Goal: Task Accomplishment & Management: Manage account settings

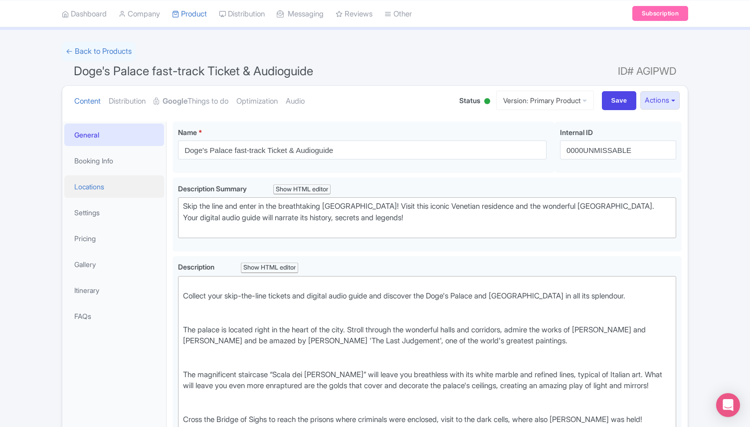
scroll to position [40, 0]
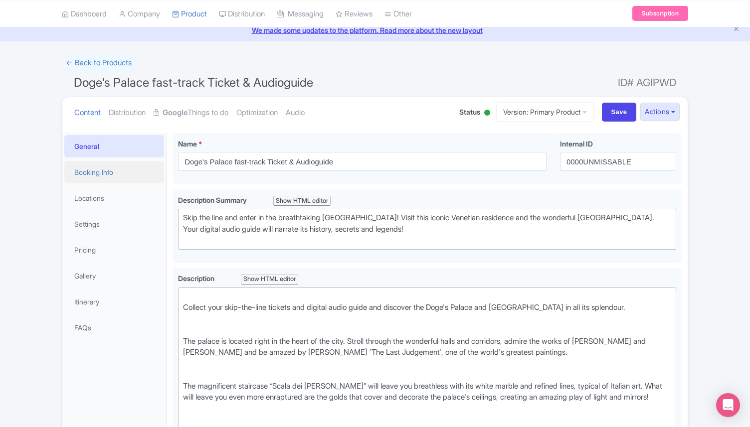
click at [106, 167] on link "Booking Info" at bounding box center [114, 172] width 100 height 22
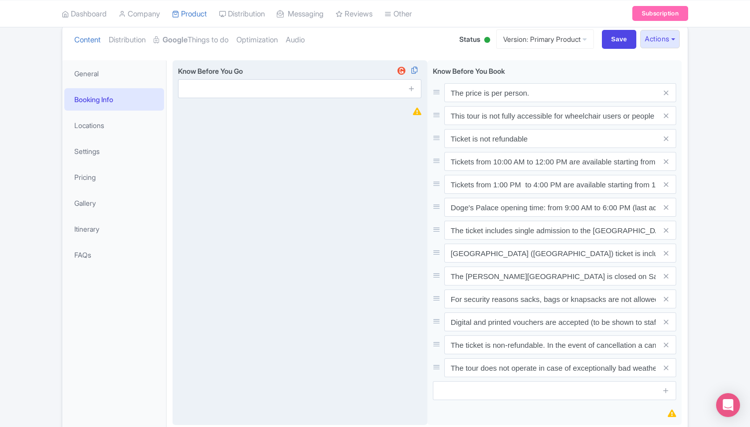
scroll to position [104, 0]
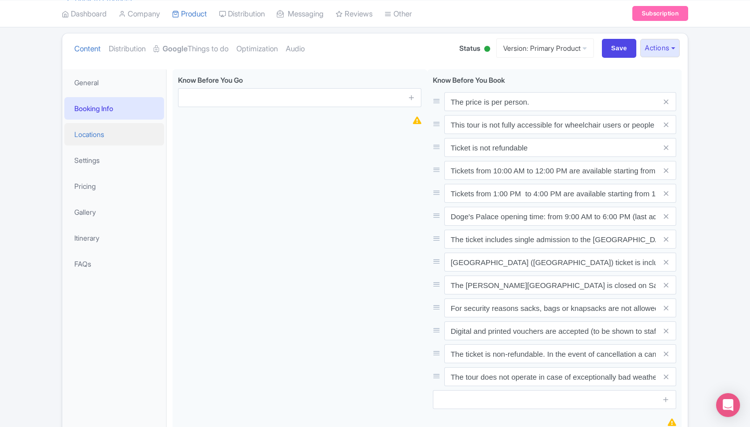
click at [122, 126] on link "Locations" at bounding box center [114, 134] width 100 height 22
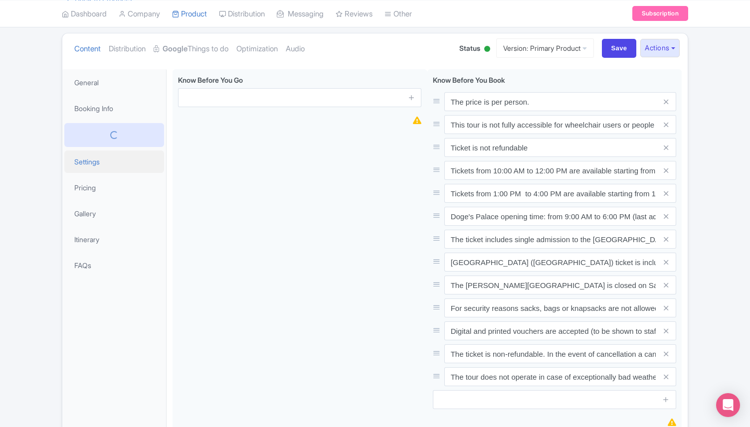
click at [84, 161] on link "Settings" at bounding box center [114, 162] width 100 height 22
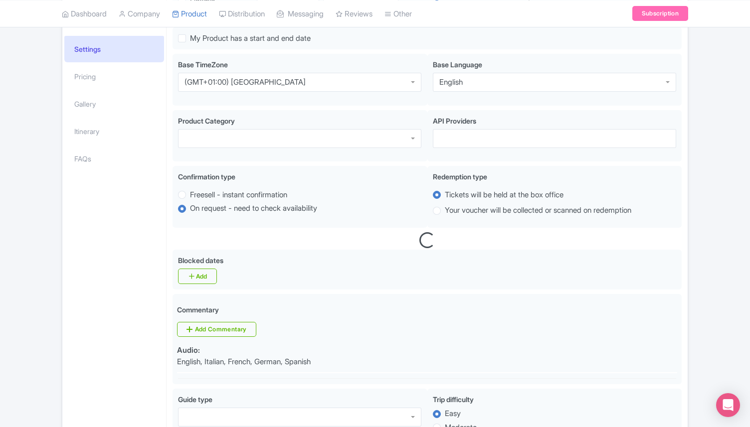
scroll to position [0, 0]
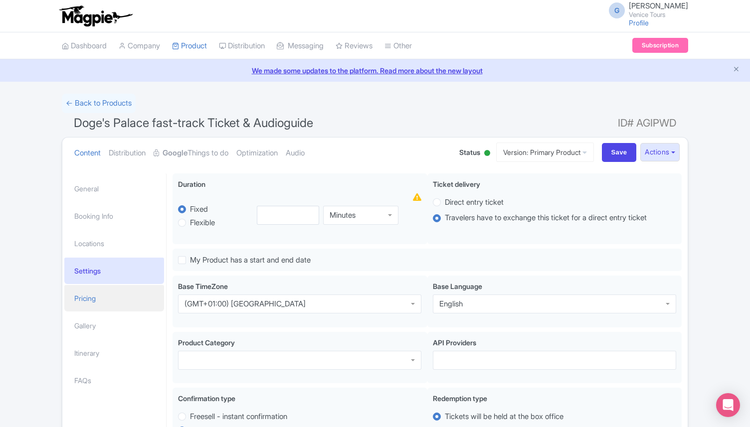
click at [108, 308] on link "Pricing" at bounding box center [114, 298] width 100 height 26
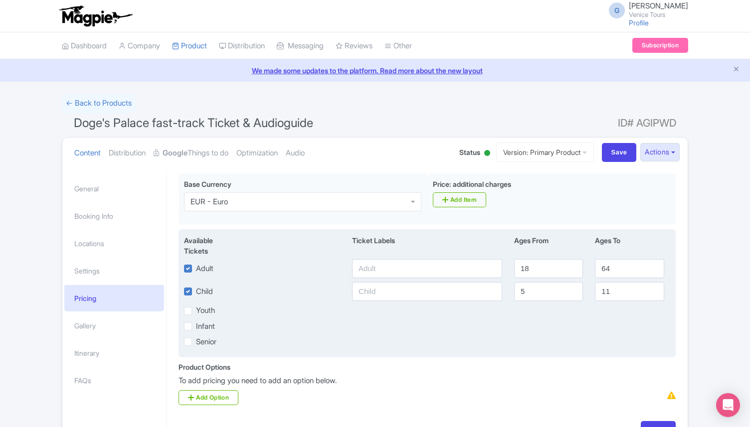
scroll to position [68, 0]
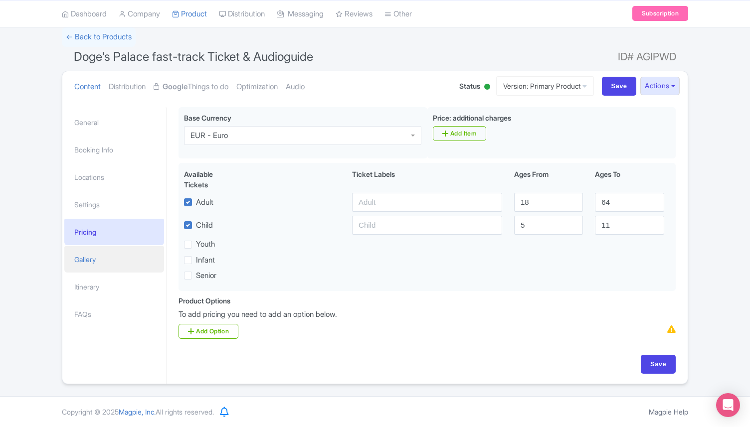
click at [112, 265] on link "Gallery" at bounding box center [114, 259] width 100 height 26
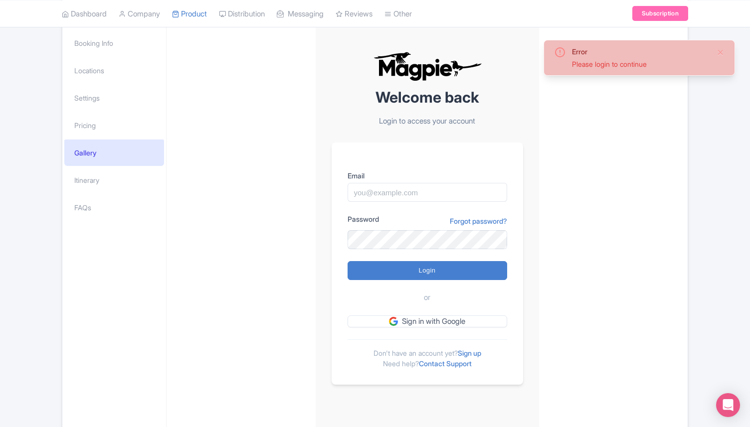
scroll to position [192, 0]
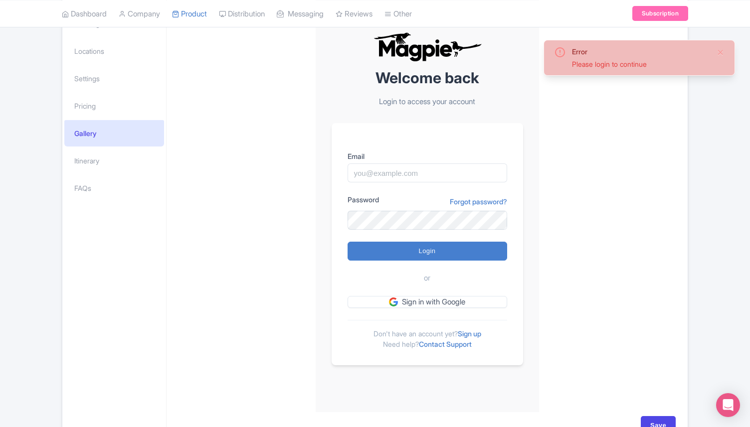
click at [400, 190] on form "Email Password Forgot password? Login or Sign in with Google" at bounding box center [427, 229] width 160 height 157
click at [399, 181] on input "Email" at bounding box center [427, 173] width 160 height 19
click at [412, 206] on div "Password Forgot password?" at bounding box center [427, 201] width 160 height 14
click at [417, 167] on input "giovannirombaldoni@gmail.com" at bounding box center [427, 173] width 160 height 19
type input "director@citytoursco.com"
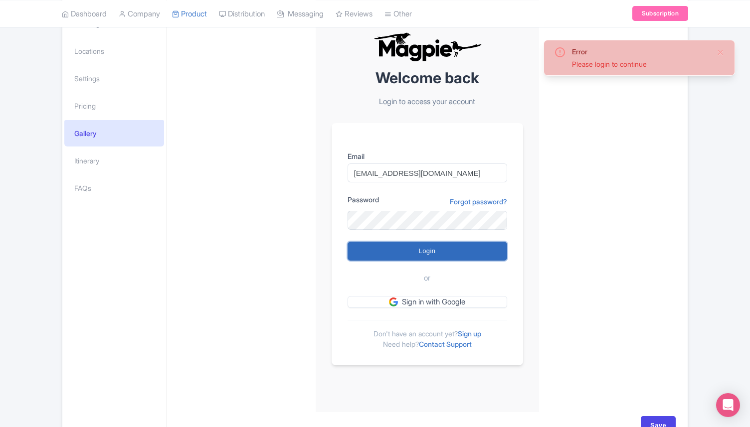
click at [435, 253] on input "Login" at bounding box center [427, 251] width 160 height 19
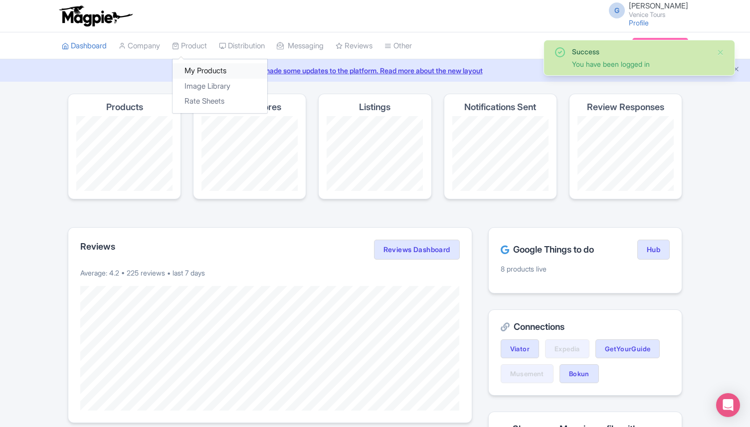
click at [224, 69] on link "My Products" at bounding box center [219, 70] width 95 height 15
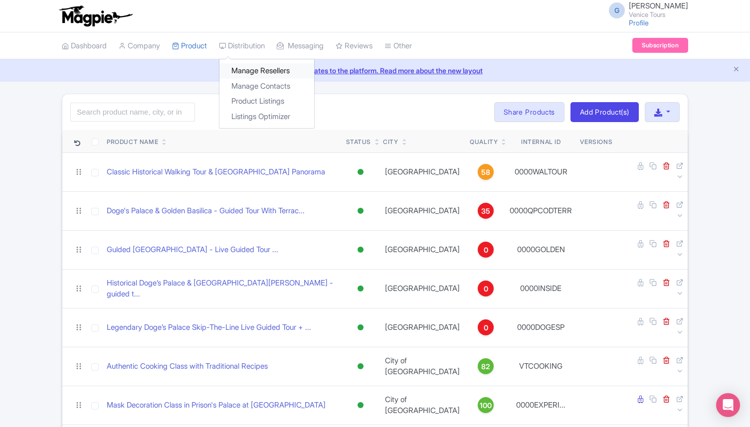
click at [254, 72] on link "Manage Resellers" at bounding box center [266, 70] width 95 height 15
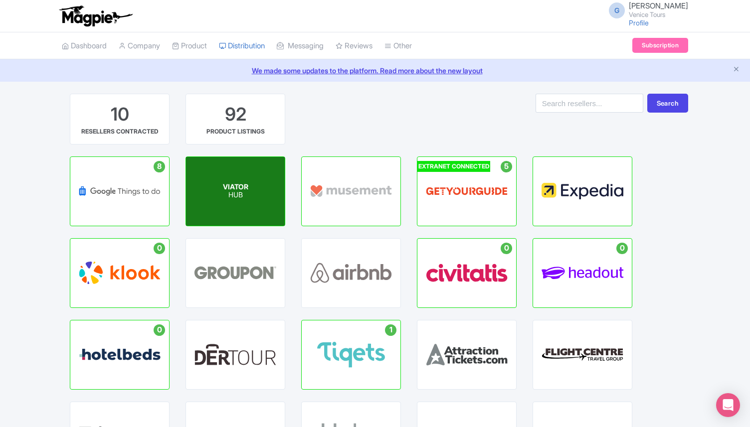
click at [241, 193] on p "HUB" at bounding box center [235, 195] width 25 height 8
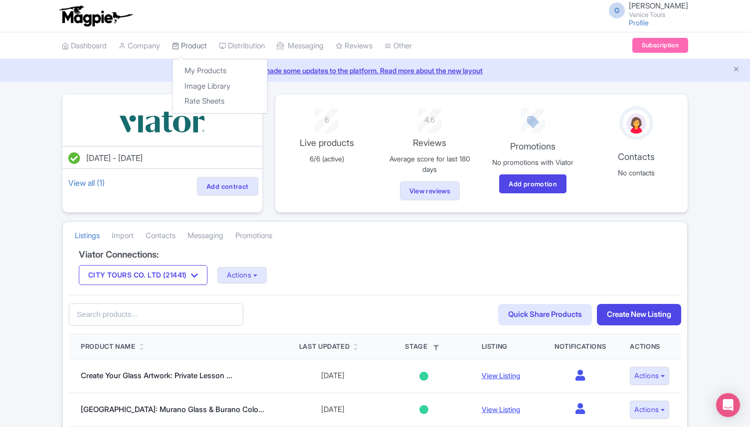
click at [193, 53] on link "Product" at bounding box center [189, 45] width 35 height 27
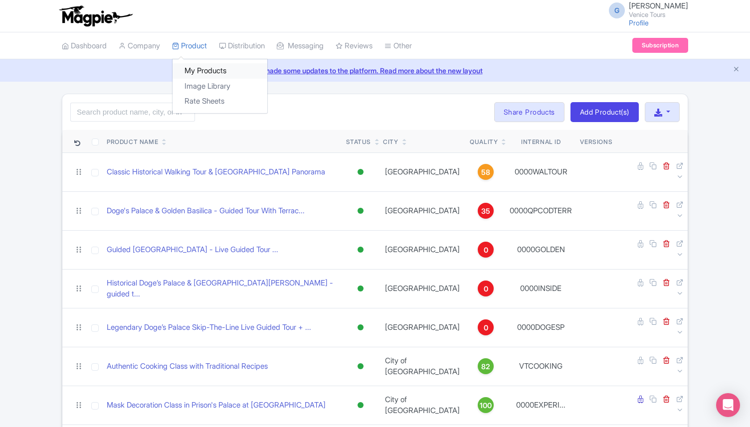
click at [203, 70] on link "My Products" at bounding box center [219, 70] width 95 height 15
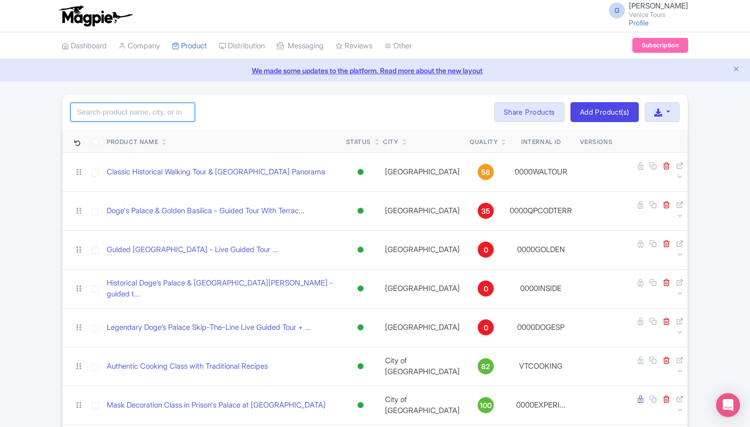
click at [150, 109] on input "search" at bounding box center [132, 112] width 125 height 19
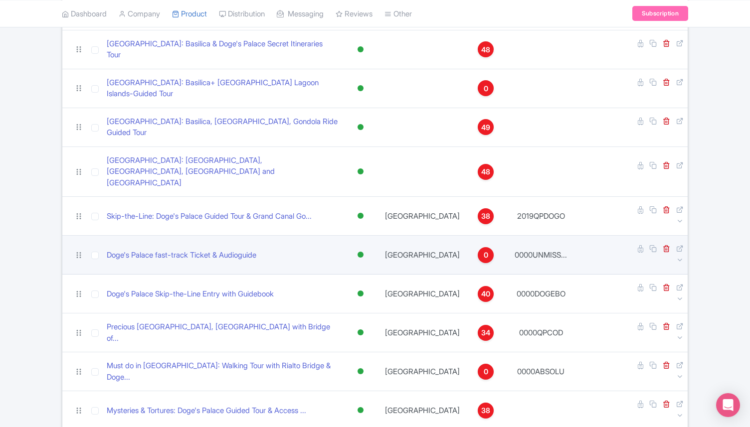
scroll to position [205, 0]
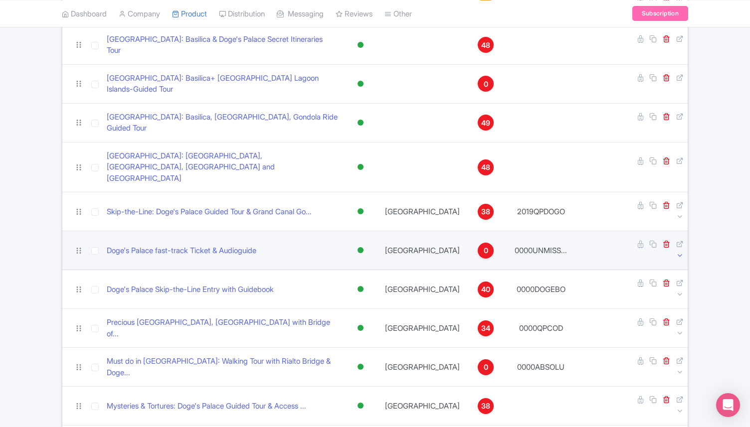
type input "doge's"
click at [678, 252] on icon at bounding box center [679, 255] width 7 height 7
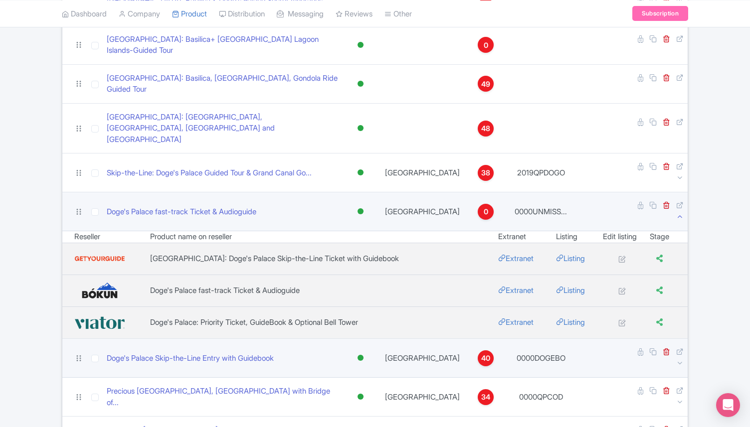
scroll to position [243, 0]
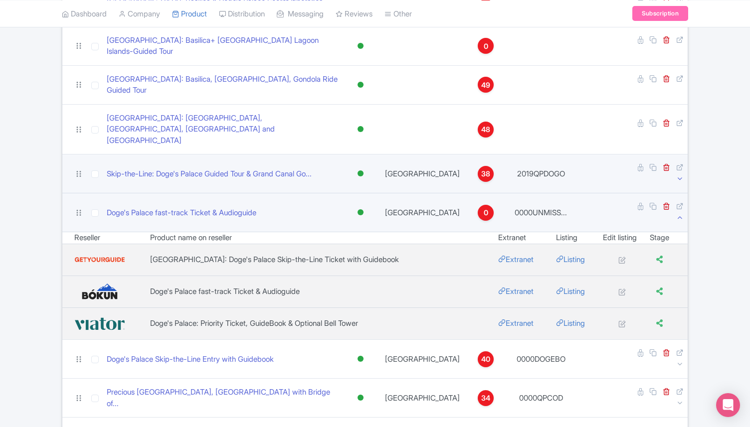
click at [680, 175] on icon at bounding box center [679, 178] width 7 height 7
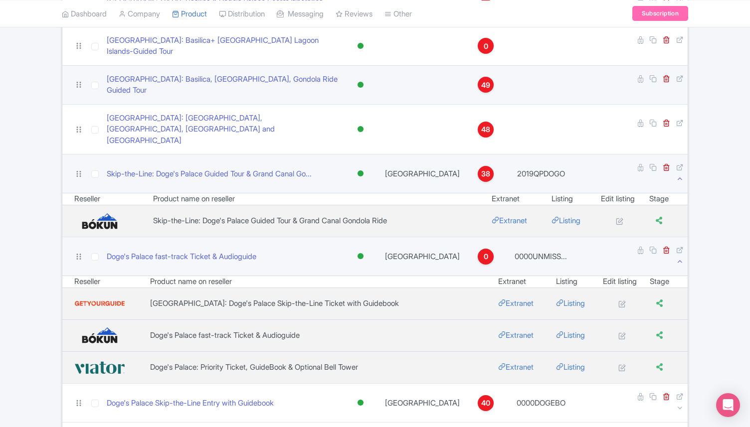
click at [678, 85] on link at bounding box center [679, 89] width 7 height 9
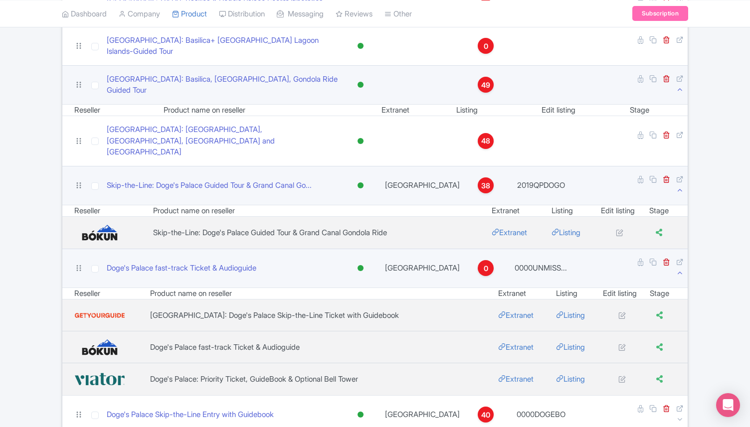
click at [678, 86] on icon at bounding box center [679, 89] width 7 height 7
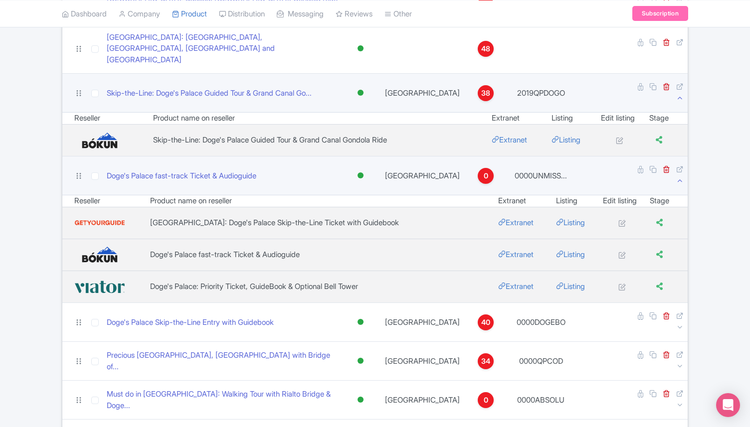
scroll to position [322, 0]
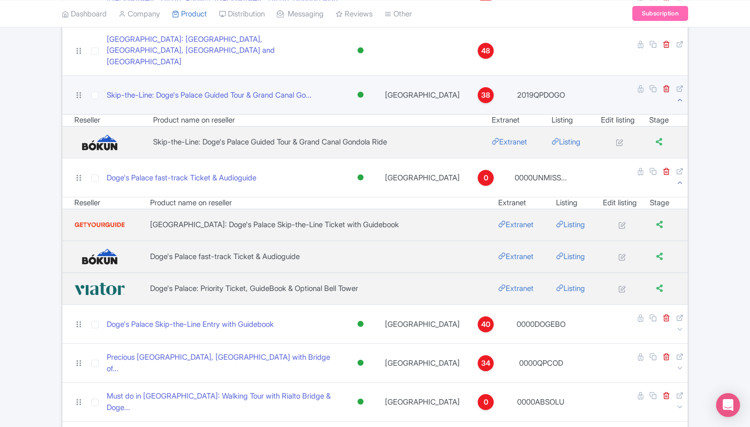
click at [678, 96] on icon at bounding box center [679, 99] width 7 height 7
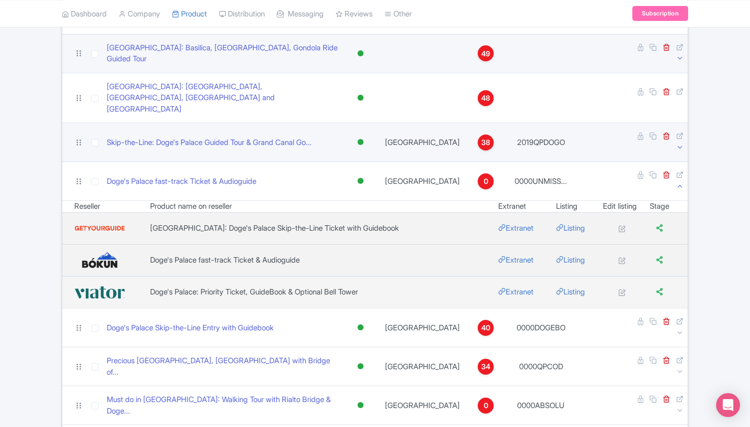
scroll to position [297, 0]
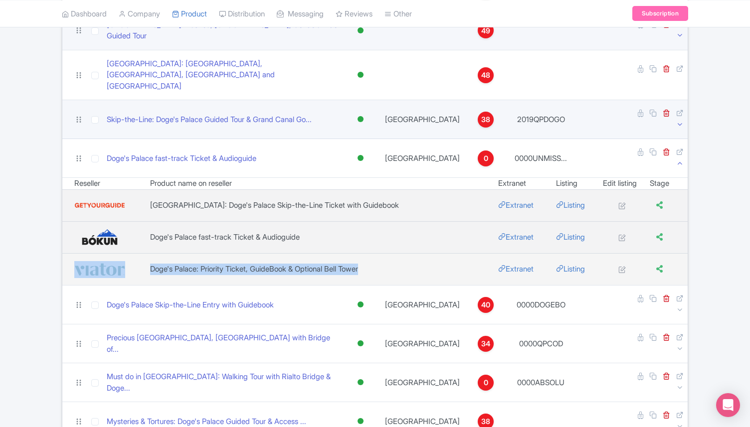
drag, startPoint x: 381, startPoint y: 205, endPoint x: 127, endPoint y: 200, distance: 253.8
click at [127, 253] on tr "Doge's Palace: Priority Ticket, GuideBook & Optional Bell Tower Extranet Listing" at bounding box center [374, 269] width 625 height 32
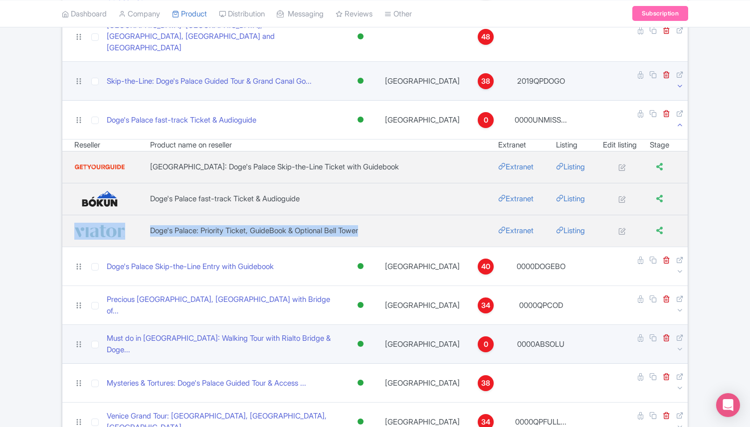
scroll to position [338, 0]
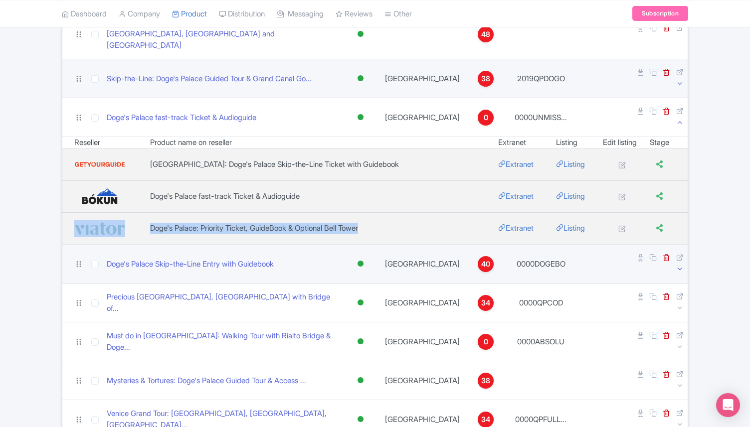
click at [678, 265] on icon at bounding box center [679, 268] width 7 height 7
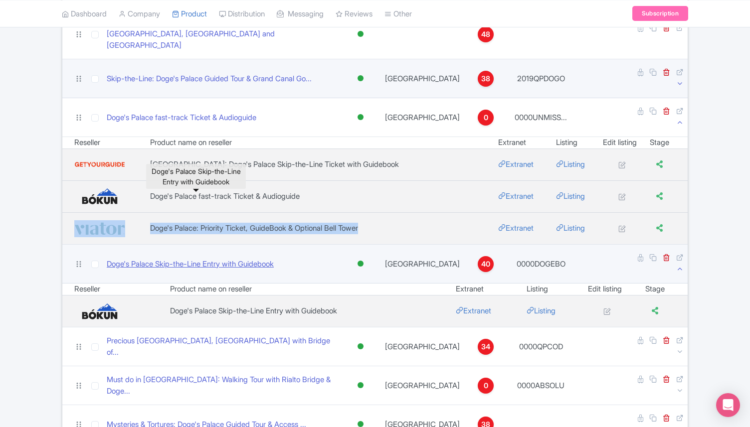
scroll to position [323, 0]
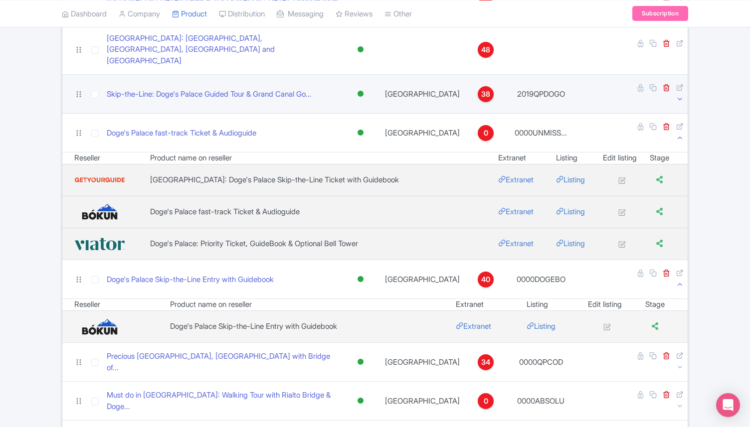
click at [545, 311] on td "Listing" at bounding box center [550, 327] width 49 height 32
click at [545, 322] on link "Listing" at bounding box center [540, 326] width 29 height 9
drag, startPoint x: 345, startPoint y: 259, endPoint x: 152, endPoint y: 256, distance: 193.4
click at [151, 311] on tr "Doge's Palace Skip-the-Line Entry with Guidebook Extranet Listing" at bounding box center [374, 327] width 625 height 32
copy tr "Doge's Palace Skip-the-Line Entry with Guidebook"
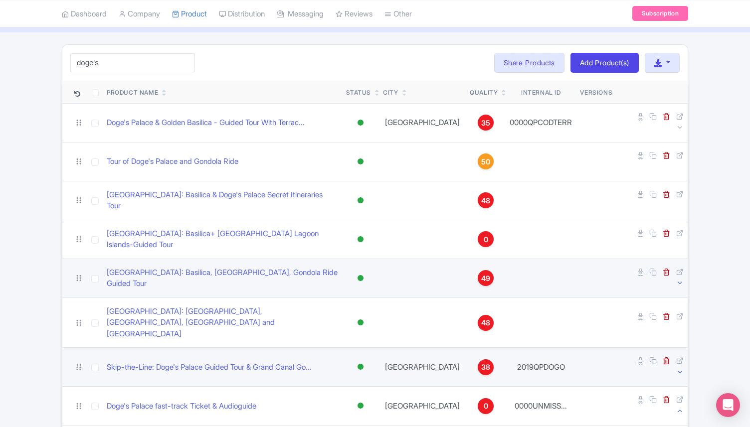
scroll to position [0, 0]
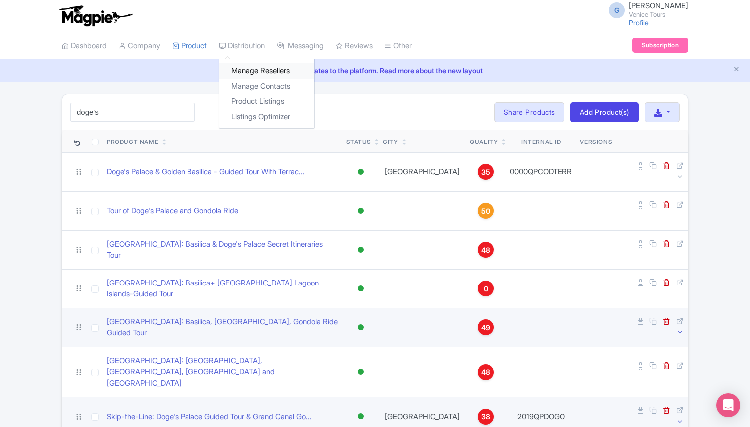
click at [262, 71] on link "Manage Resellers" at bounding box center [266, 70] width 95 height 15
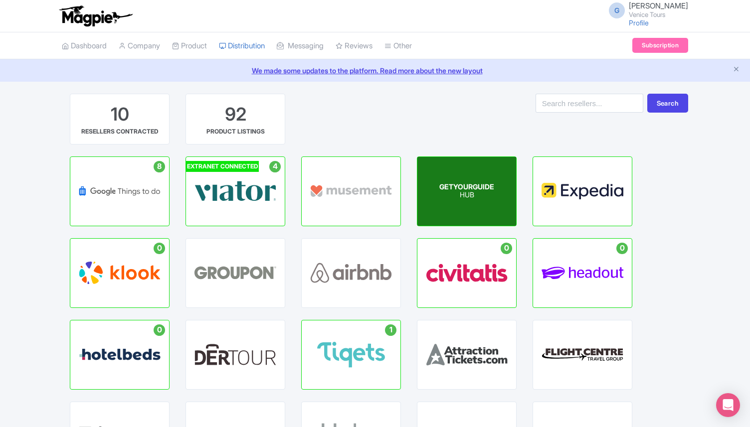
click at [463, 208] on div "GETYOURGUIDE HUB" at bounding box center [466, 191] width 99 height 69
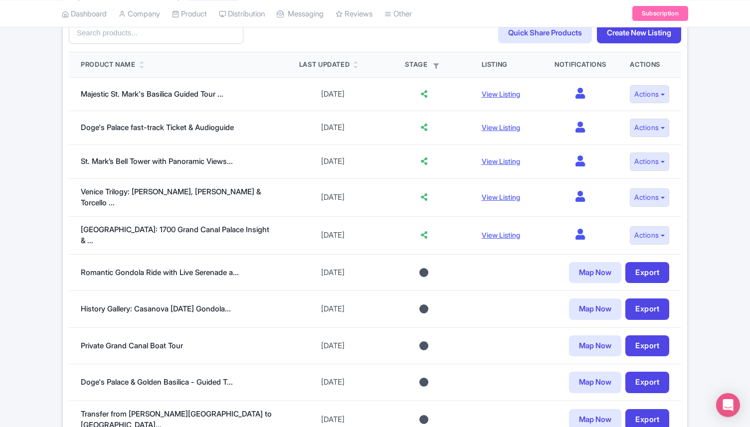
scroll to position [286, 0]
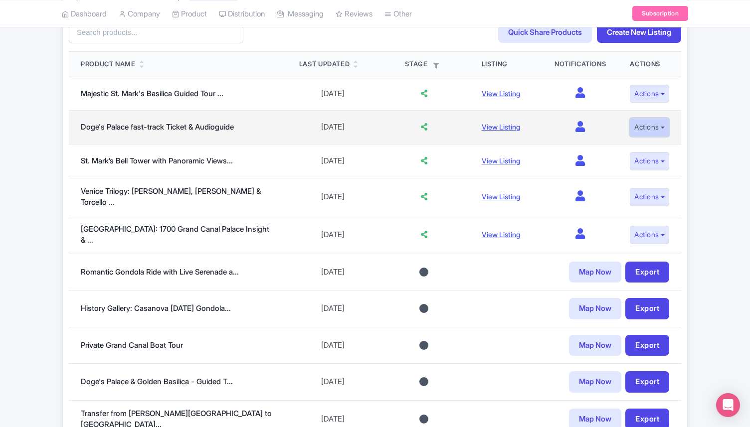
click at [646, 133] on button "Actions" at bounding box center [649, 127] width 39 height 18
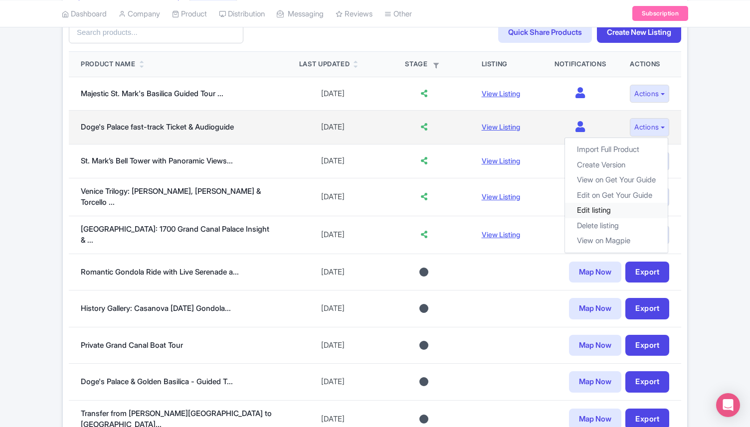
click at [618, 211] on link "Edit listing" at bounding box center [616, 210] width 103 height 15
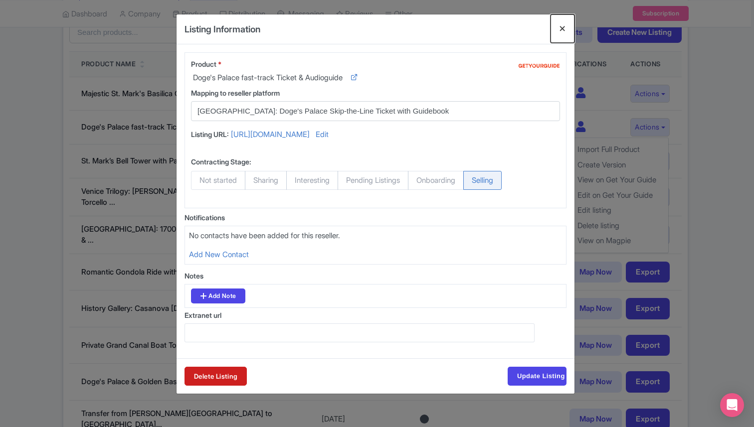
click at [557, 29] on button "Close" at bounding box center [562, 28] width 24 height 28
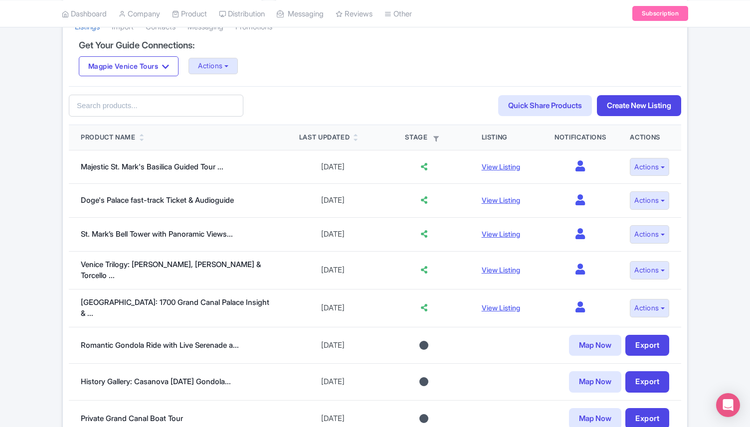
scroll to position [212, 0]
click at [151, 107] on input "text" at bounding box center [156, 106] width 174 height 22
paste input "Doge's Palace Skip-the-Line Entry with Guidebook"
drag, startPoint x: 198, startPoint y: 106, endPoint x: 60, endPoint y: 103, distance: 137.6
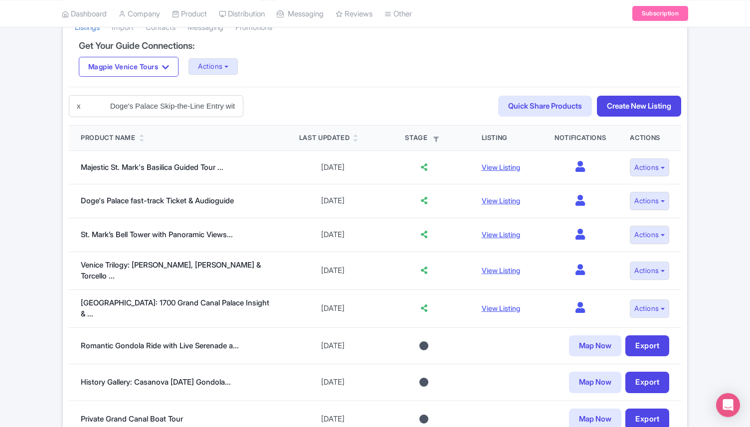
click at [60, 103] on div "Jul 17, 2025 - Jul 17, 2026 View all (1) Add contract 5 Live products 5/5 (acti…" at bounding box center [375, 402] width 638 height 1043
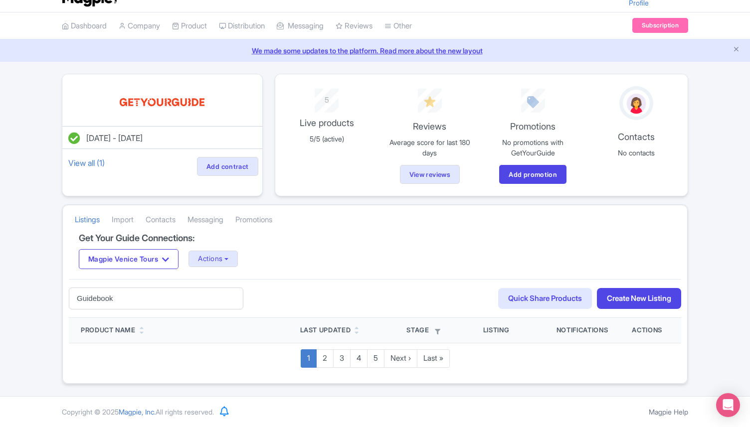
click at [156, 304] on input "Guidebook" at bounding box center [156, 299] width 174 height 22
click at [168, 302] on input "Guidebook" at bounding box center [156, 299] width 174 height 22
drag, startPoint x: 156, startPoint y: 302, endPoint x: 30, endPoint y: 294, distance: 125.9
click at [30, 294] on div "Jul 17, 2025 - Jul 17, 2026 View all (1) Add contract 5 Live products 5/5 (acti…" at bounding box center [375, 229] width 750 height 311
click at [78, 300] on input "Guidebook" at bounding box center [156, 299] width 174 height 22
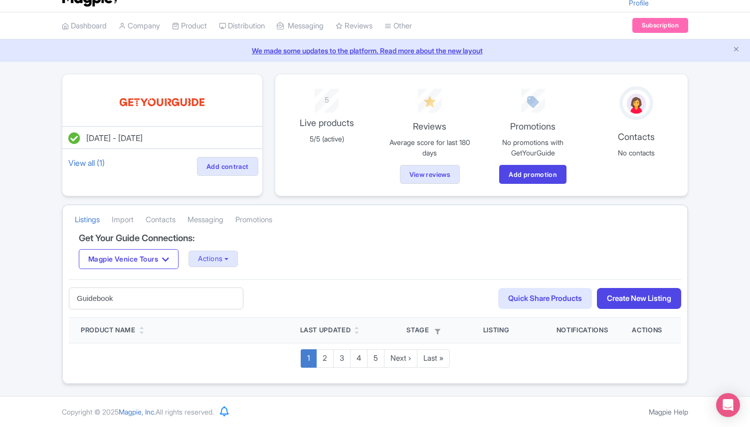
type input "Guidebook"
click at [165, 293] on input "Guidebook" at bounding box center [156, 299] width 174 height 22
drag, startPoint x: 157, startPoint y: 298, endPoint x: 58, endPoint y: 295, distance: 98.8
click at [57, 295] on div "Jul 17, 2025 - Jul 17, 2026 View all (1) Add contract 5 Live products 5/5 (acti…" at bounding box center [375, 229] width 638 height 311
click at [268, 303] on div "79e64208-afba-4385-a53d-813c9decccde Search Quick Share Products Create New Lis…" at bounding box center [375, 298] width 612 height 39
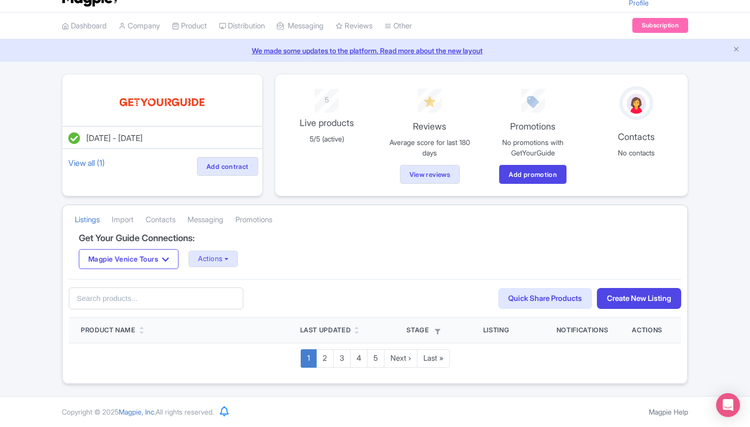
click at [191, 304] on input "text" at bounding box center [156, 299] width 174 height 22
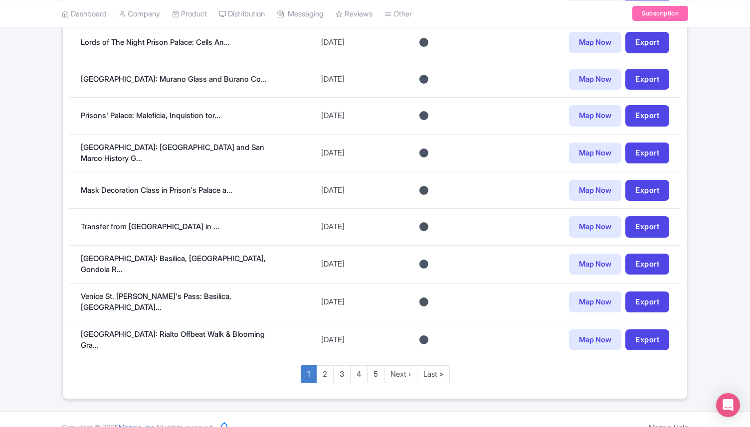
scroll to position [738, 0]
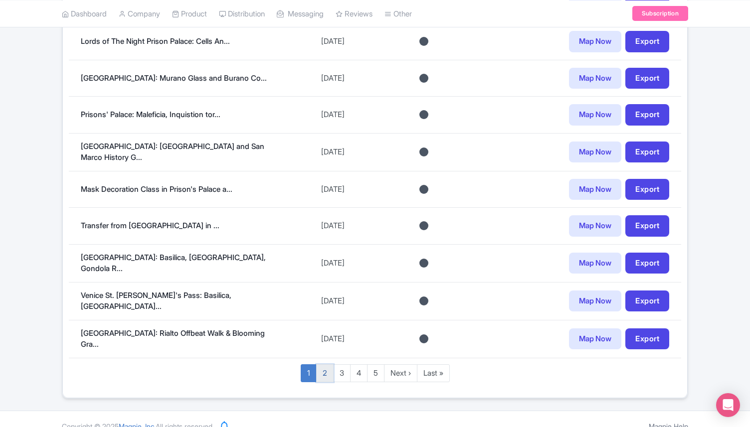
click at [319, 364] on link "2" at bounding box center [324, 373] width 17 height 18
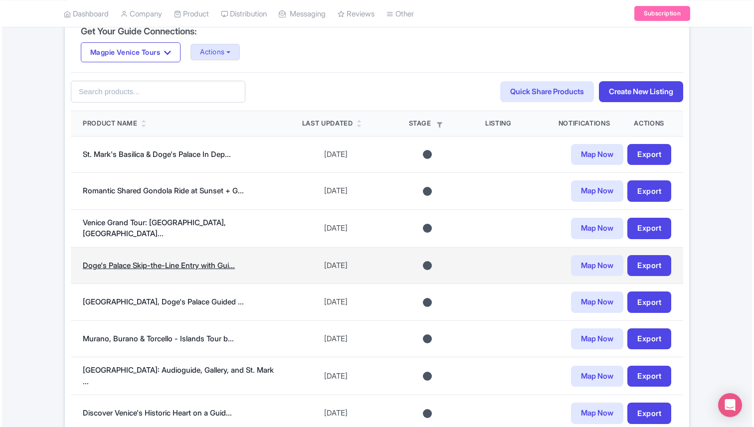
scroll to position [238, 0]
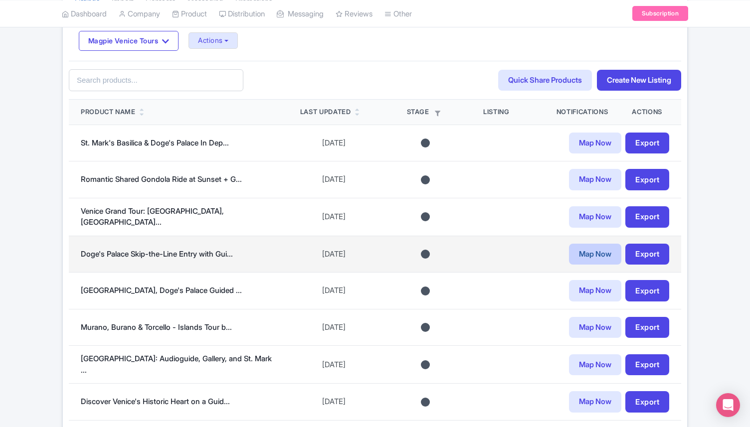
click at [586, 258] on link "Map Now" at bounding box center [595, 254] width 52 height 21
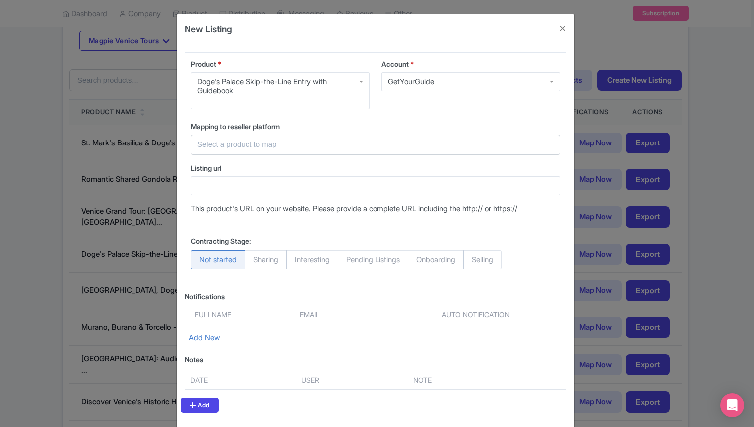
click at [257, 140] on input "text" at bounding box center [369, 144] width 344 height 11
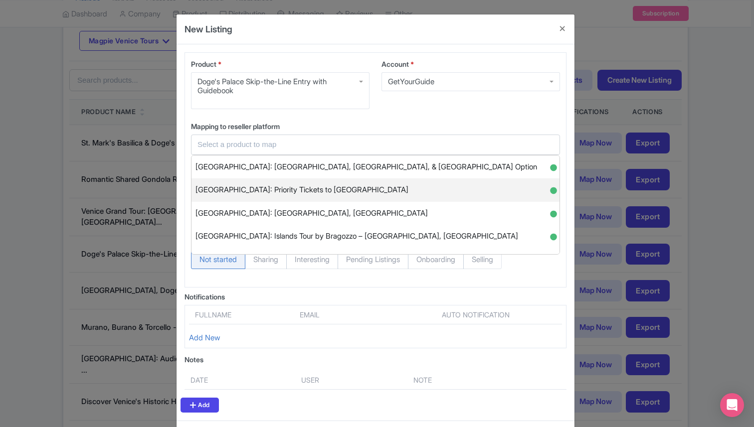
paste input "Doge's Palace Skip-the-Line Entry with Guidebook"
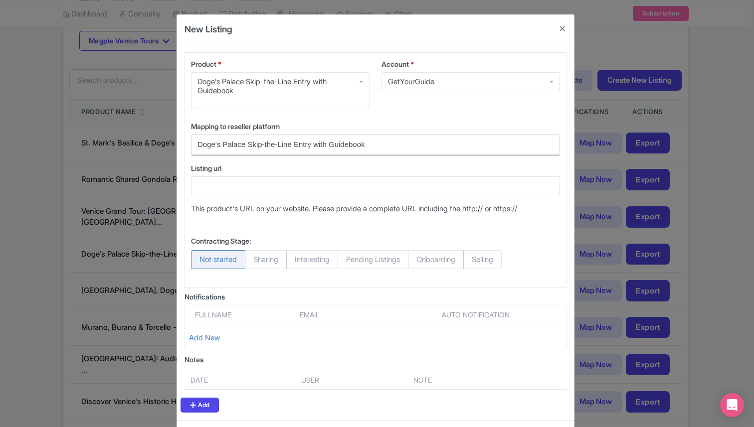
click at [227, 144] on input "Doge's Palace Skip-the-Line Entry with Guidebook" at bounding box center [369, 144] width 344 height 11
type input "Doge's Palace Skip-the-Line Entry with Guidebook"
click at [369, 138] on div "Doge's Palace Skip-the-Line Entry with Guidebook" at bounding box center [375, 145] width 369 height 20
drag, startPoint x: 370, startPoint y: 147, endPoint x: 179, endPoint y: 144, distance: 191.0
click at [179, 144] on div "Product * Doge's Palace Skip-the-Line Entry with Guidebook Doge's Palace Skip-t…" at bounding box center [375, 232] width 398 height 376
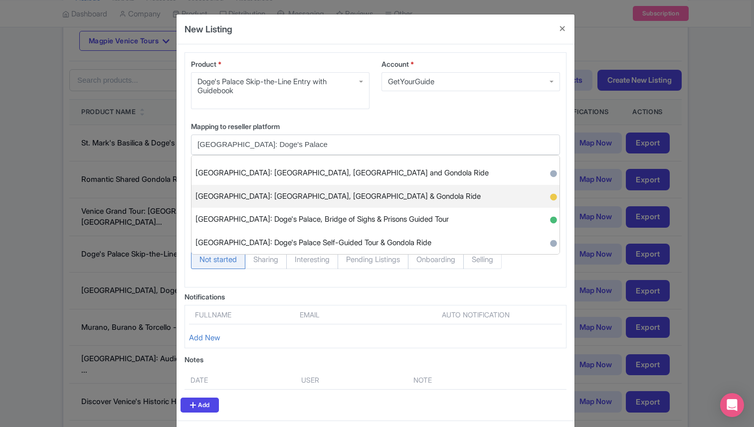
scroll to position [0, 0]
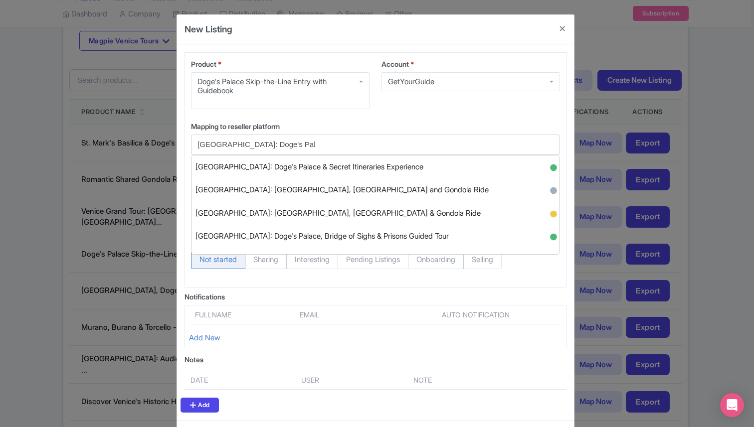
drag, startPoint x: 221, startPoint y: 145, endPoint x: 175, endPoint y: 145, distance: 45.9
click at [176, 145] on div "Product * Doge's Palace Skip-the-Line Entry with Guidebook Doge's Palace Skip-t…" at bounding box center [375, 232] width 398 height 376
click at [243, 142] on input "Doge's Pal" at bounding box center [369, 144] width 344 height 11
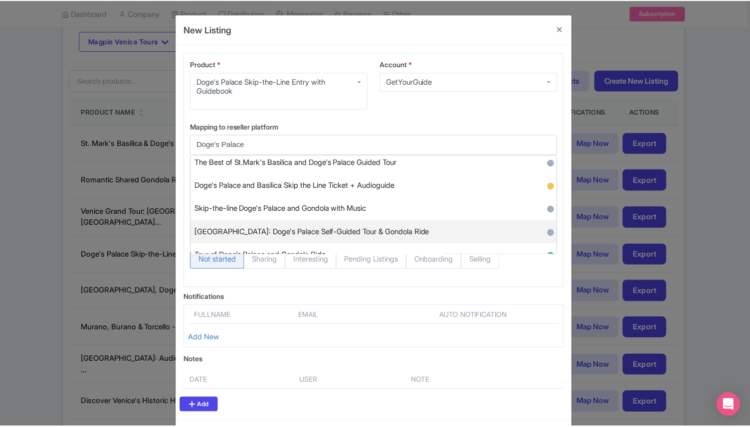
scroll to position [133, 0]
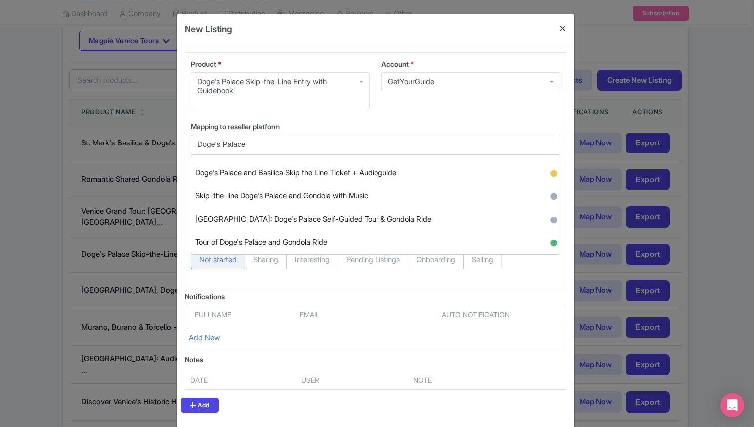
type input "Doge's Palace"
click at [560, 28] on button "Close" at bounding box center [562, 28] width 24 height 28
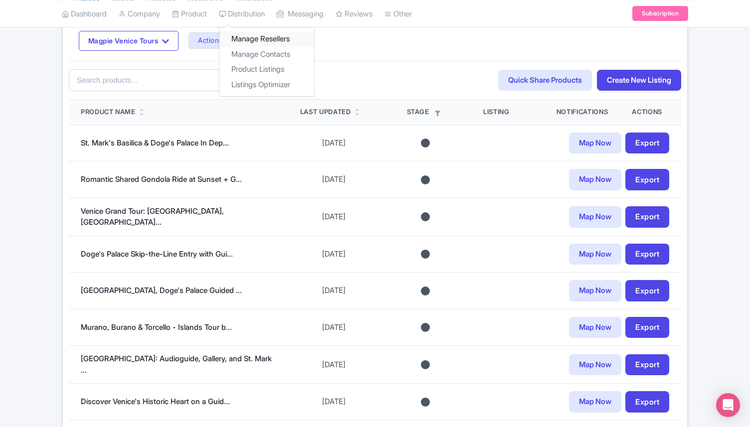
click at [251, 31] on link "Manage Resellers" at bounding box center [266, 38] width 95 height 15
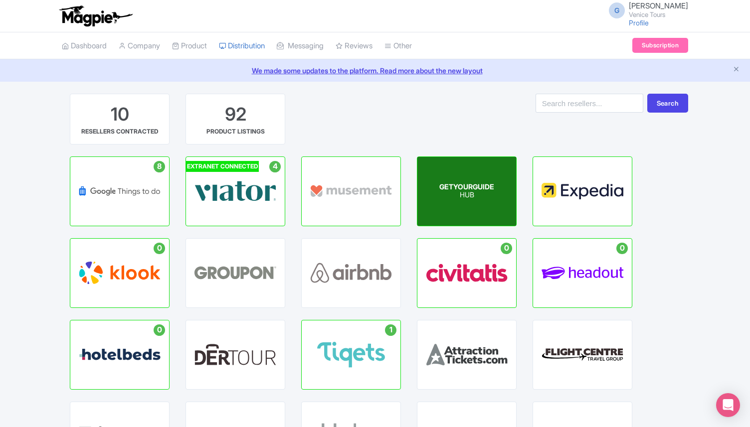
click at [446, 208] on div "GETYOURGUIDE HUB" at bounding box center [466, 191] width 99 height 69
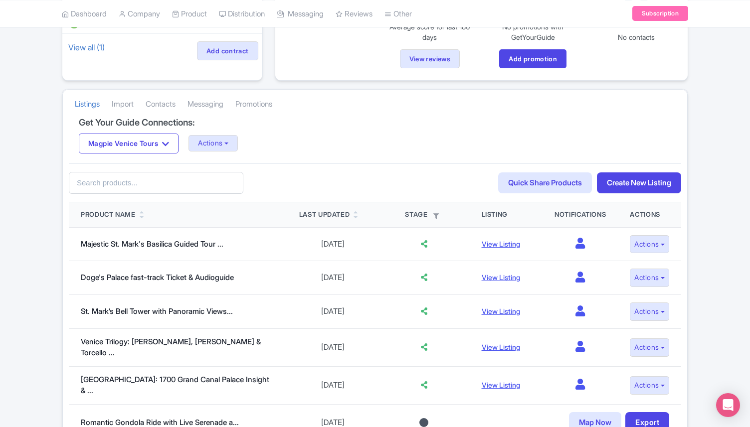
scroll to position [136, 0]
click at [115, 190] on input "text" at bounding box center [156, 182] width 174 height 22
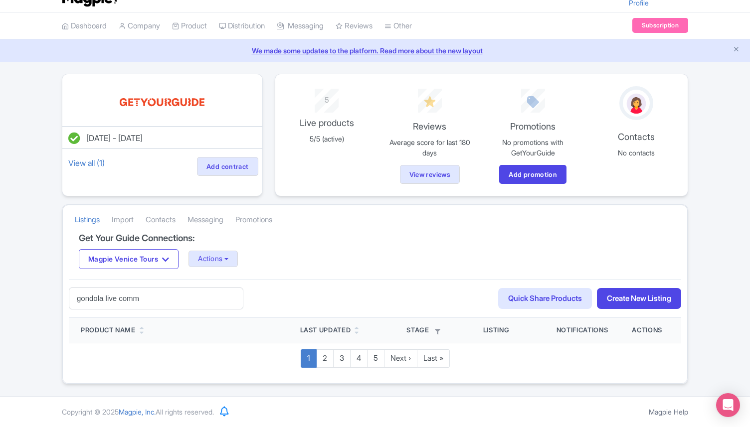
click at [131, 301] on input "gondola live comm" at bounding box center [156, 299] width 174 height 22
click at [112, 300] on input "gondola live" at bounding box center [156, 299] width 174 height 22
click at [111, 300] on input "gondola live" at bounding box center [156, 299] width 174 height 22
type input "gondola"
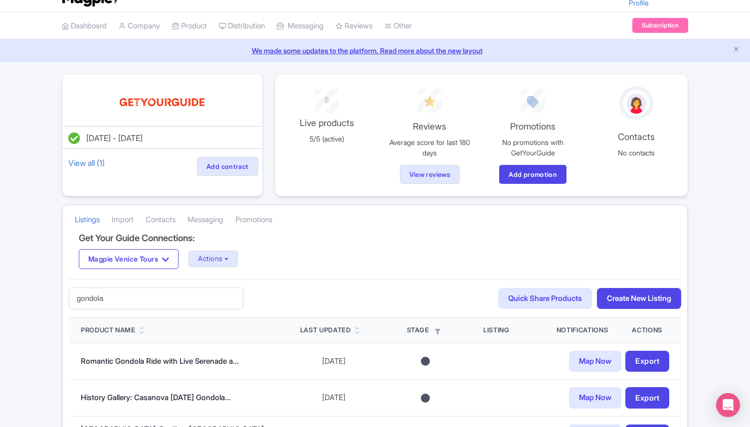
scroll to position [130, 0]
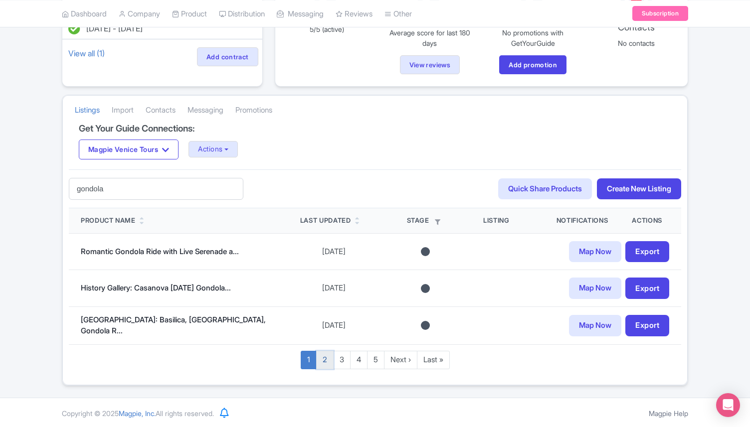
click at [324, 359] on link "2" at bounding box center [324, 360] width 17 height 18
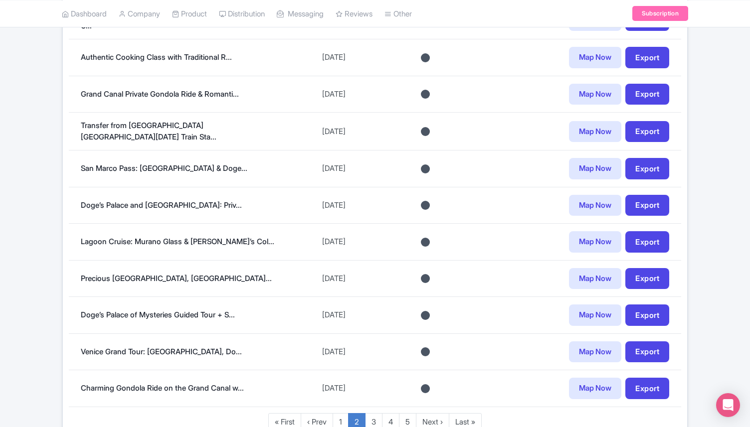
scroll to position [753, 0]
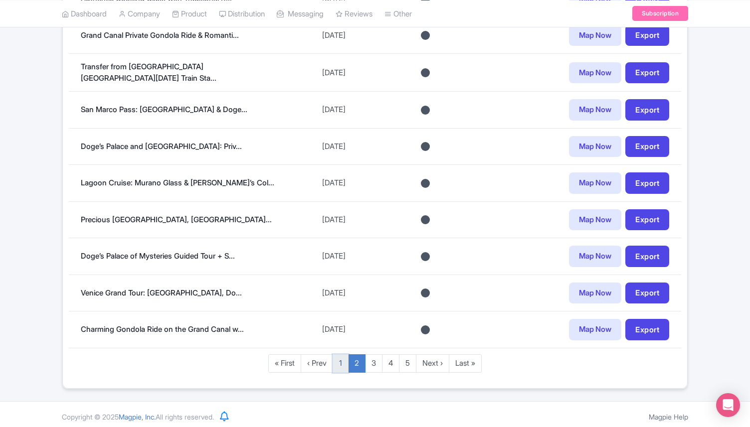
click at [343, 354] on link "1" at bounding box center [341, 363] width 16 height 18
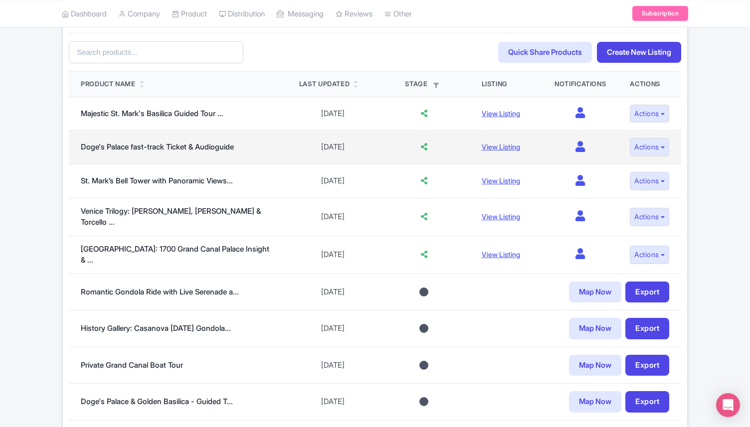
scroll to position [275, 0]
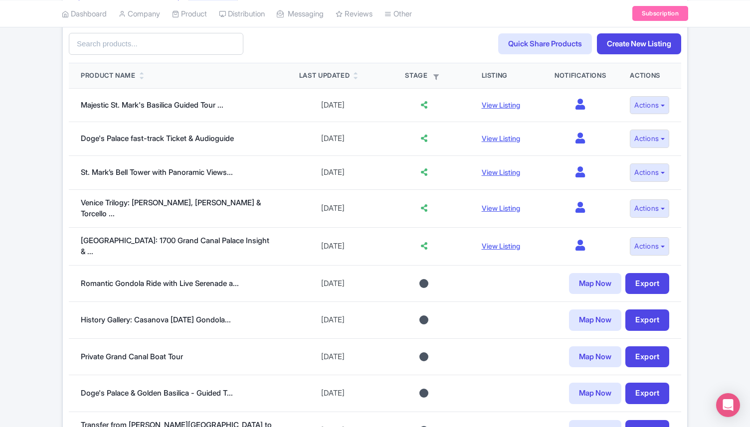
click at [107, 45] on input "text" at bounding box center [156, 44] width 174 height 22
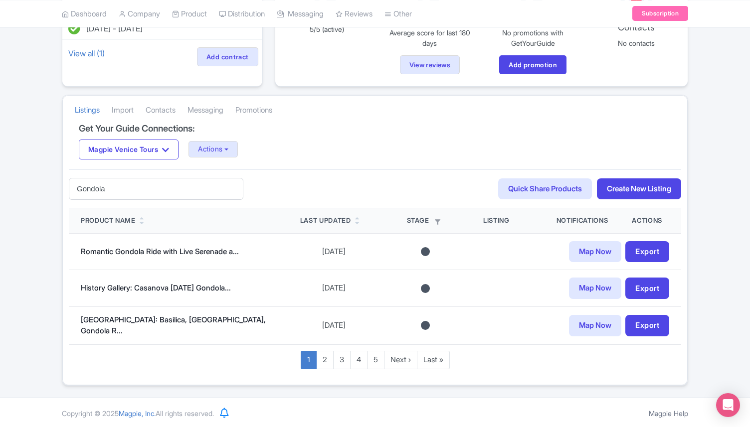
drag, startPoint x: 113, startPoint y: 191, endPoint x: 47, endPoint y: 190, distance: 65.8
click at [47, 190] on div "Jul 17, 2025 - Jul 17, 2026 View all (1) Add contract 5 Live products 5/5 (acti…" at bounding box center [375, 175] width 750 height 422
type input "Live"
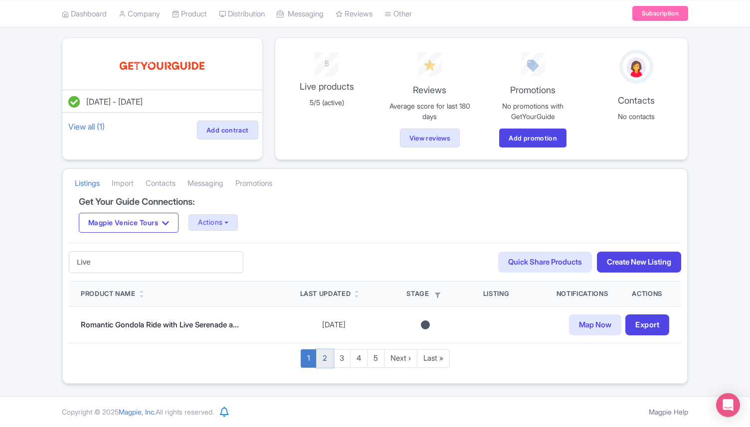
click at [327, 359] on link "2" at bounding box center [324, 358] width 17 height 18
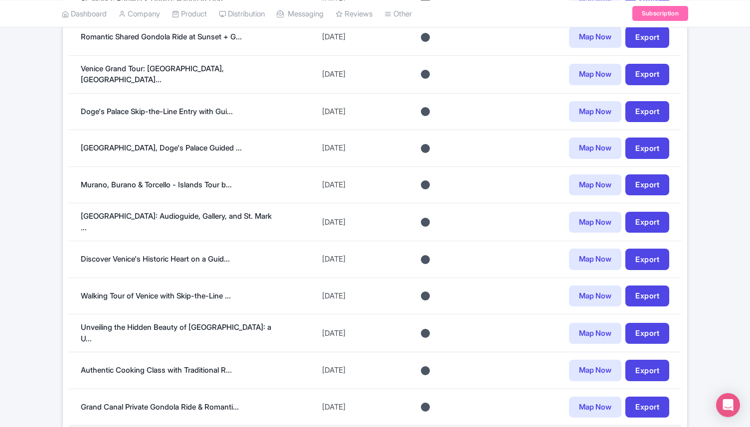
scroll to position [143, 0]
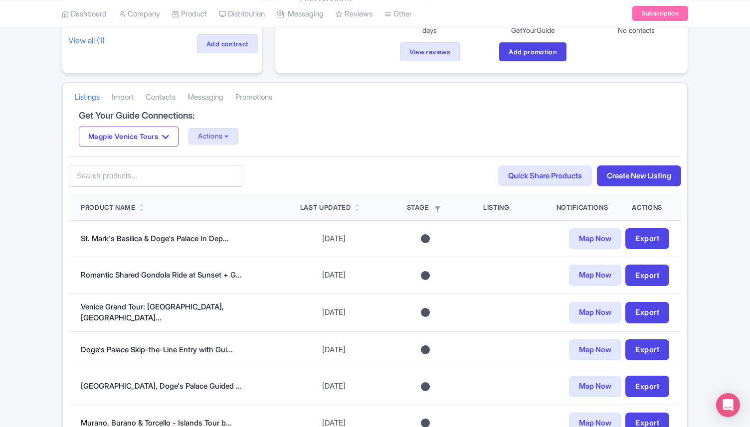
click at [136, 207] on div "Product Name" at bounding box center [108, 208] width 55 height 10
click at [144, 208] on icon at bounding box center [142, 210] width 4 height 6
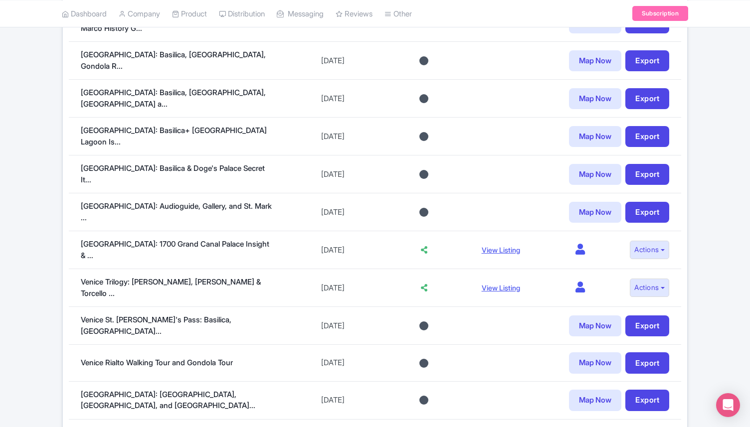
scroll to position [747, 0]
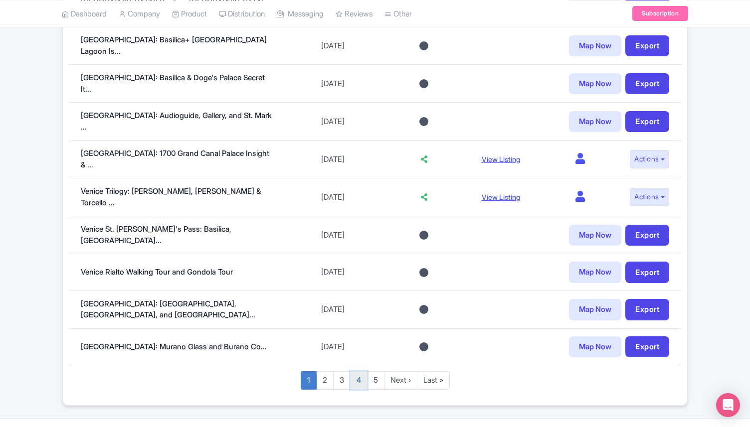
click at [364, 371] on link "4" at bounding box center [358, 380] width 17 height 18
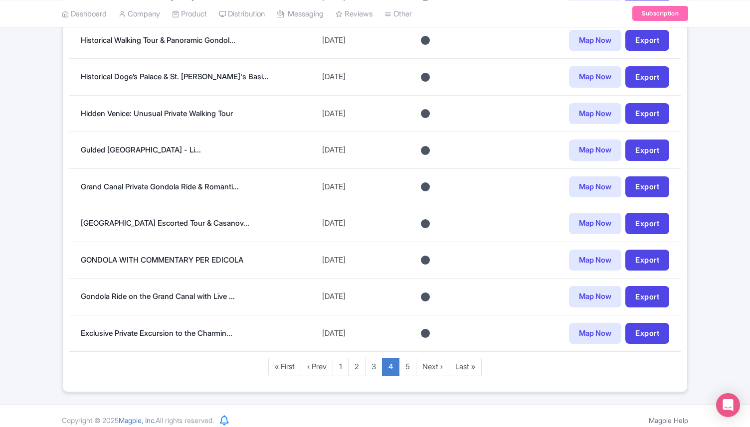
scroll to position [746, 0]
click at [411, 367] on link "5" at bounding box center [407, 366] width 17 height 18
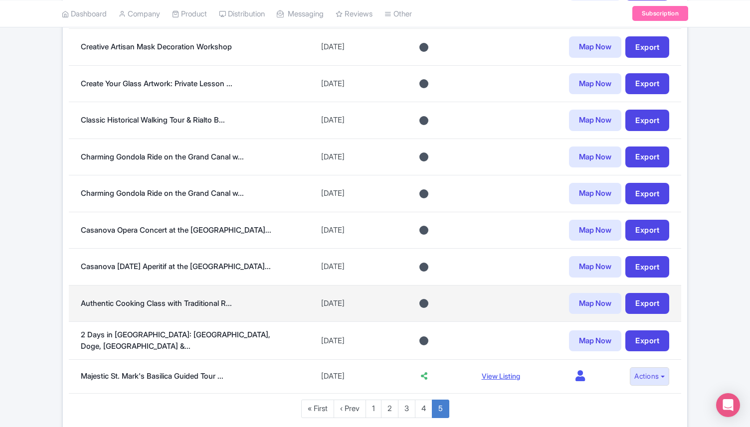
scroll to position [637, 0]
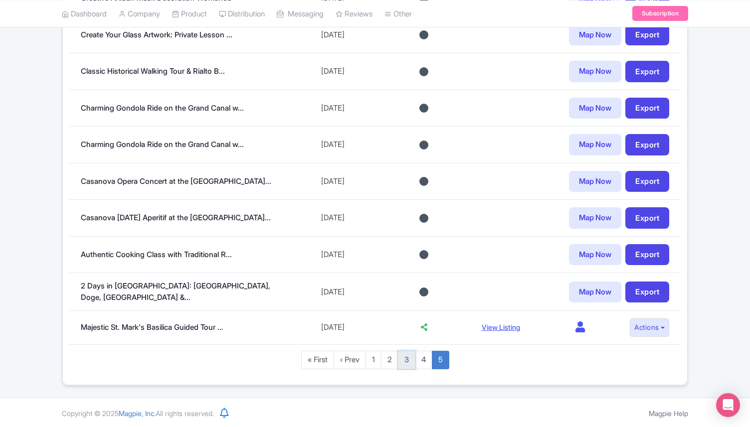
click at [408, 356] on link "3" at bounding box center [406, 360] width 17 height 18
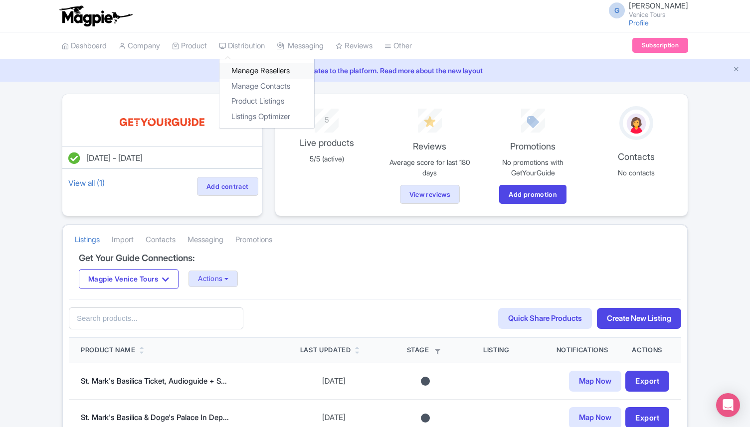
click at [264, 67] on link "Manage Resellers" at bounding box center [266, 70] width 95 height 15
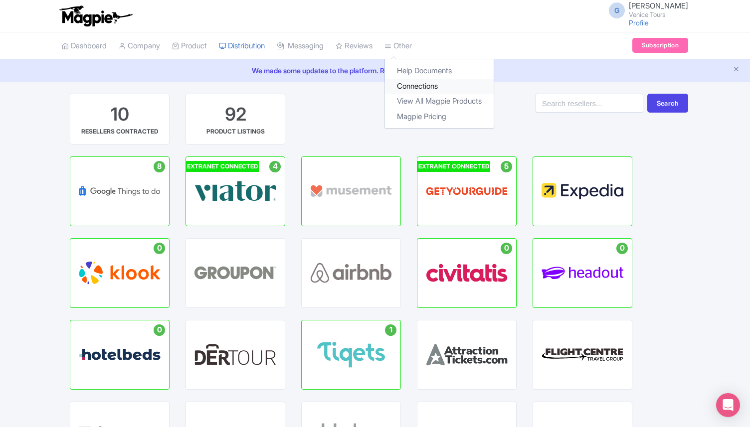
click at [440, 85] on link "Connections" at bounding box center [439, 86] width 109 height 15
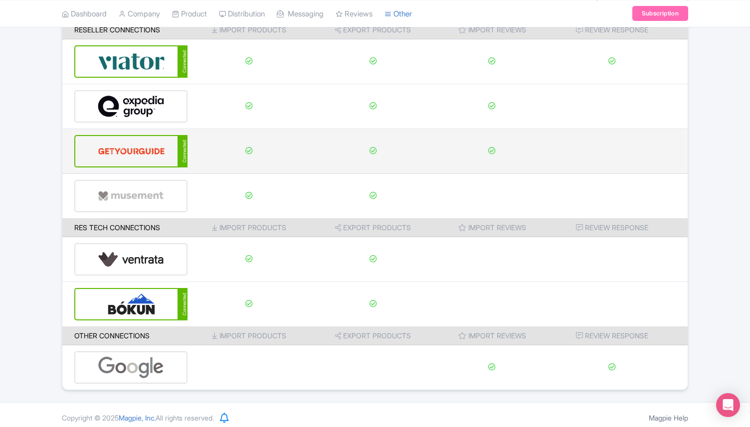
scroll to position [103, 0]
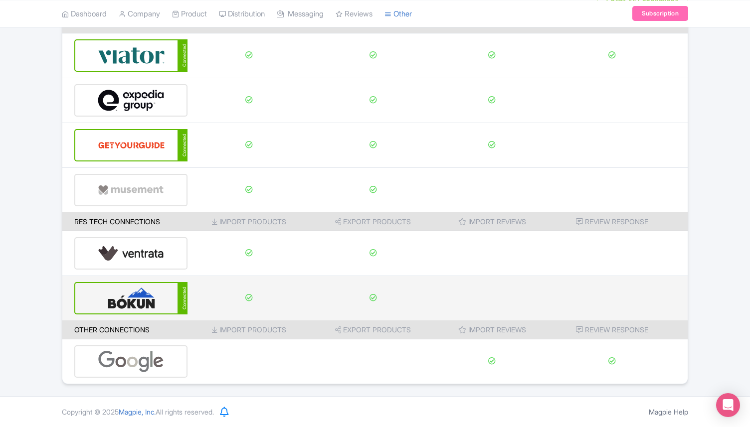
click at [124, 286] on img at bounding box center [131, 298] width 67 height 30
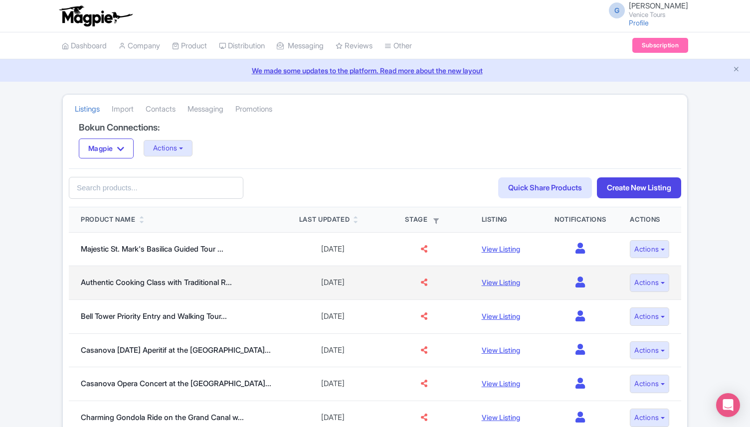
click at [148, 294] on td "Authentic Cooking Class with Traditional R..." at bounding box center [178, 283] width 218 height 34
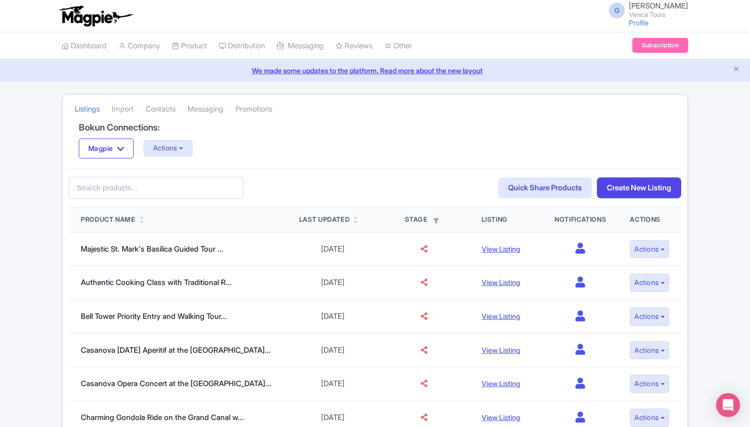
click at [104, 186] on input "text" at bounding box center [156, 188] width 174 height 22
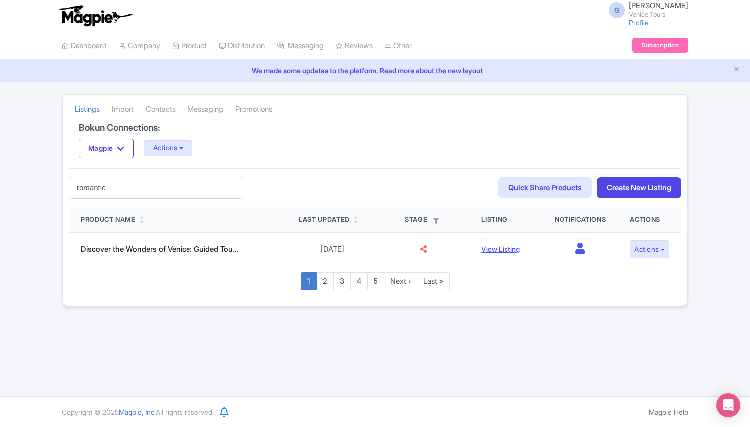
click at [80, 191] on input "romantic" at bounding box center [156, 188] width 174 height 22
type input "Romantic"
click at [115, 191] on input "Romantic" at bounding box center [156, 188] width 174 height 22
drag, startPoint x: 128, startPoint y: 191, endPoint x: 59, endPoint y: 190, distance: 68.8
click at [59, 190] on div "Listings Import Contacts Messaging Promotions Bokun Connections: Magpie Magpie …" at bounding box center [375, 200] width 638 height 213
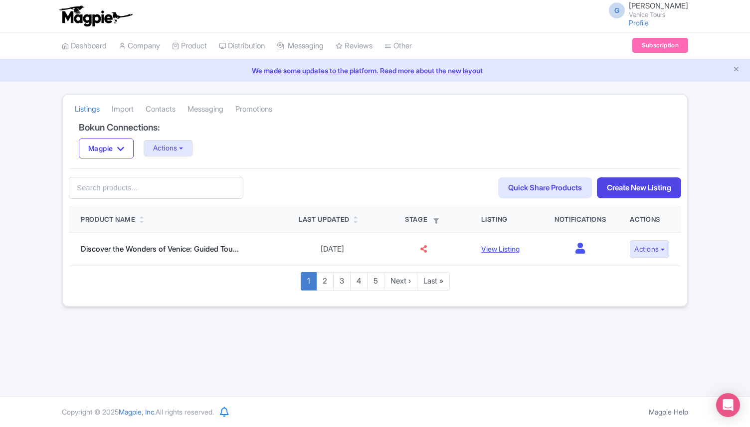
click at [262, 198] on div "41abb2a5-e6c8-4523-8436-e67343fedbda Search Quick Share Products Create New Lis…" at bounding box center [375, 187] width 612 height 39
click at [227, 187] on input "text" at bounding box center [156, 188] width 174 height 22
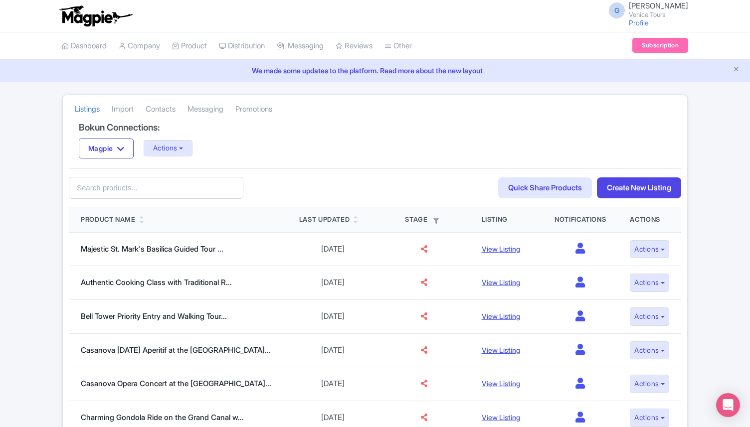
click at [139, 222] on div "Product Name" at bounding box center [178, 220] width 194 height 10
click at [141, 222] on div "Product Name" at bounding box center [178, 220] width 194 height 10
click at [143, 222] on icon at bounding box center [142, 222] width 4 height 6
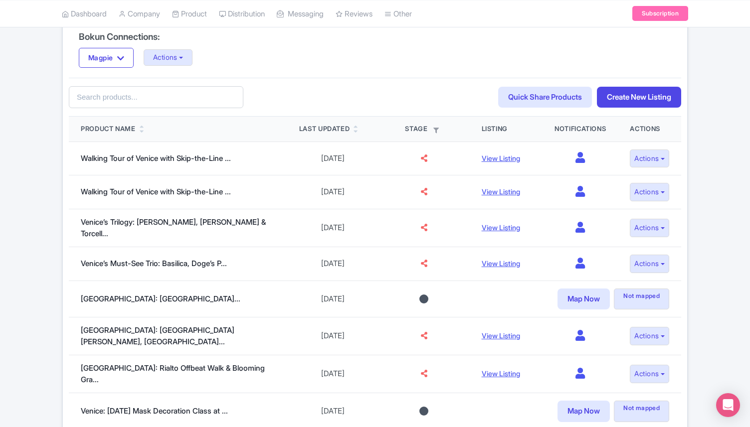
scroll to position [81, 0]
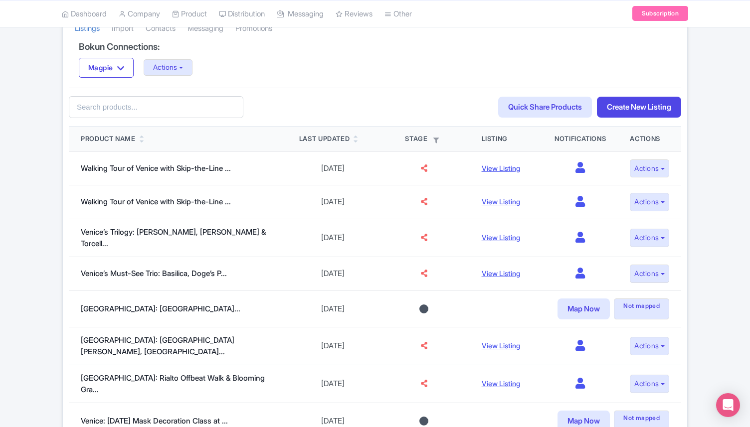
click at [85, 111] on input "text" at bounding box center [156, 107] width 174 height 22
type input ")"
type input "0000VTVENW"
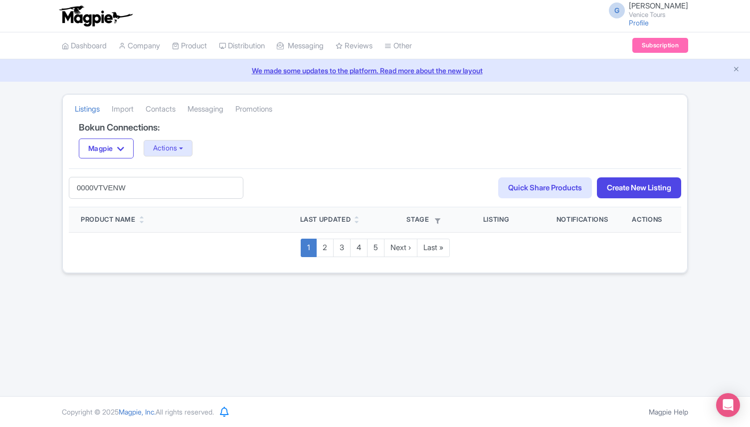
scroll to position [0, 0]
drag, startPoint x: 148, startPoint y: 188, endPoint x: 41, endPoint y: 172, distance: 107.8
click at [41, 173] on div "Listings [GEOGRAPHIC_DATA] Contacts Messaging Promotions Bokun Connections: Mag…" at bounding box center [375, 184] width 750 height 180
click at [285, 182] on div "41abb2a5-e6c8-4523-8436-e67343fedbda Search Quick Share Products Create New Lis…" at bounding box center [375, 187] width 612 height 39
click at [190, 188] on input "text" at bounding box center [156, 188] width 174 height 22
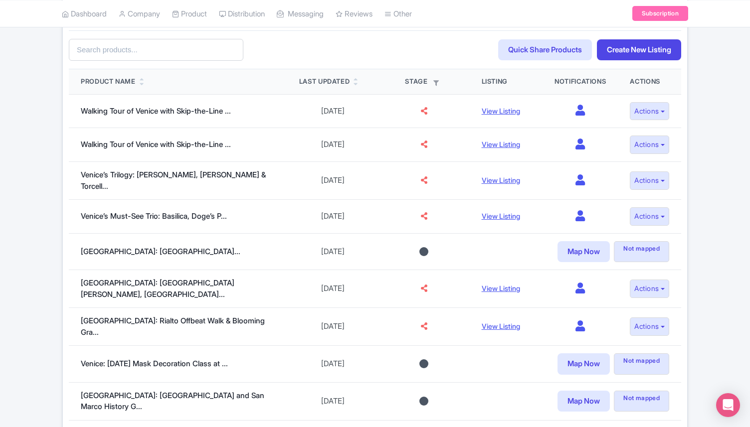
scroll to position [132, 0]
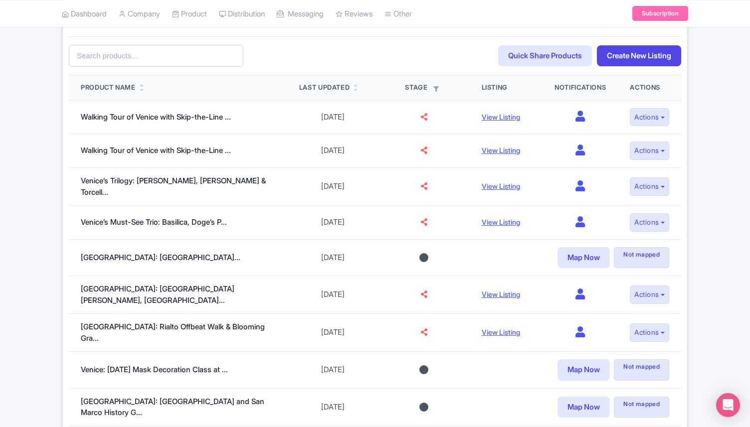
click at [139, 86] on div "Product Name" at bounding box center [178, 88] width 194 height 10
click at [143, 86] on link at bounding box center [142, 89] width 4 height 8
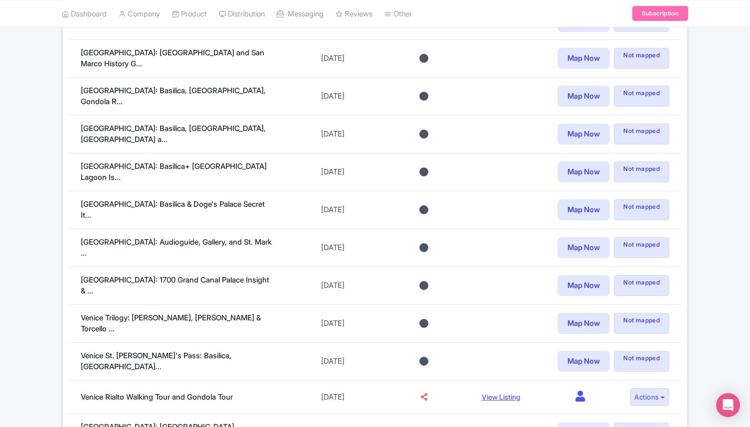
scroll to position [599, 0]
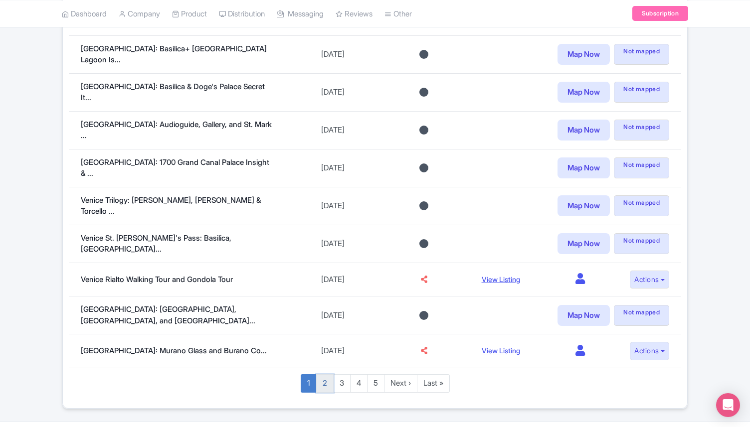
click at [328, 374] on link "2" at bounding box center [324, 383] width 17 height 18
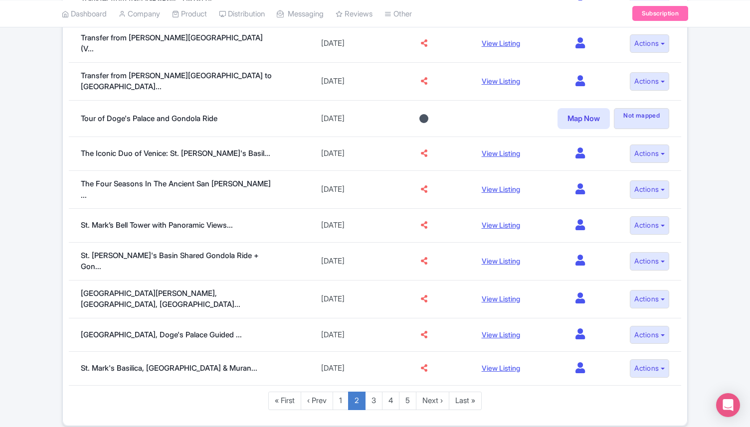
scroll to position [570, 0]
click at [374, 391] on link "3" at bounding box center [373, 400] width 17 height 18
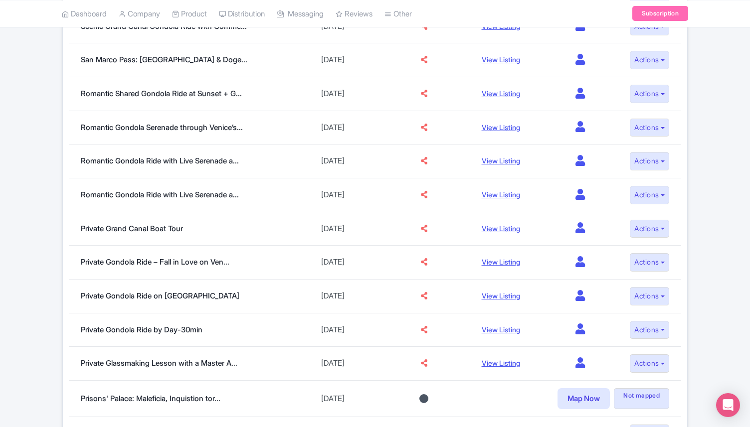
scroll to position [567, 0]
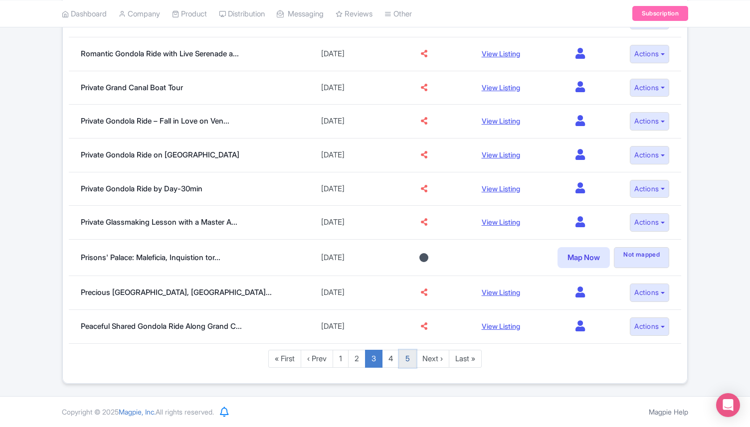
click at [403, 363] on link "5" at bounding box center [407, 359] width 17 height 18
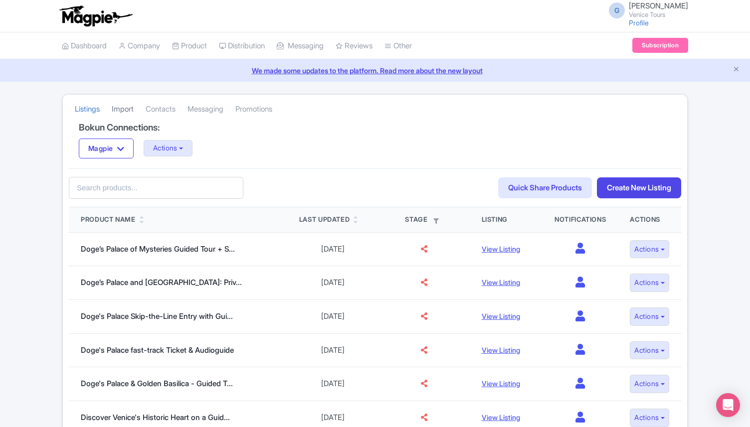
click at [123, 108] on link "Import" at bounding box center [123, 109] width 22 height 27
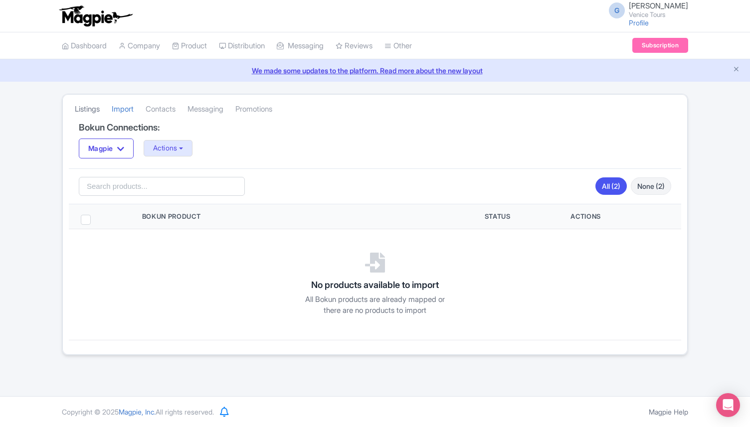
click at [91, 109] on link "Listings" at bounding box center [87, 109] width 25 height 27
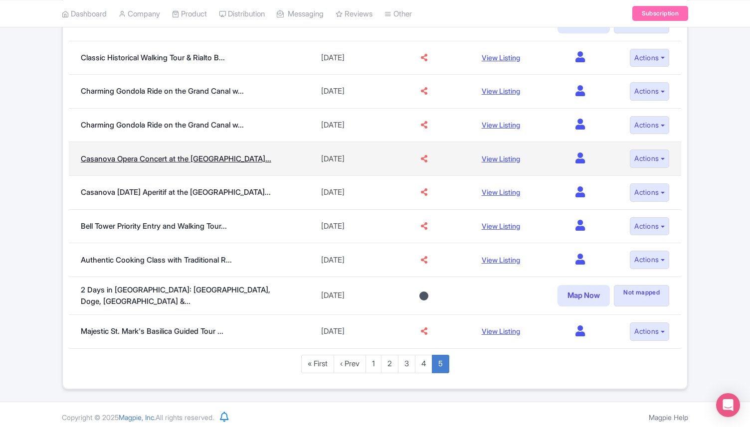
scroll to position [502, 0]
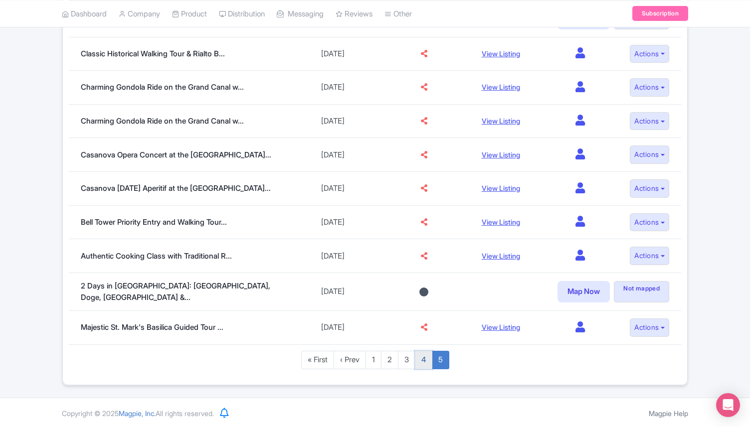
click at [423, 364] on link "4" at bounding box center [423, 360] width 17 height 18
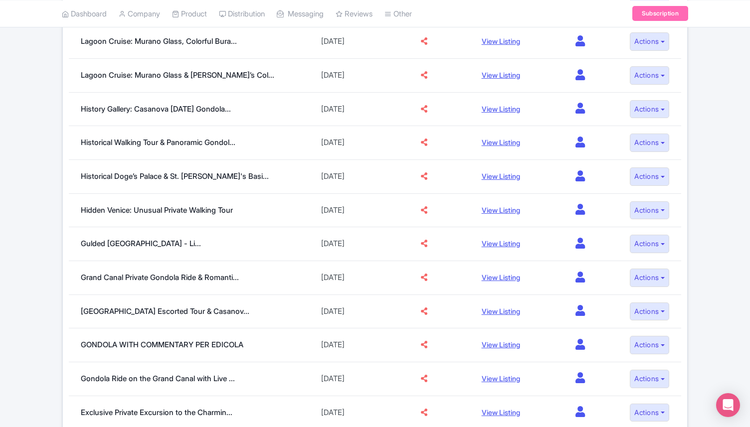
scroll to position [564, 0]
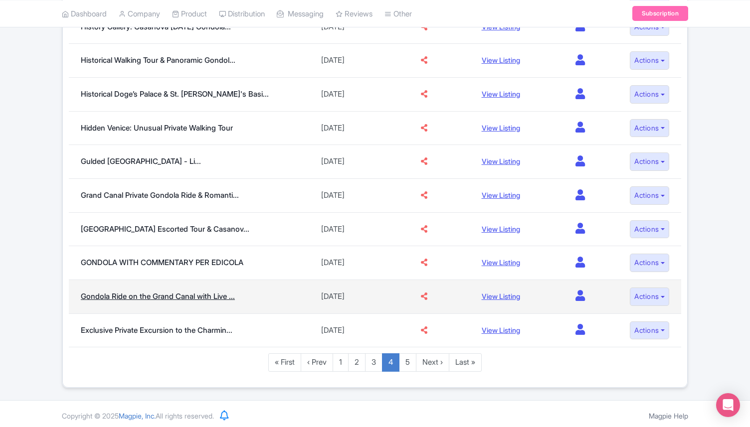
click at [195, 293] on link "Gondola Ride on the Grand Canal with Live ..." at bounding box center [158, 296] width 154 height 9
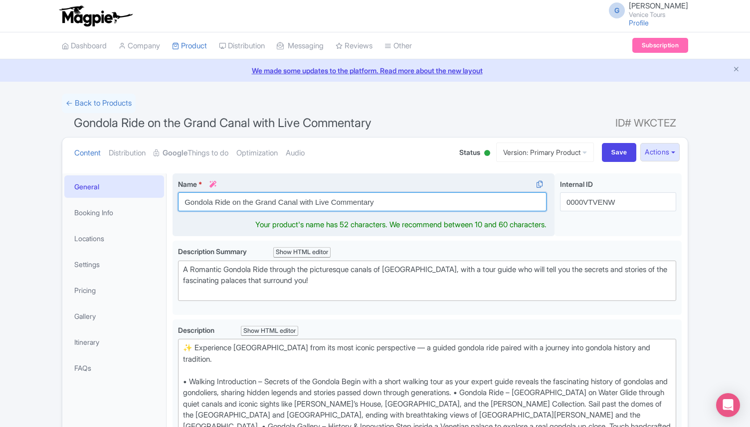
drag, startPoint x: 383, startPoint y: 201, endPoint x: 175, endPoint y: 200, distance: 207.9
click at [175, 200] on div "Name * i Gondola Ride on the Grand Canal with Live Commentary Your product's na…" at bounding box center [363, 204] width 382 height 63
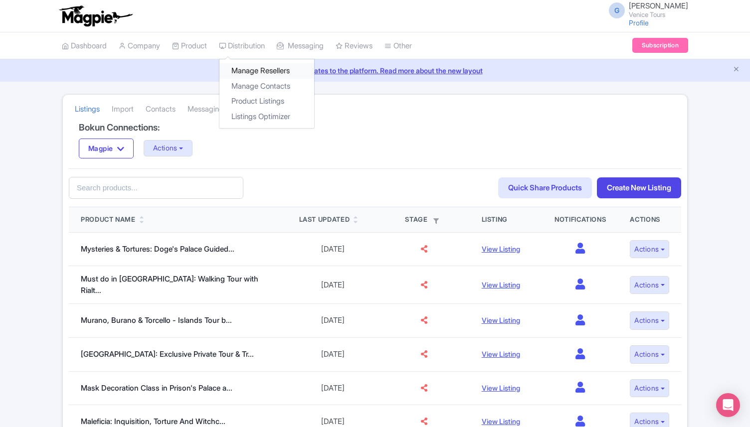
click link "Manage Resellers"
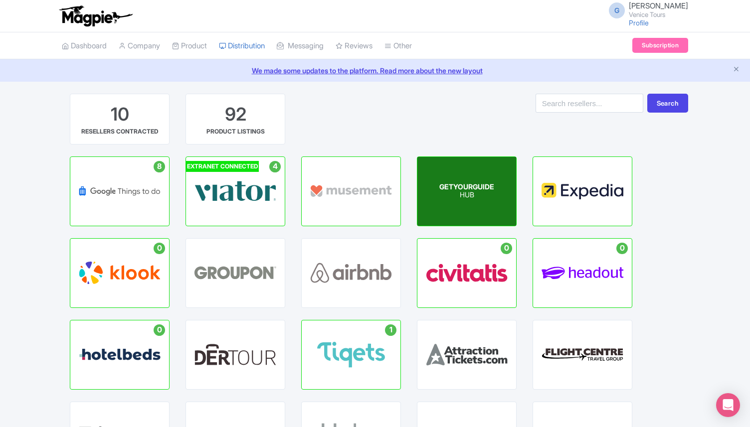
click at [454, 204] on div "GETYOURGUIDE HUB" at bounding box center [466, 191] width 99 height 69
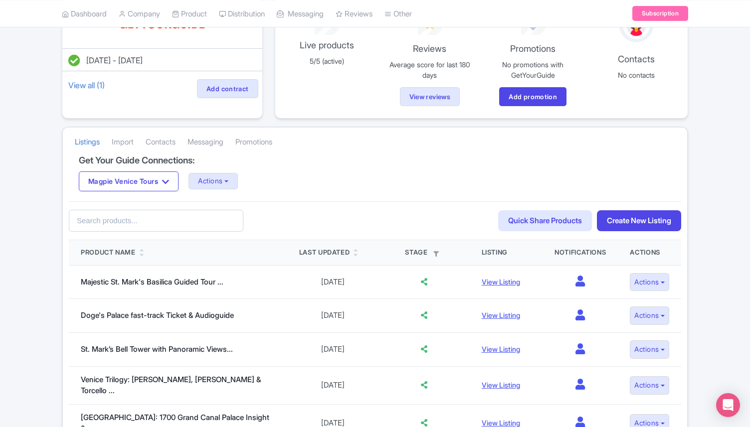
scroll to position [99, 0]
click at [111, 220] on input "text" at bounding box center [156, 220] width 174 height 22
paste input "Gondola Ride on the Grand Canal with Live Commentary"
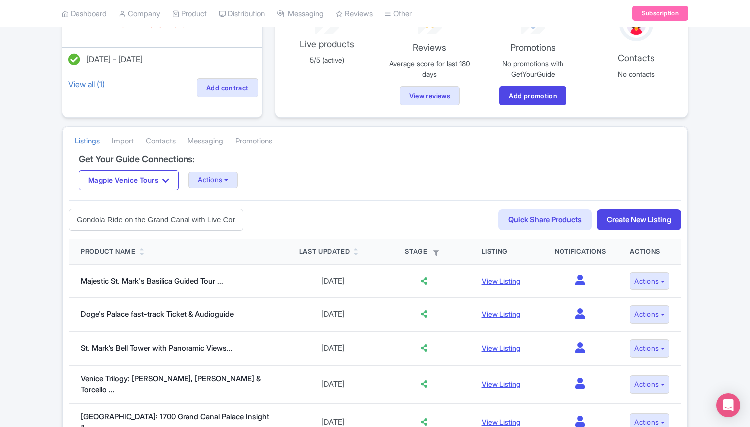
scroll to position [0, 30]
type input "Gondola Ride on the Grand Canal with Live Commentary"
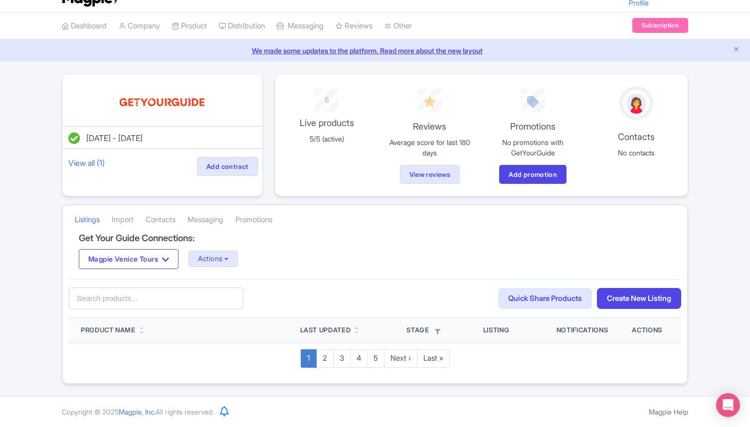
scroll to position [0, 0]
click at [330, 309] on div "79e64208-afba-4385-a53d-813c9decccde Search Quick Share Products Create New Lis…" at bounding box center [375, 298] width 612 height 39
click at [196, 303] on input "text" at bounding box center [156, 299] width 174 height 22
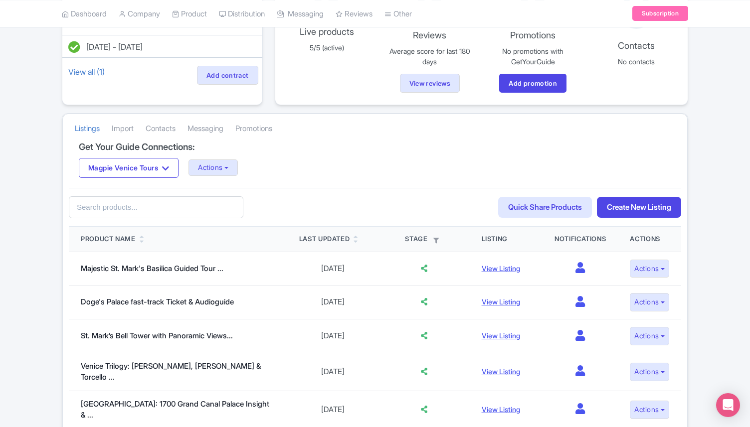
scroll to position [114, 0]
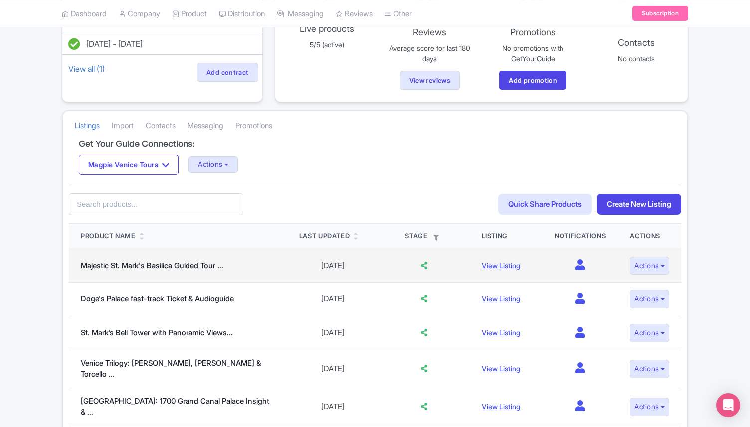
paste input "Gondola Ride on the Grand Canal with Live Commentary"
type input "Gondola Ride on the Grand Canal with Live Commentary"
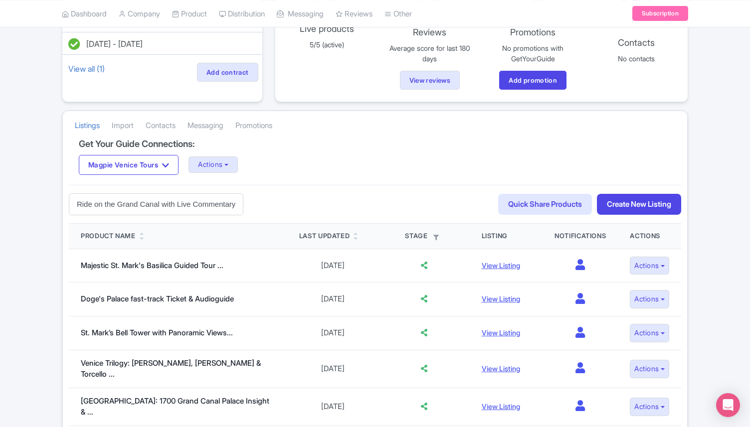
click at [93, 206] on input "Gondola Ride on the Grand Canal with Live Commentary" at bounding box center [156, 204] width 174 height 22
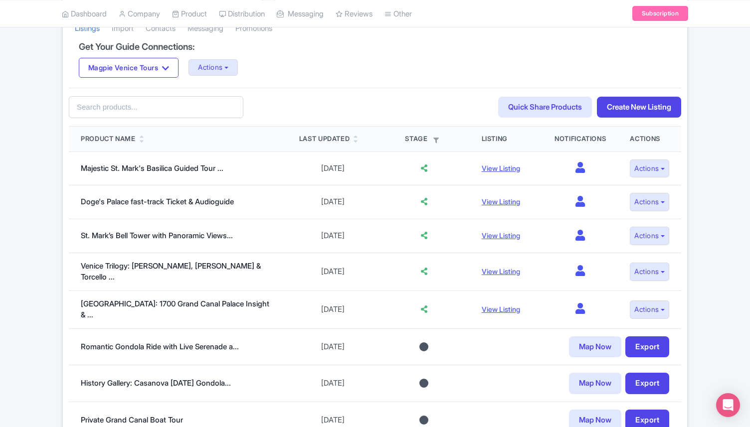
scroll to position [0, 0]
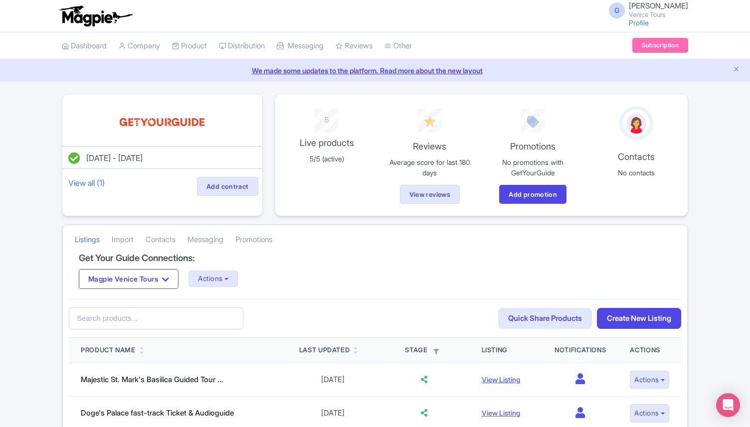
click at [112, 352] on div "Product Name" at bounding box center [108, 350] width 55 height 10
click at [143, 352] on icon at bounding box center [142, 352] width 4 height 6
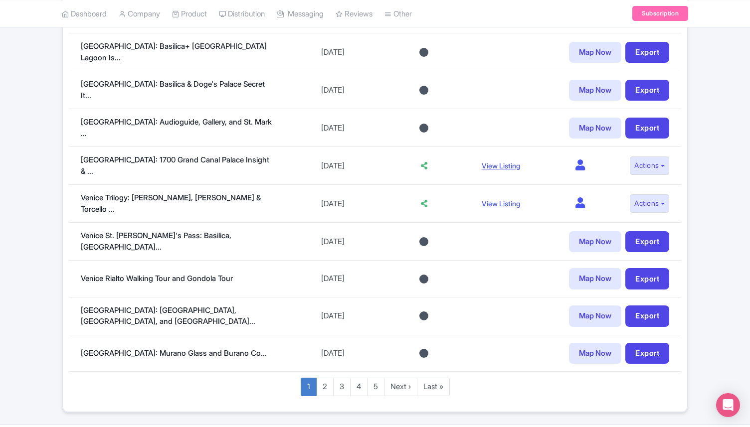
scroll to position [747, 0]
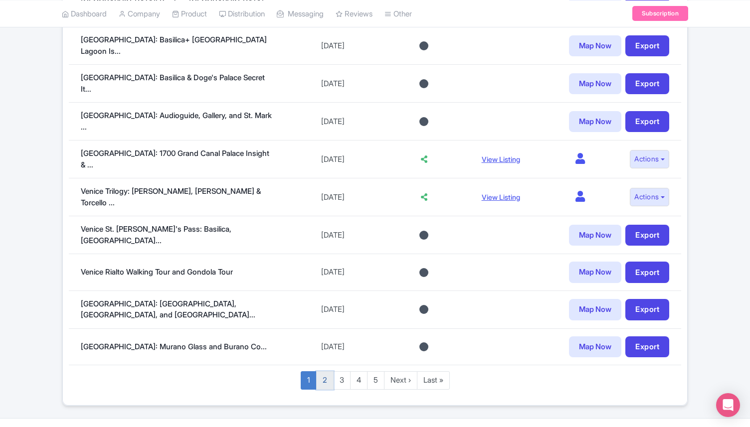
click at [327, 371] on link "2" at bounding box center [324, 380] width 17 height 18
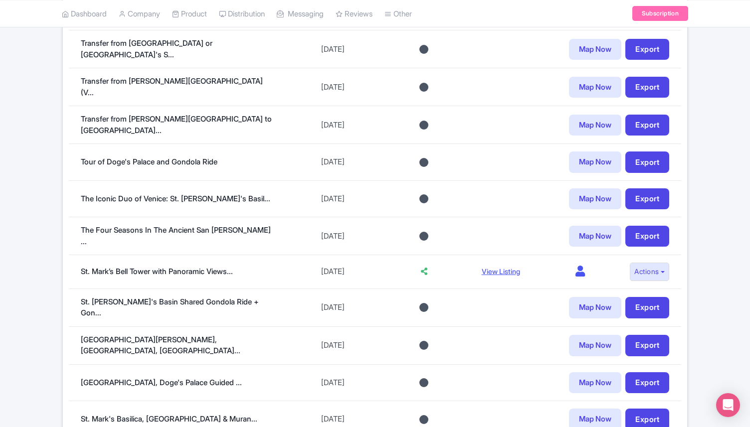
scroll to position [750, 0]
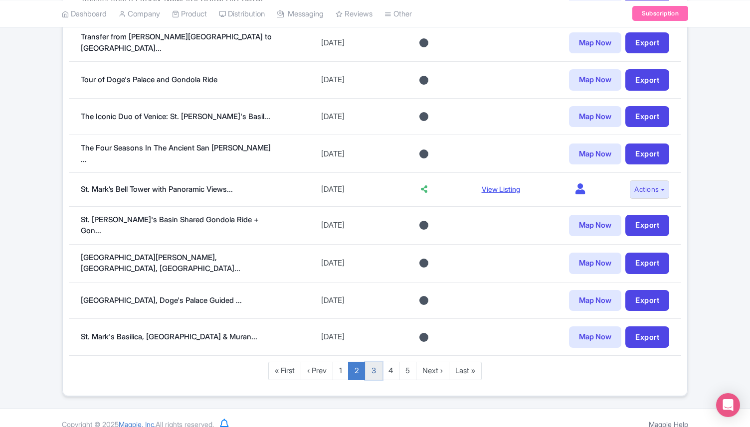
click at [377, 362] on link "3" at bounding box center [373, 371] width 17 height 18
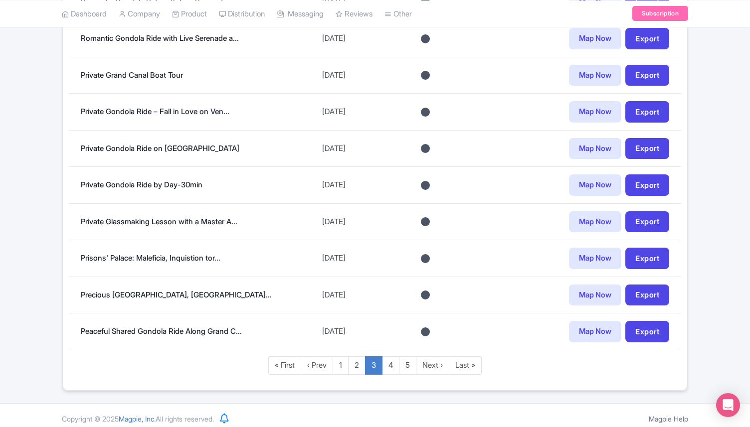
scroll to position [753, 0]
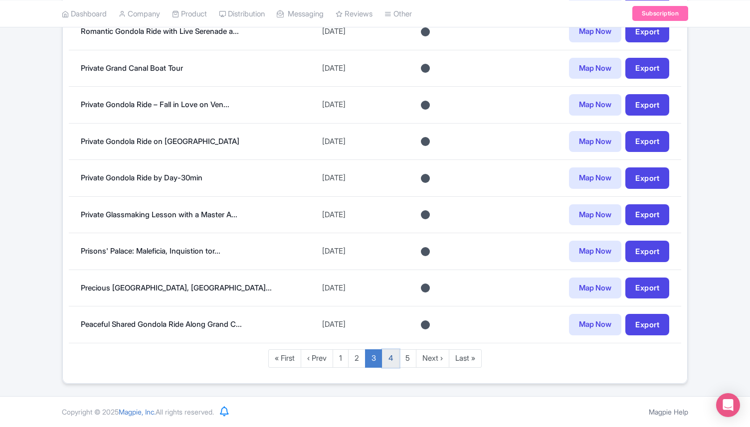
click at [394, 357] on link "4" at bounding box center [390, 358] width 17 height 18
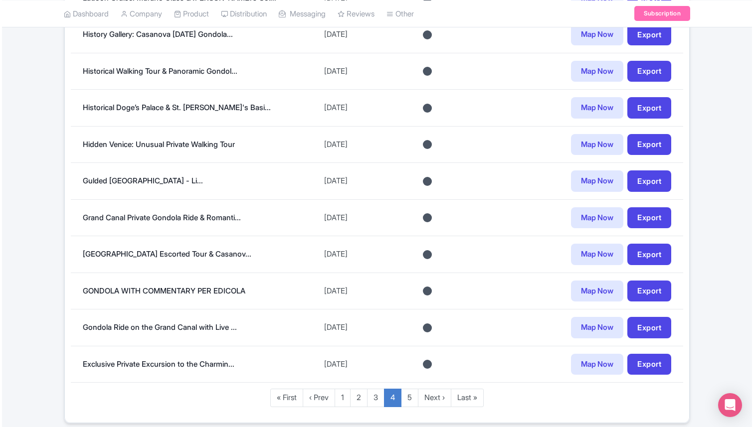
scroll to position [734, 0]
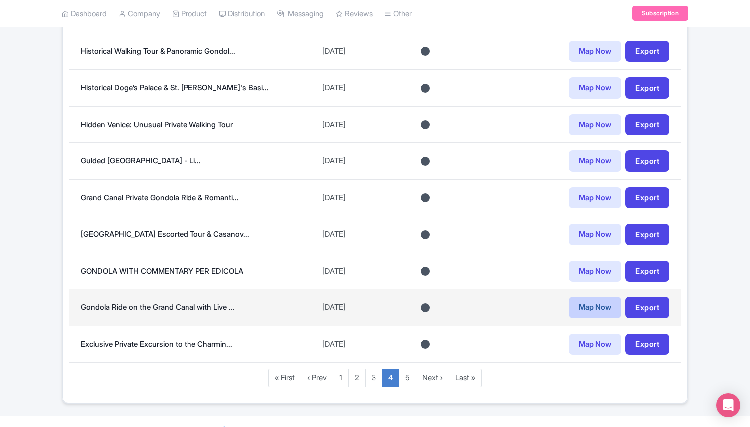
click at [585, 310] on link "Map Now" at bounding box center [595, 307] width 52 height 21
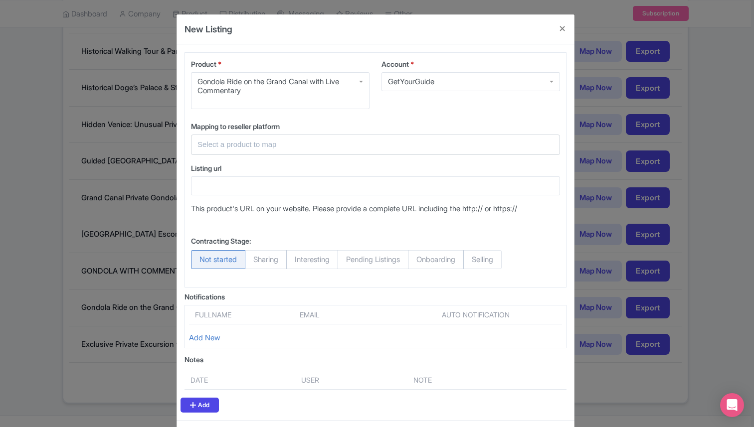
click at [276, 142] on input "text" at bounding box center [369, 144] width 344 height 11
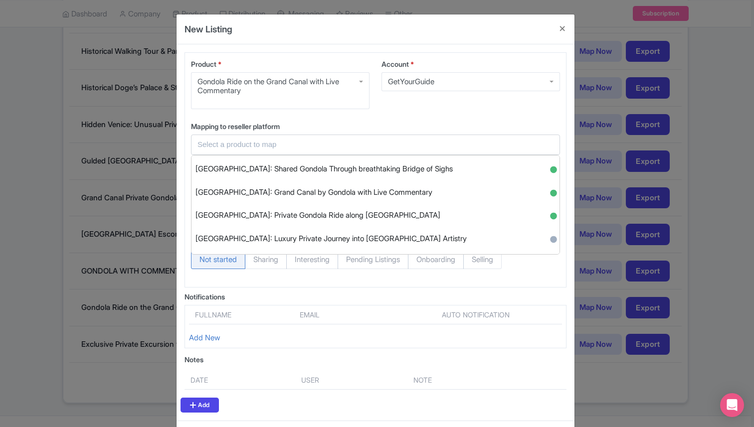
scroll to position [439, 0]
click at [293, 188] on span "Venice: Grand Canal by Gondola with Live Commentary" at bounding box center [313, 191] width 237 height 15
type input "Venice: Grand Canal by Gondola with Live Commentary"
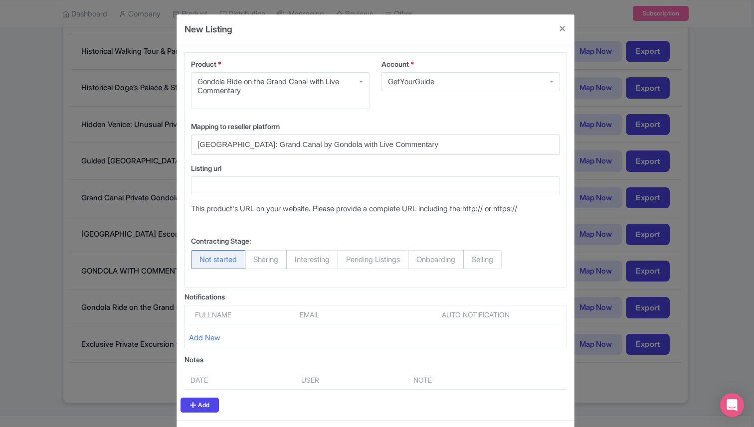
click at [502, 261] on span "Selling" at bounding box center [482, 259] width 38 height 19
click at [473, 260] on input "Selling" at bounding box center [468, 255] width 10 height 10
radio input "true"
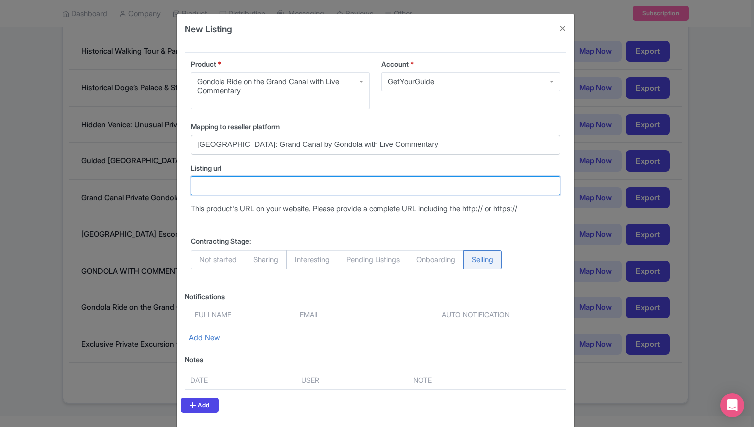
click at [285, 188] on input "Listing url" at bounding box center [375, 185] width 369 height 19
paste input "https://www.getyourguide.com/venice-l35/romantic-waterways-35-minute-gondola-ri…"
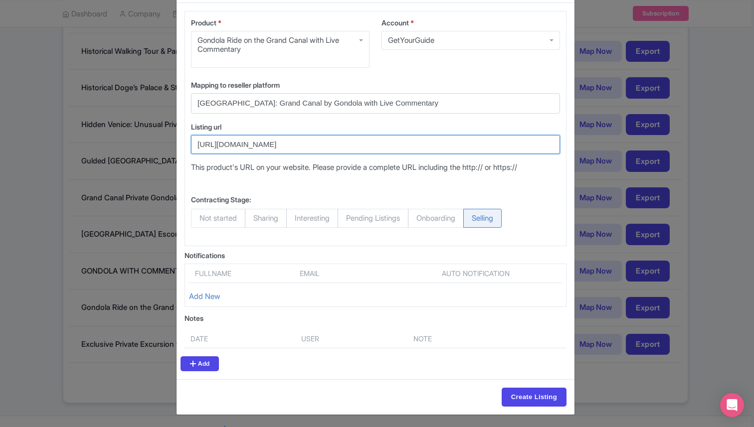
scroll to position [43, 0]
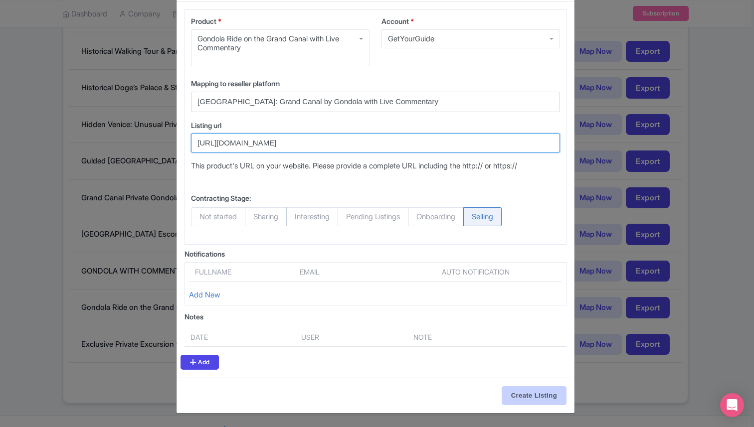
type input "https://www.getyourguide.com/venice-l35/romantic-waterways-35-minute-gondola-ri…"
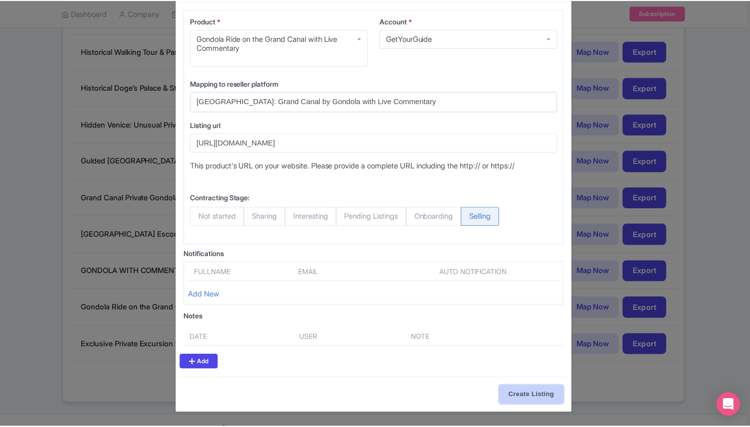
scroll to position [0, 0]
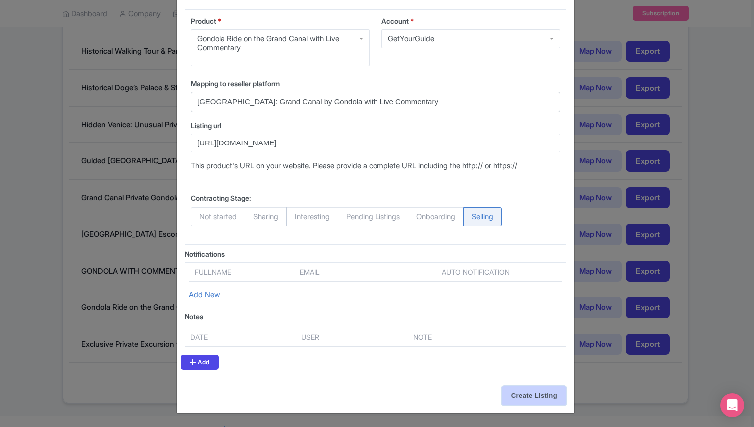
click at [522, 393] on input "Create Listing" at bounding box center [534, 395] width 65 height 19
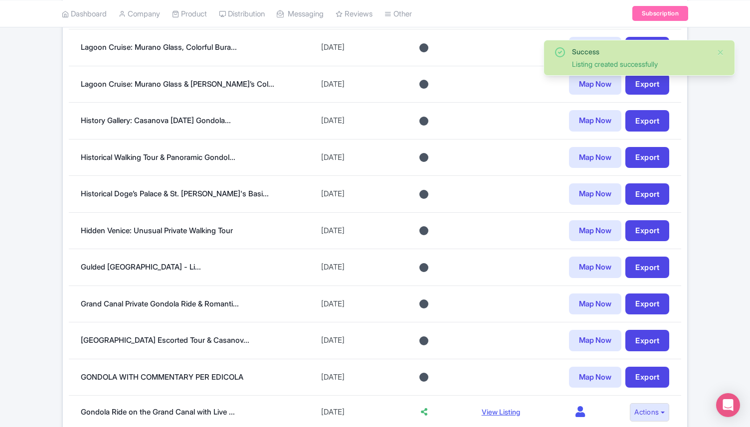
scroll to position [750, 0]
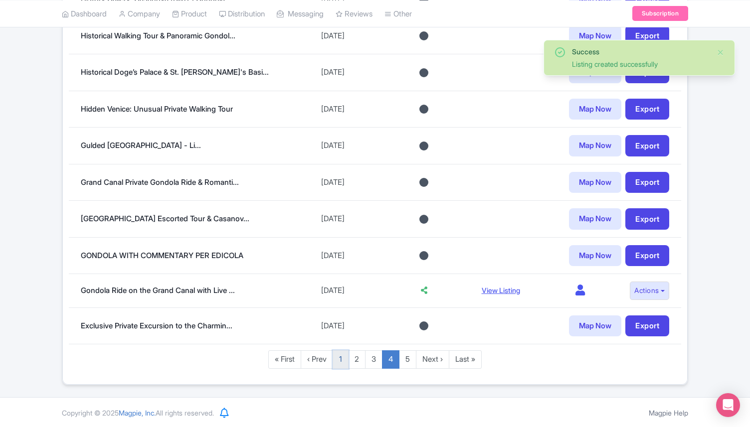
click at [343, 355] on link "1" at bounding box center [341, 359] width 16 height 18
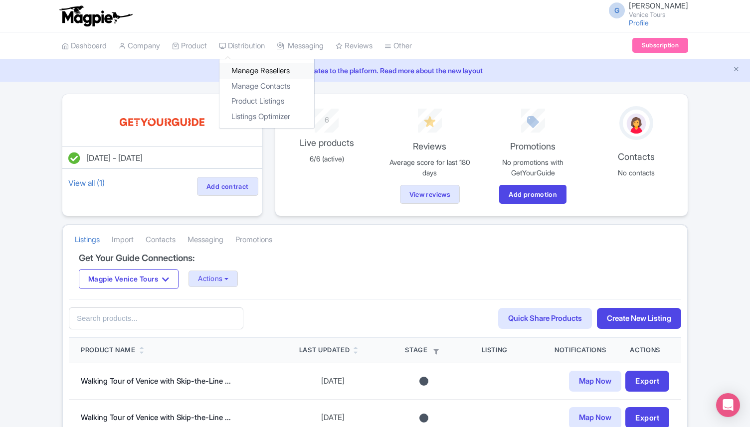
click at [274, 68] on link "Manage Resellers" at bounding box center [266, 70] width 95 height 15
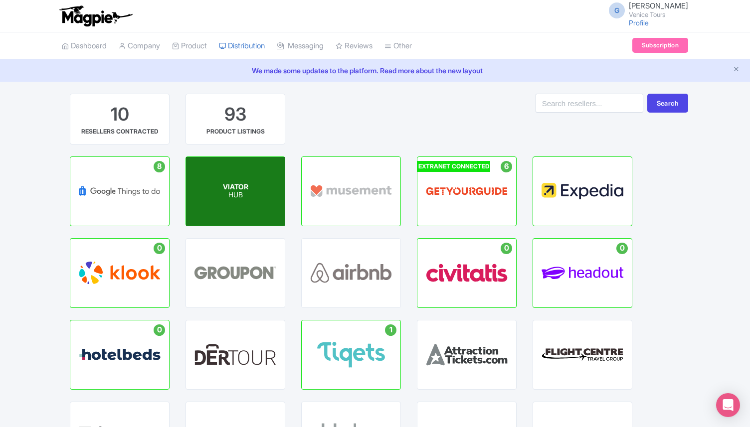
click at [245, 174] on div "VIATOR HUB" at bounding box center [235, 191] width 99 height 69
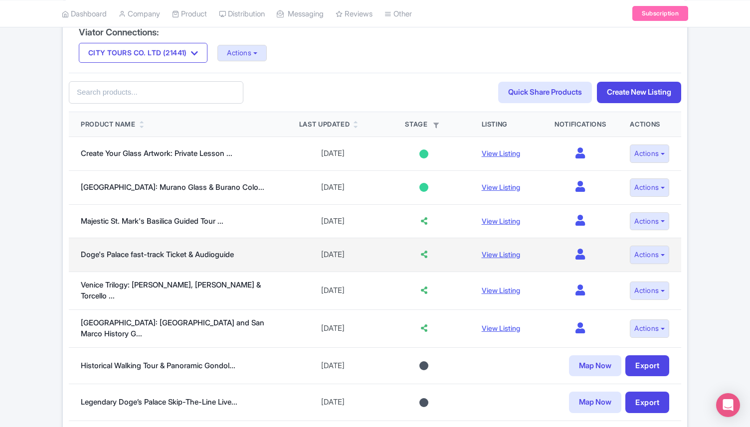
scroll to position [172, 0]
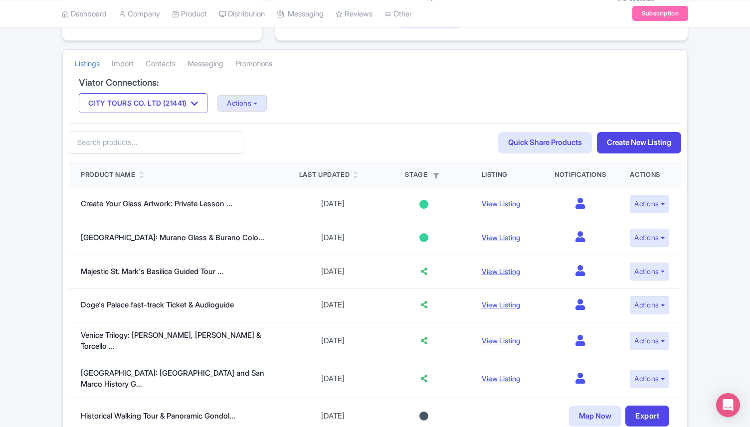
click at [142, 174] on icon at bounding box center [142, 177] width 4 height 6
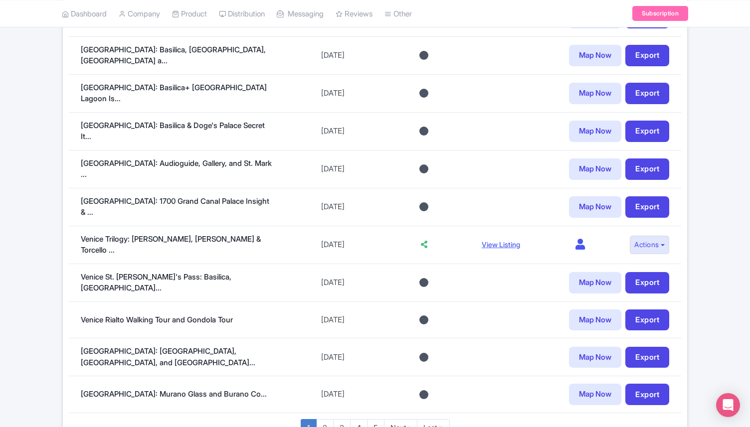
scroll to position [743, 0]
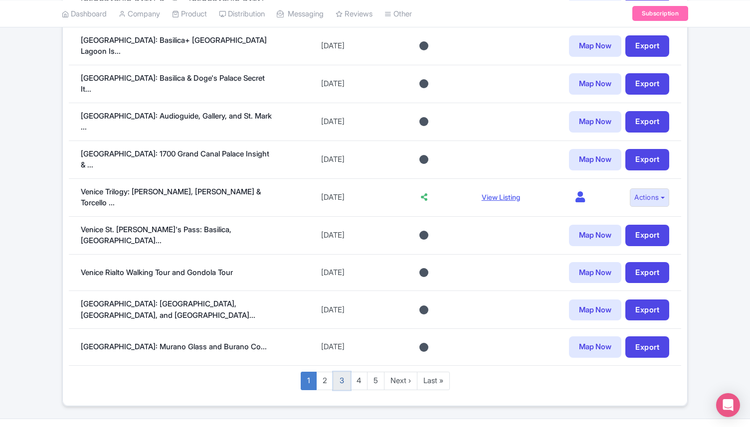
click at [338, 372] on link "3" at bounding box center [341, 381] width 17 height 18
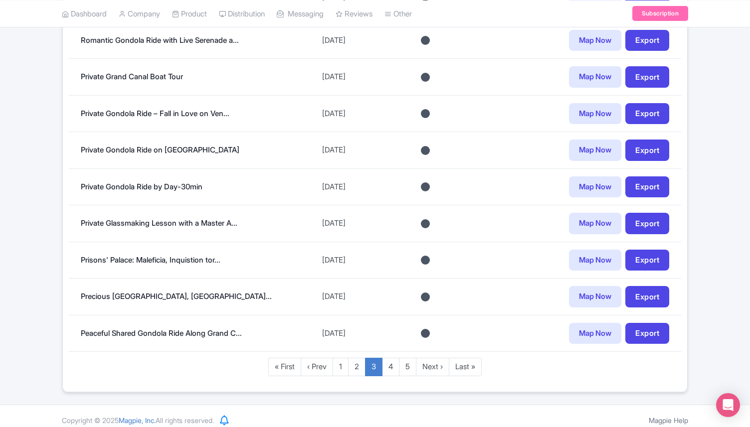
scroll to position [747, 0]
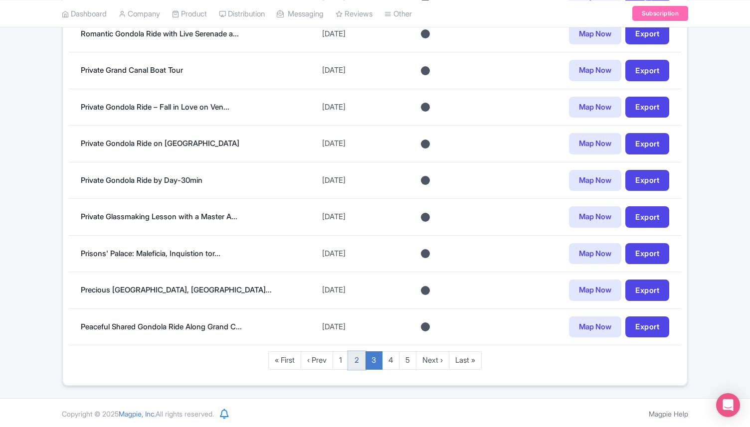
click at [350, 360] on link "2" at bounding box center [356, 360] width 17 height 18
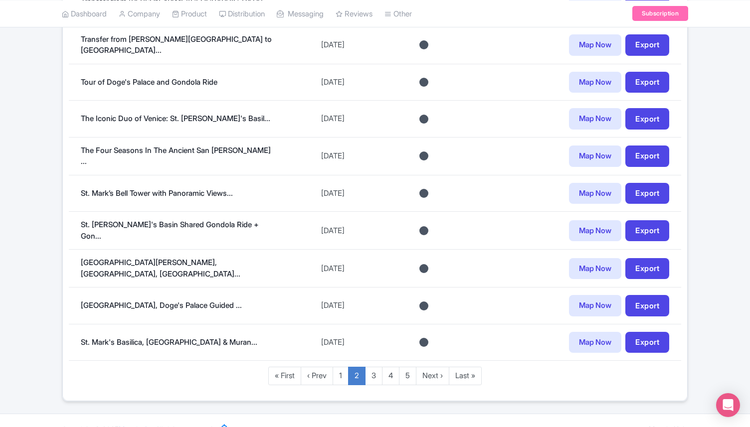
scroll to position [746, 0]
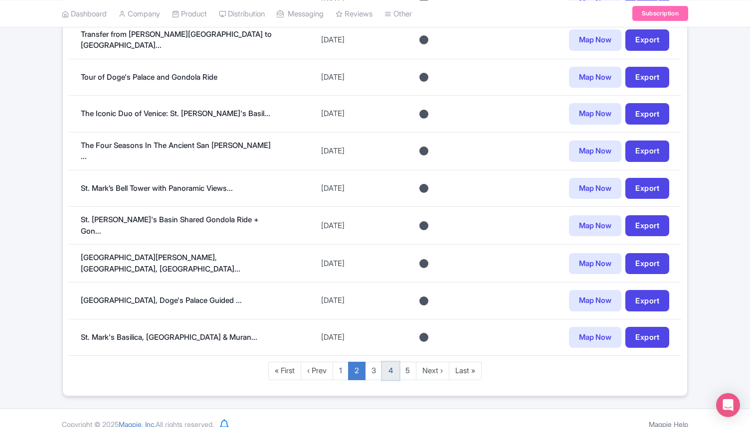
click at [385, 362] on link "4" at bounding box center [390, 371] width 17 height 18
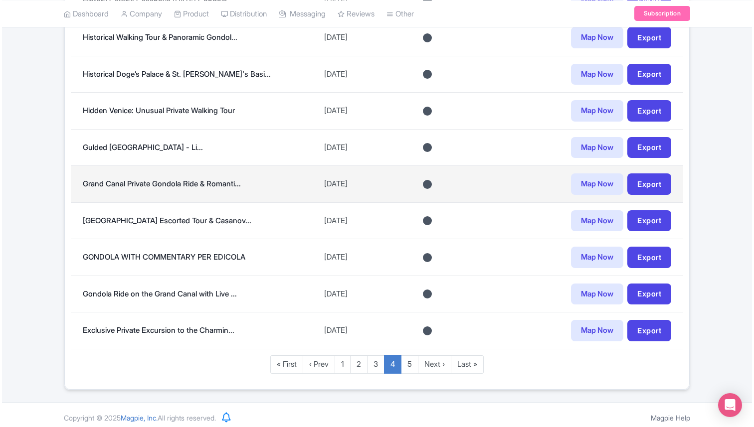
scroll to position [749, 0]
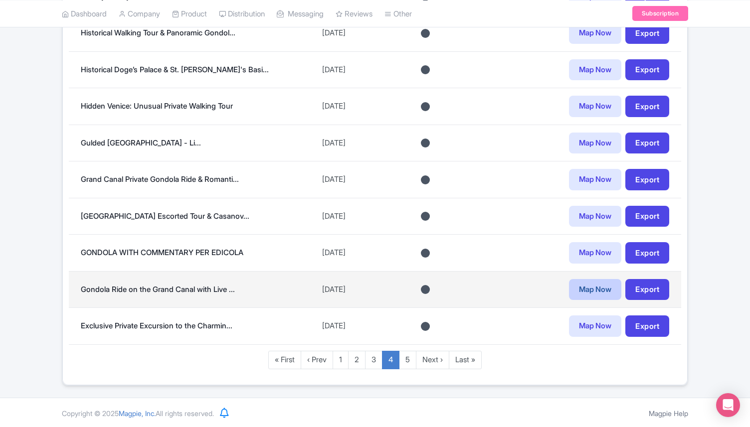
click at [571, 287] on link "Map Now" at bounding box center [595, 289] width 52 height 21
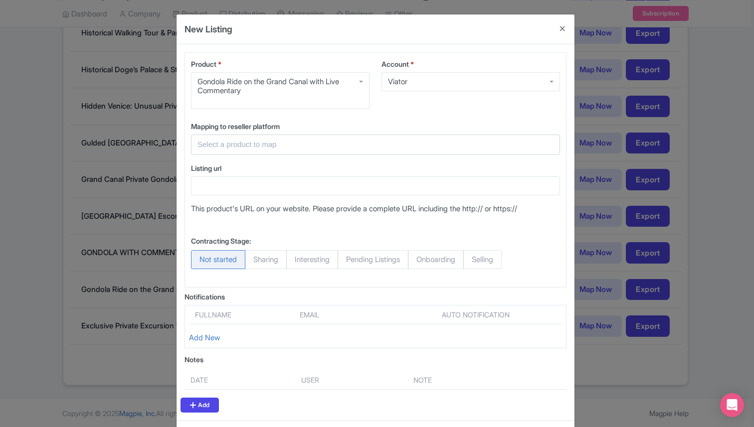
click at [235, 140] on input "text" at bounding box center [369, 144] width 344 height 11
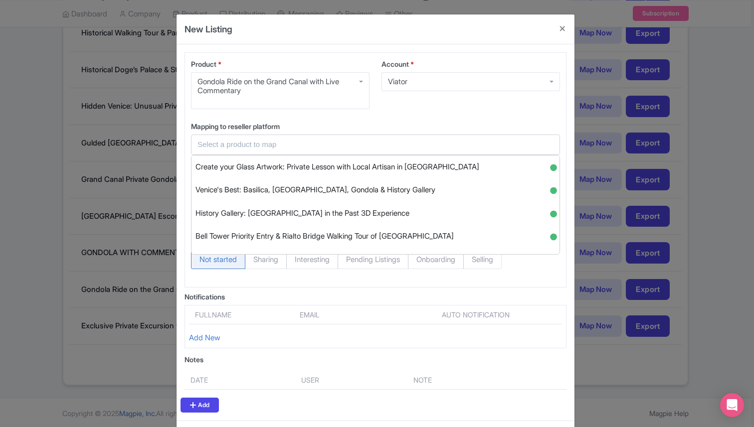
click at [308, 290] on div "Product * Gondola Ride on the Grand Canal with Live Commentary Gondola Ride on …" at bounding box center [375, 232] width 398 height 376
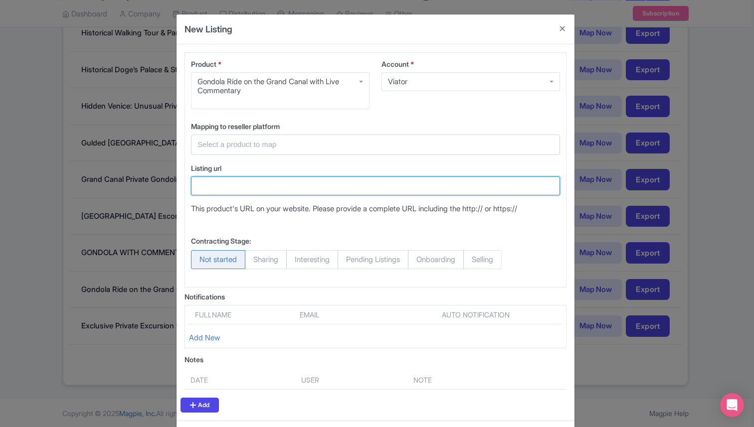
click at [242, 188] on input "Listing url" at bounding box center [375, 185] width 369 height 19
paste input "https://www.viator.com/tours/Venice/Discovering-Venetian-Waterways-by-Gondola/d…"
type input "https://www.viator.com/tours/Venice/Discovering-Venetian-Waterways-by-Gondola/d…"
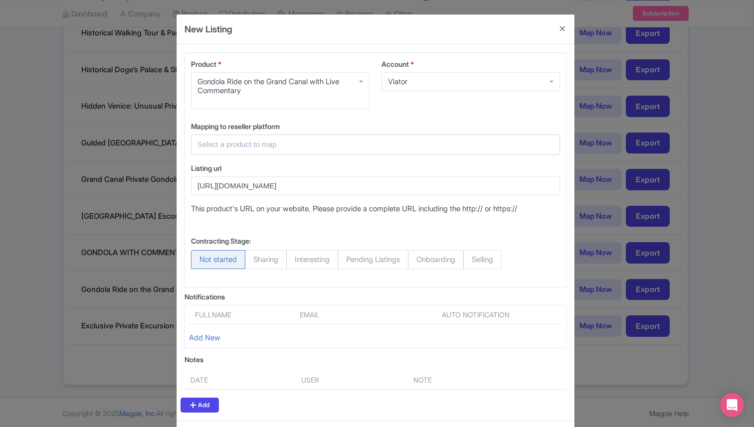
click at [273, 141] on input "text" at bounding box center [369, 144] width 344 height 11
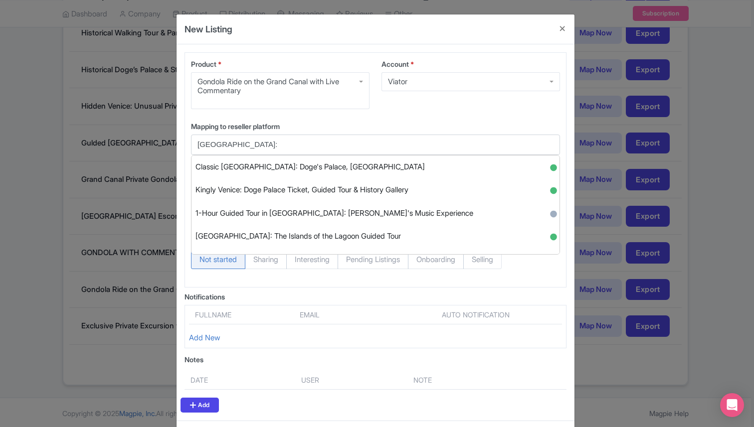
click at [201, 144] on input "venice:" at bounding box center [369, 144] width 344 height 11
click at [230, 144] on input "Venice:" at bounding box center [369, 144] width 344 height 11
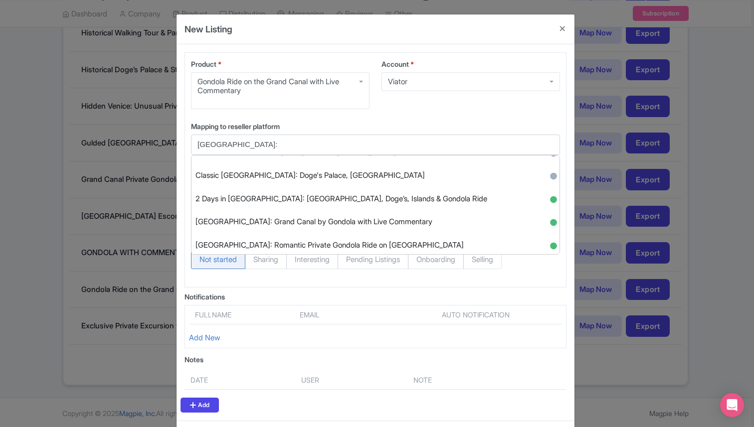
scroll to position [527, 0]
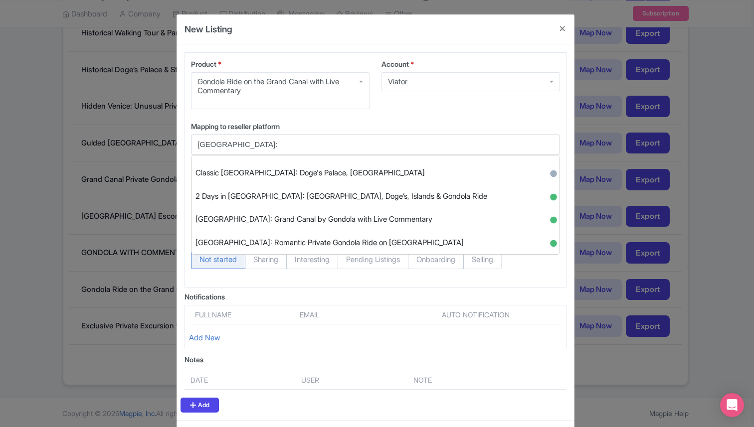
click at [350, 217] on span "Venice: Grand Canal by Gondola with Live Commentary" at bounding box center [313, 219] width 237 height 15
type input "Venice: Grand Canal by Gondola with Live Commentary"
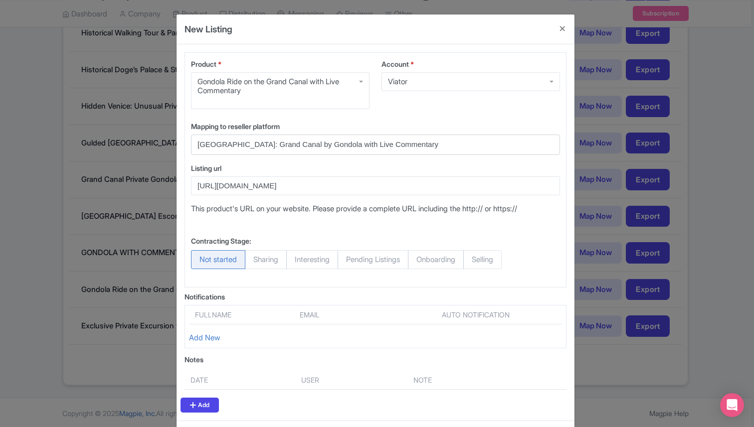
click at [491, 260] on span "Selling" at bounding box center [482, 259] width 38 height 19
click at [473, 260] on input "Selling" at bounding box center [468, 255] width 10 height 10
radio input "true"
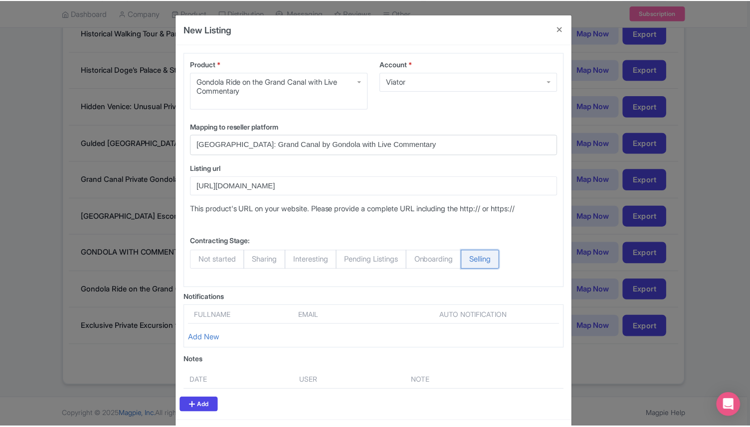
scroll to position [43, 0]
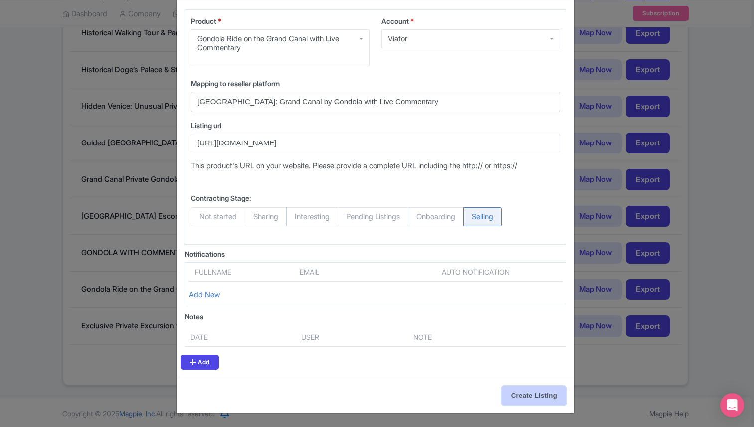
click at [528, 397] on input "Create Listing" at bounding box center [534, 395] width 65 height 19
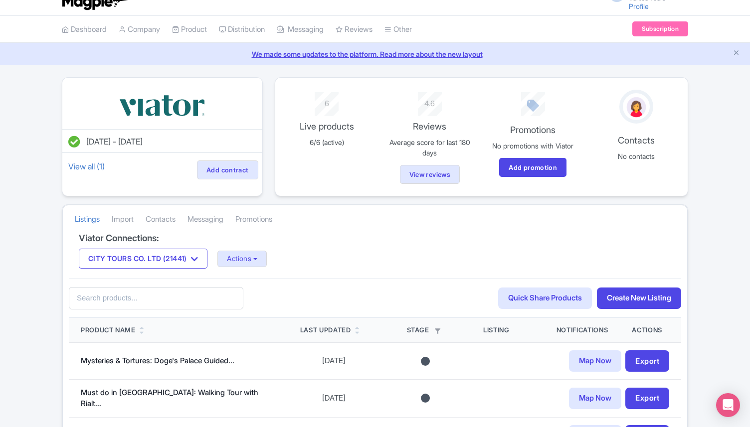
scroll to position [0, 0]
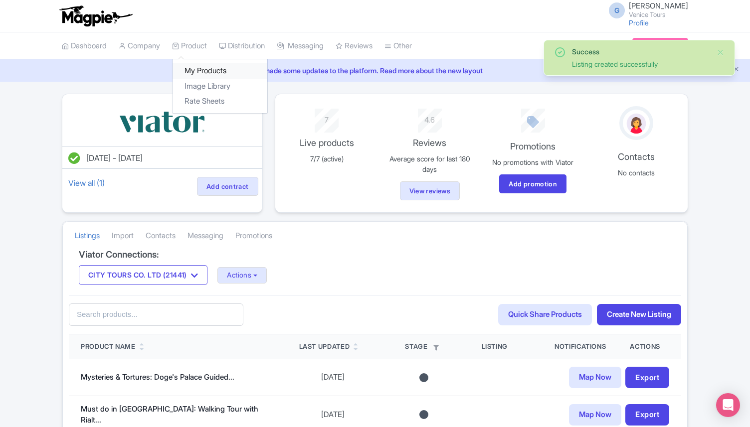
click at [203, 68] on link "My Products" at bounding box center [219, 70] width 95 height 15
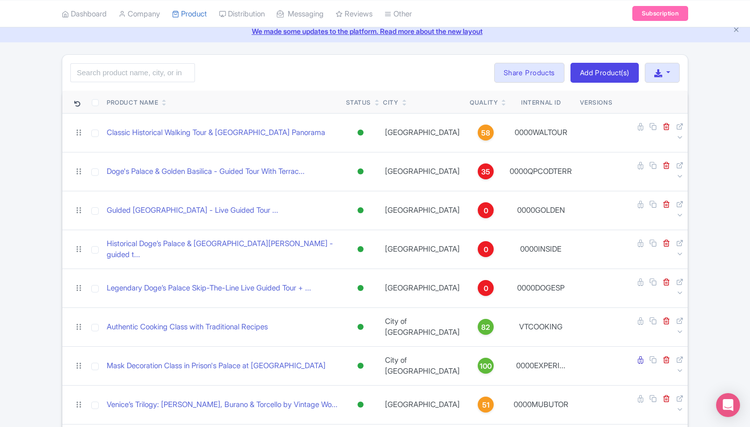
scroll to position [40, 0]
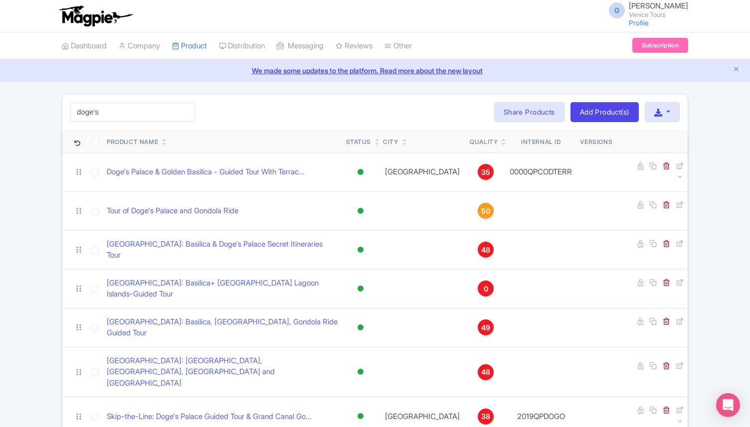
scroll to position [173, 0]
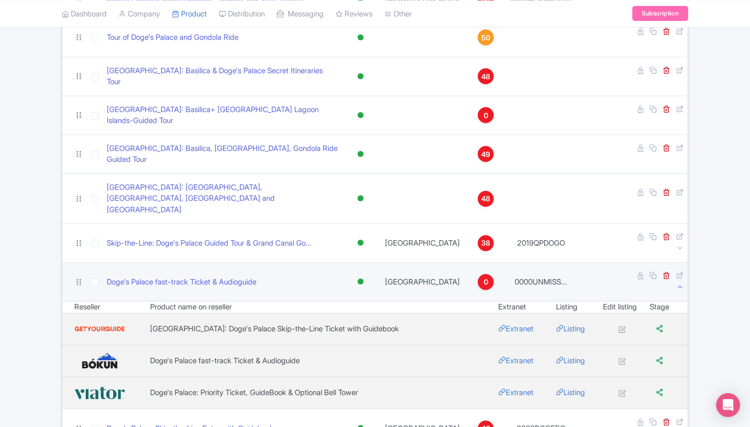
click at [680, 283] on icon at bounding box center [679, 286] width 7 height 7
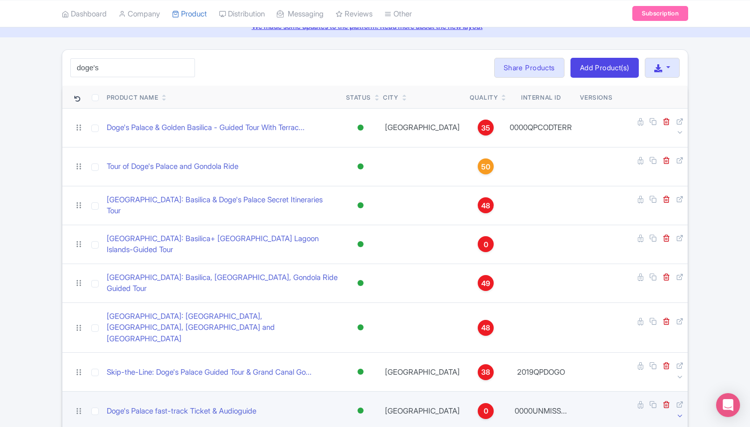
scroll to position [0, 0]
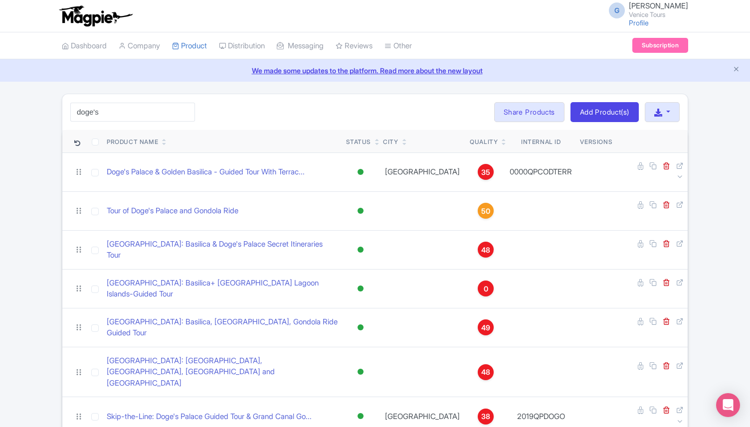
click at [166, 142] on icon at bounding box center [164, 144] width 4 height 6
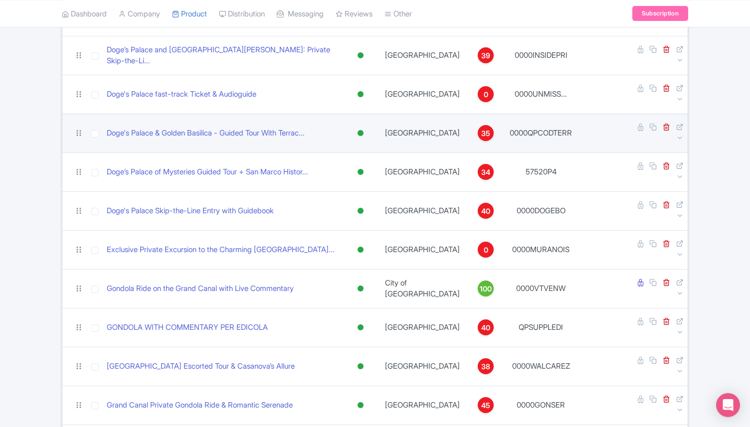
scroll to position [583, 0]
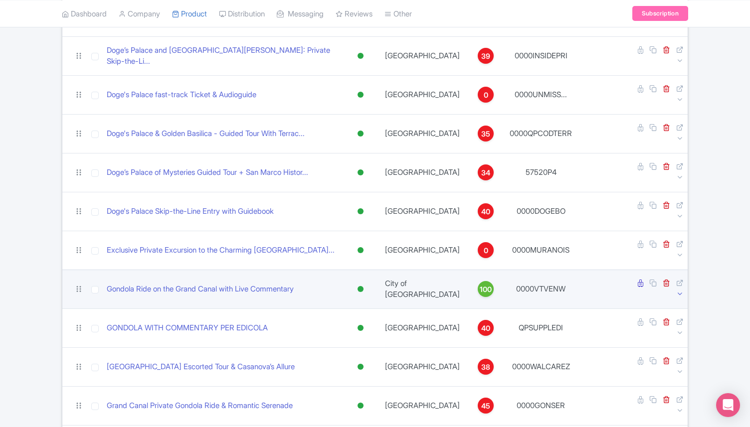
click at [682, 290] on icon at bounding box center [679, 293] width 7 height 7
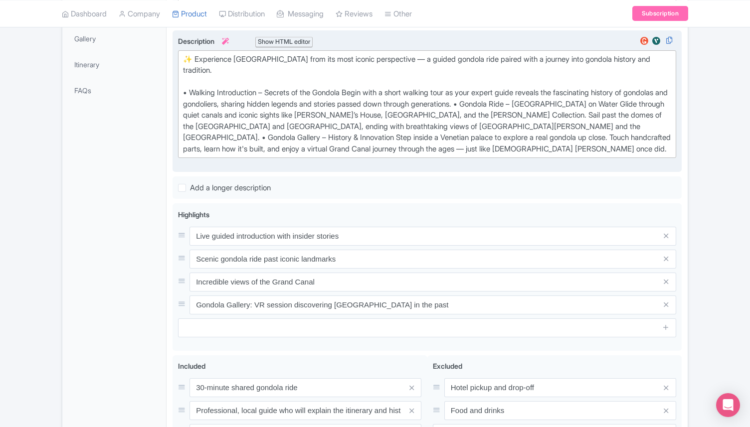
scroll to position [289, 0]
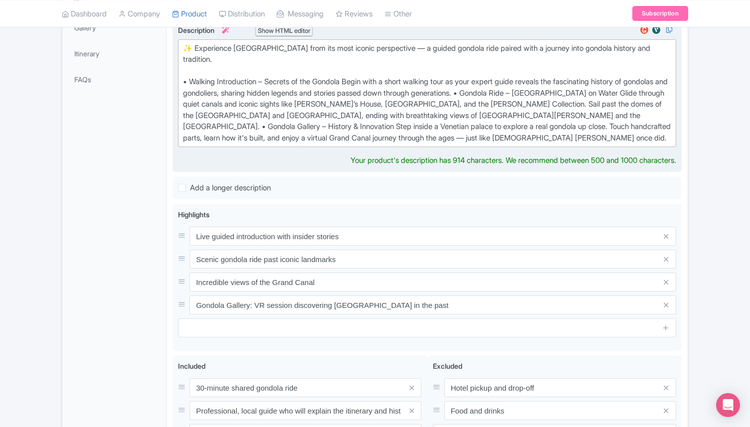
click at [545, 129] on div "✨ Experience [GEOGRAPHIC_DATA] from its most iconic perspective — a guided gond…" at bounding box center [427, 93] width 488 height 101
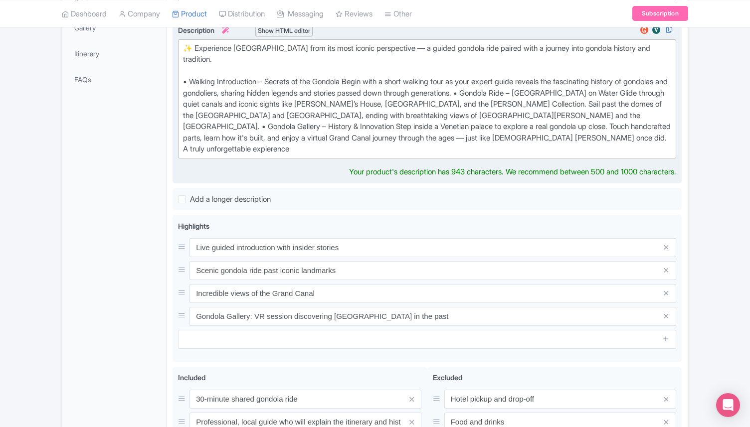
type trix-editor "<div>✨ Experience [GEOGRAPHIC_DATA] from its most iconic perspective — a guided…"
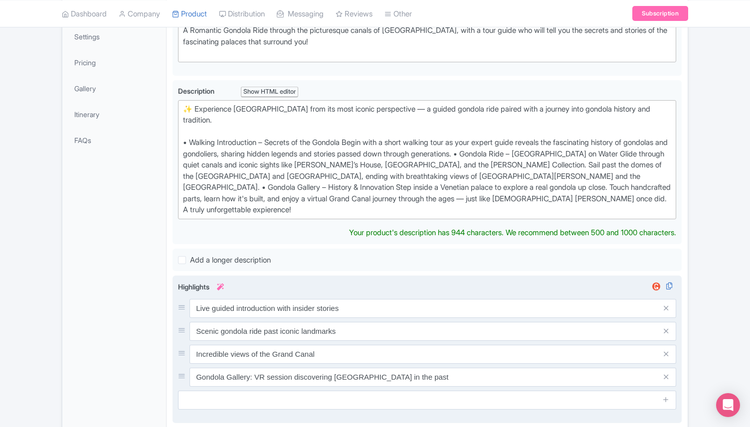
scroll to position [220, 0]
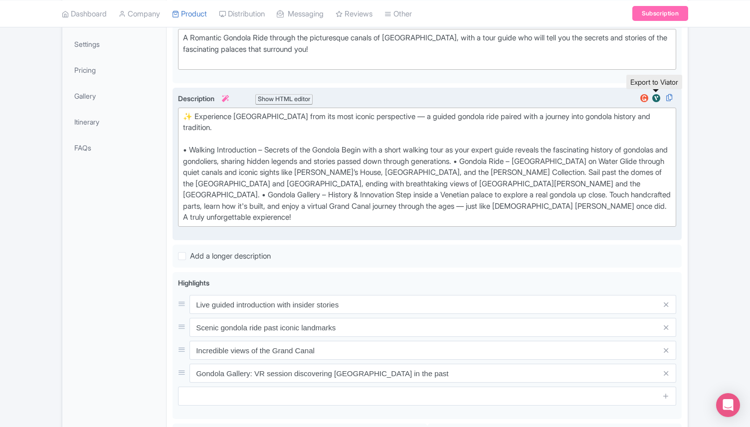
click at [656, 98] on img at bounding box center [656, 98] width 12 height 10
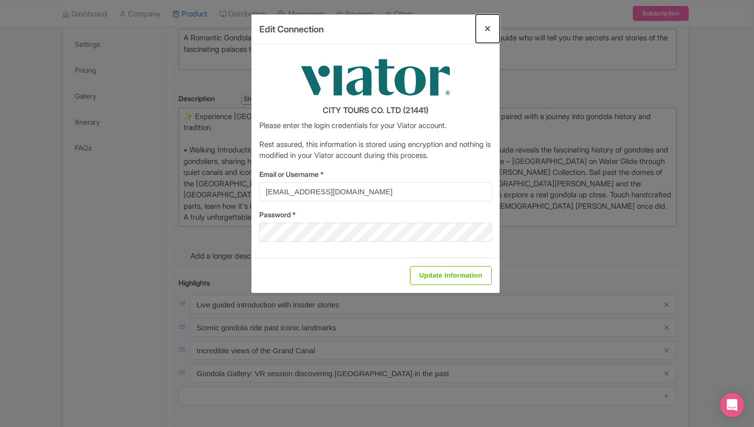
click at [486, 28] on button "Close" at bounding box center [488, 28] width 24 height 28
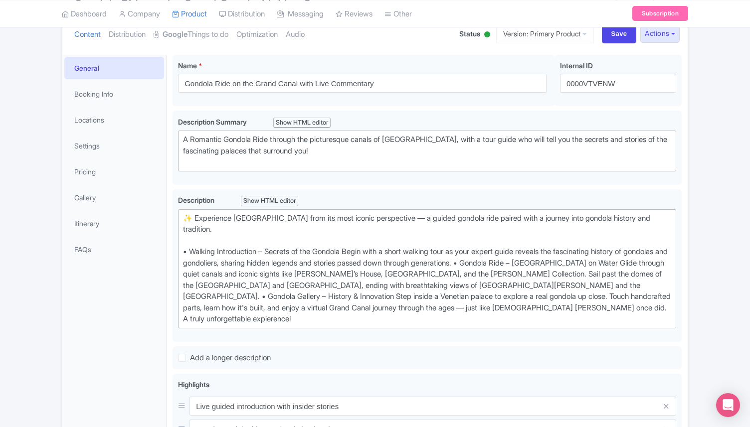
scroll to position [93, 0]
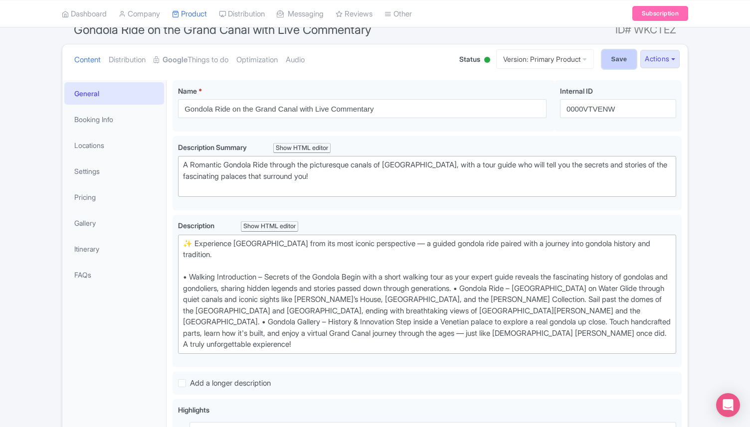
click at [614, 62] on input "Save" at bounding box center [619, 59] width 35 height 19
type input "Saving..."
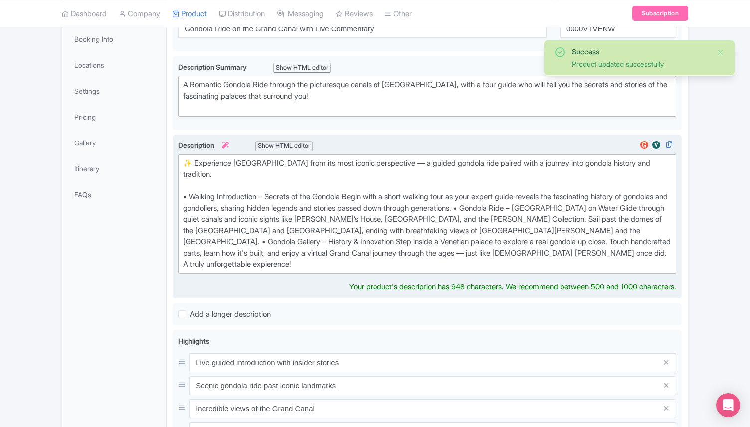
scroll to position [153, 0]
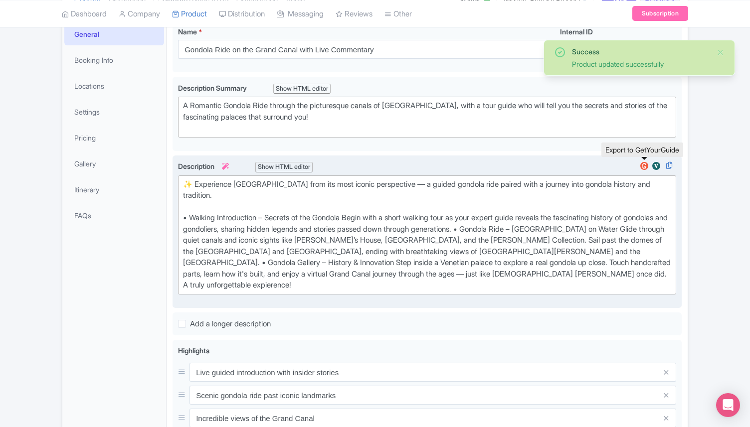
click at [643, 164] on img at bounding box center [644, 166] width 12 height 10
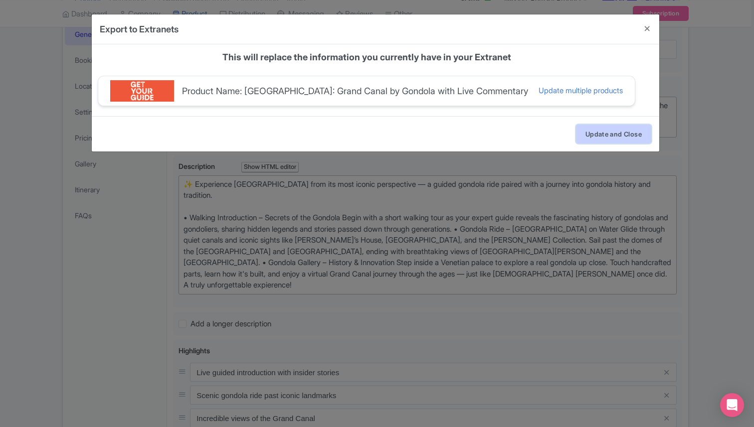
click at [614, 130] on button "Update and Close" at bounding box center [613, 134] width 75 height 19
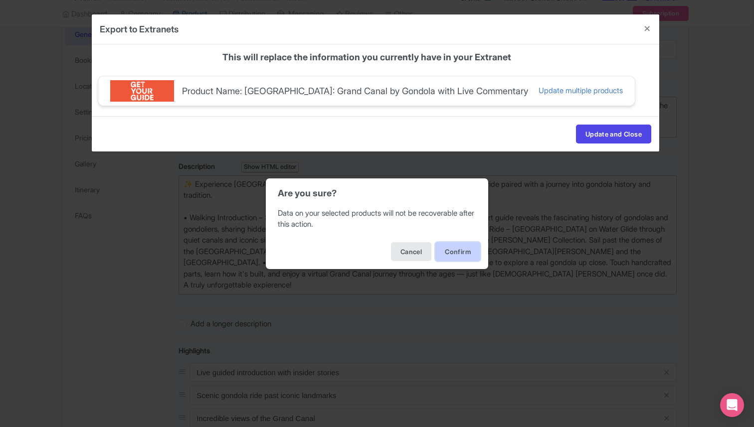
click at [466, 252] on button "Confirm" at bounding box center [457, 251] width 45 height 19
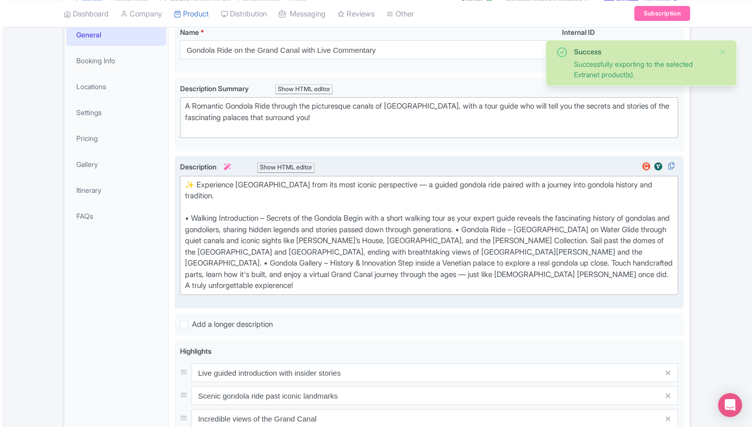
scroll to position [170, 0]
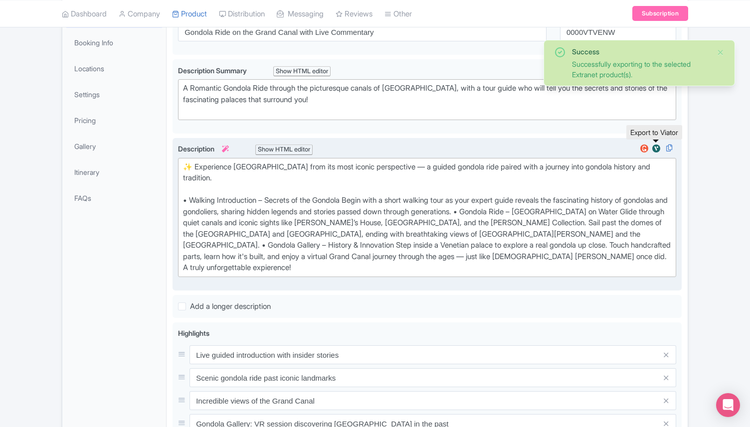
click at [658, 147] on img at bounding box center [656, 149] width 12 height 10
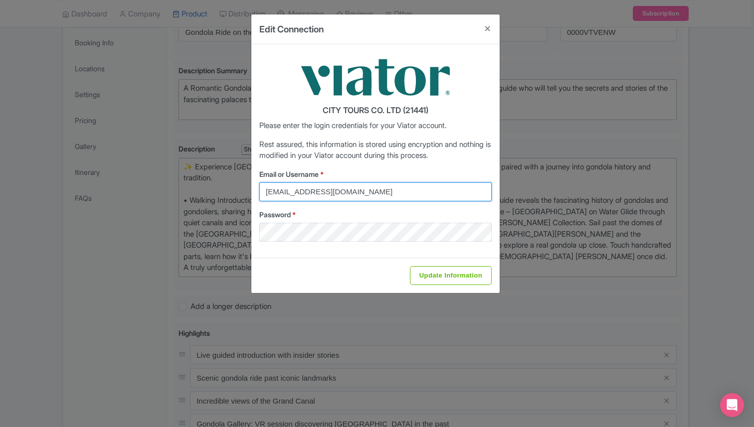
click at [342, 188] on input "[EMAIL_ADDRESS][DOMAIN_NAME]" at bounding box center [375, 191] width 232 height 19
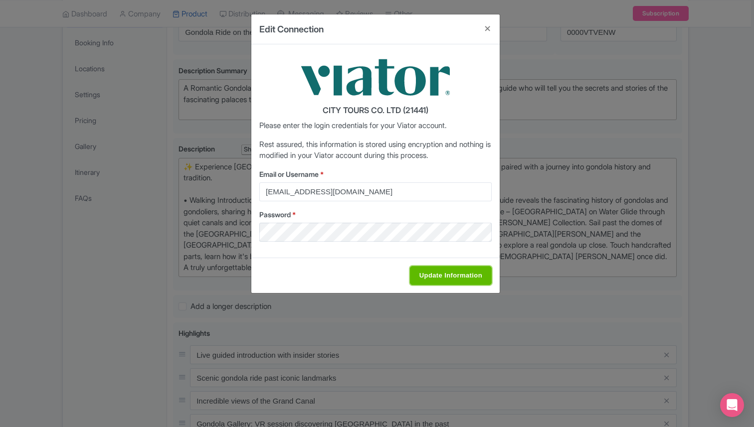
click at [440, 275] on input "Update Information" at bounding box center [451, 275] width 82 height 19
type input "Saving..."
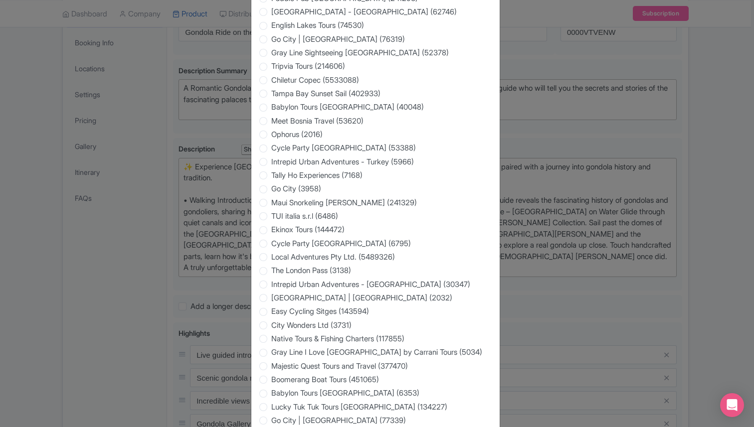
scroll to position [1586, 0]
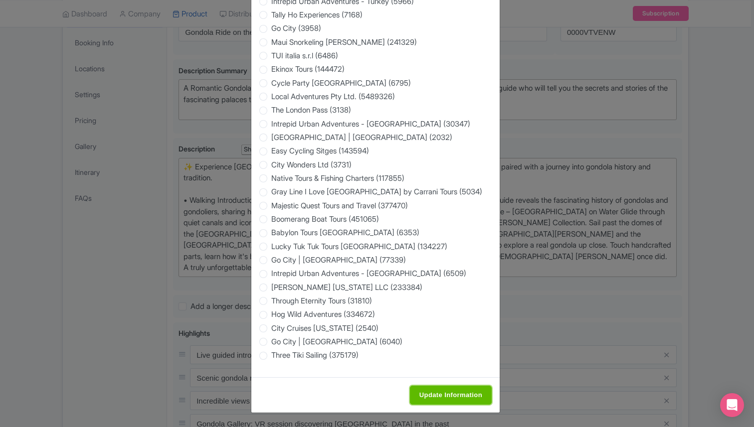
click at [455, 395] on input "Update Information" at bounding box center [451, 395] width 82 height 19
type input "Saving..."
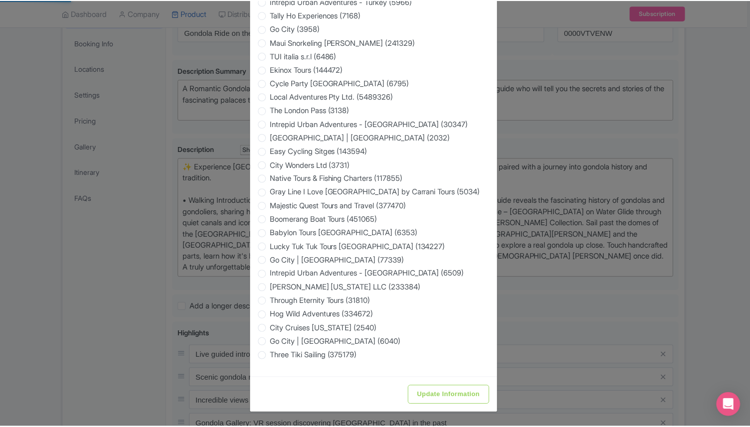
scroll to position [0, 0]
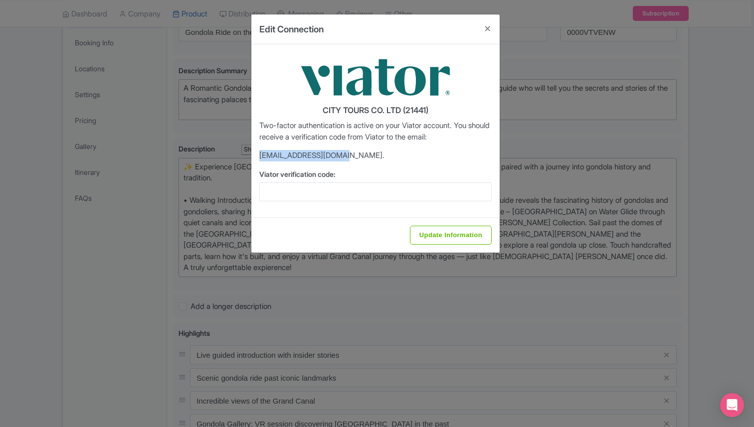
drag, startPoint x: 336, startPoint y: 157, endPoint x: 255, endPoint y: 158, distance: 81.3
click at [256, 158] on div "CITY TOURS CO. LTD (21441) Two-factor authentication is active on your Viator a…" at bounding box center [375, 130] width 248 height 173
click at [424, 228] on input "Update Information" at bounding box center [451, 235] width 82 height 19
type input "Saving..."
click at [491, 28] on button "Close" at bounding box center [488, 28] width 24 height 28
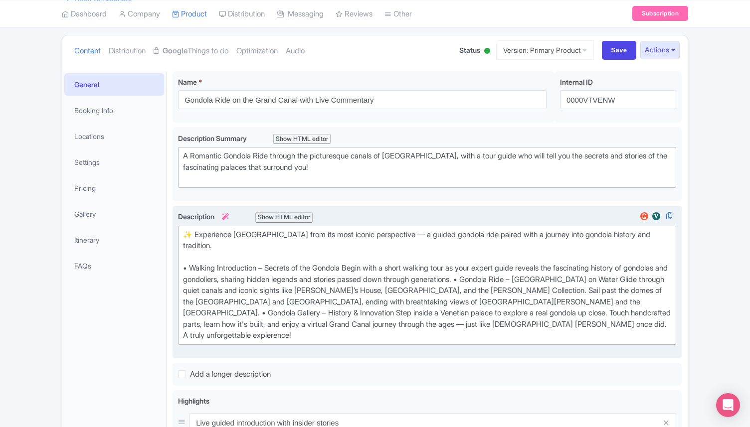
scroll to position [97, 0]
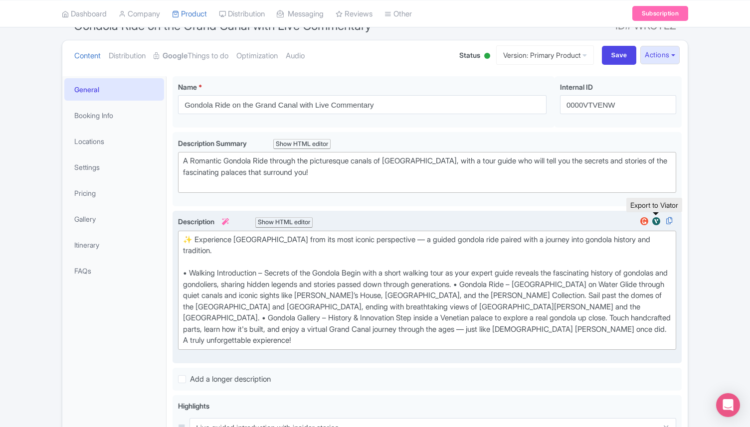
click at [656, 219] on img at bounding box center [656, 221] width 12 height 10
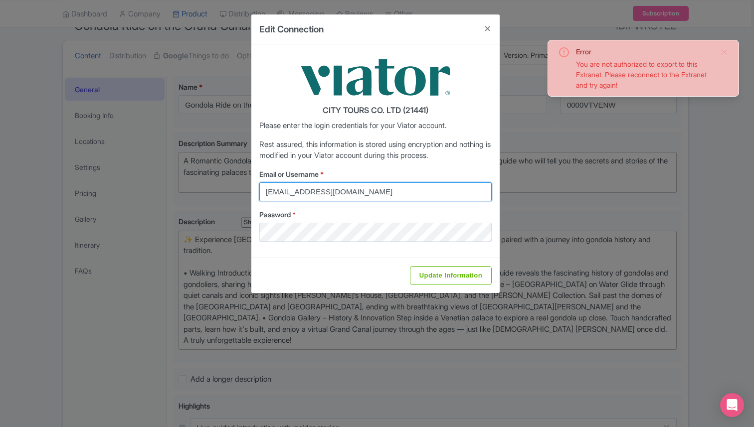
drag, startPoint x: 352, startPoint y: 188, endPoint x: 229, endPoint y: 187, distance: 123.1
click at [229, 187] on div "Edit Connection CITY TOURS CO. LTD (21441) Please enter the login credentials f…" at bounding box center [377, 213] width 754 height 427
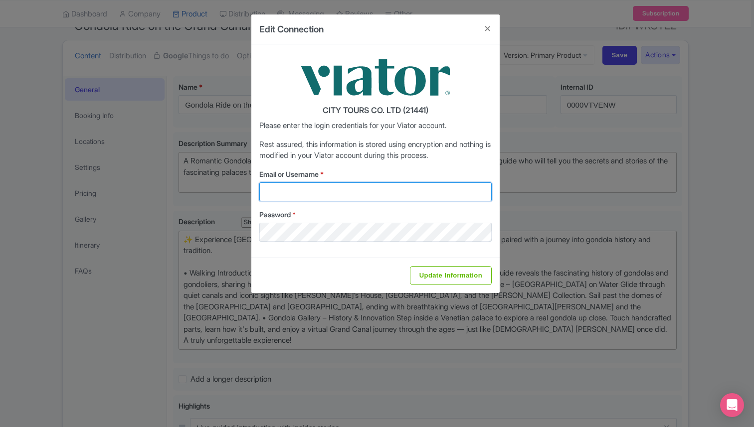
click at [283, 188] on input "Email or Username *" at bounding box center [375, 191] width 232 height 19
type input "director@citytoursco.com"
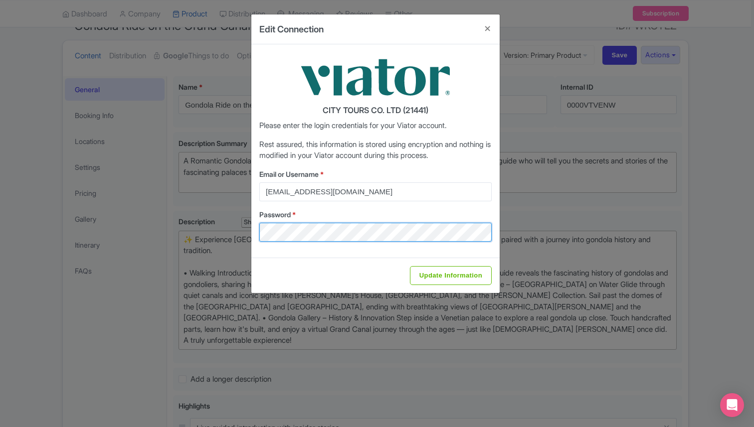
click at [252, 229] on div "CITY TOURS CO. LTD (21441) Please enter the login credentials for your Viator a…" at bounding box center [375, 150] width 248 height 213
click at [254, 232] on div "CITY TOURS CO. LTD (21441) Please enter the login credentials for your Viator a…" at bounding box center [375, 150] width 248 height 213
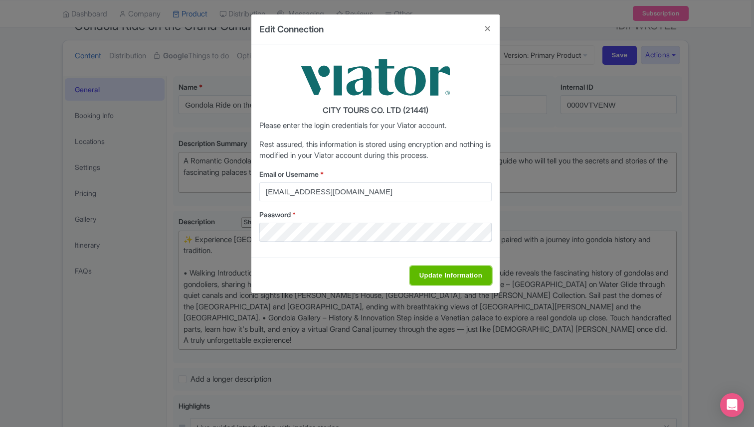
click at [455, 275] on input "Update Information" at bounding box center [451, 275] width 82 height 19
type input "Saving..."
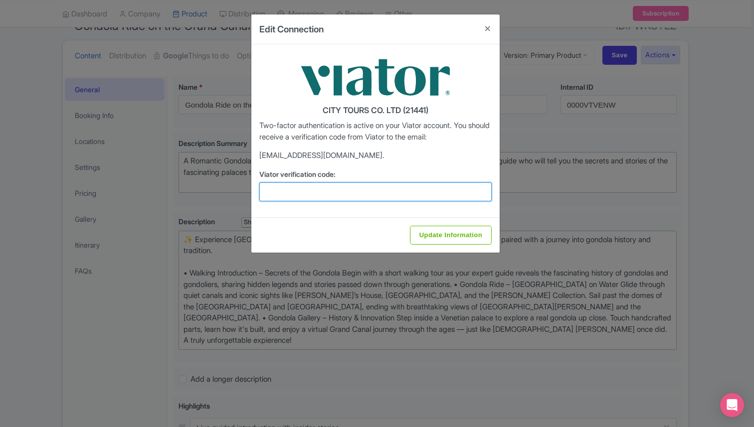
click at [293, 189] on input "Viator verification code:" at bounding box center [375, 191] width 232 height 19
paste input "792650"
type input "792650"
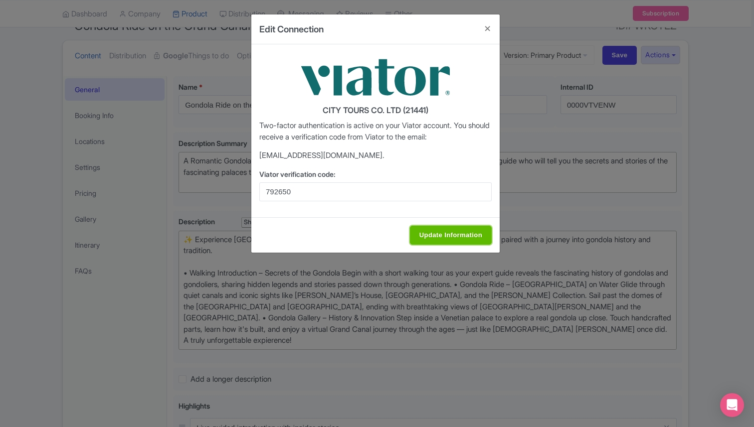
click at [424, 229] on input "Update Information" at bounding box center [451, 235] width 82 height 19
type input "Update Information"
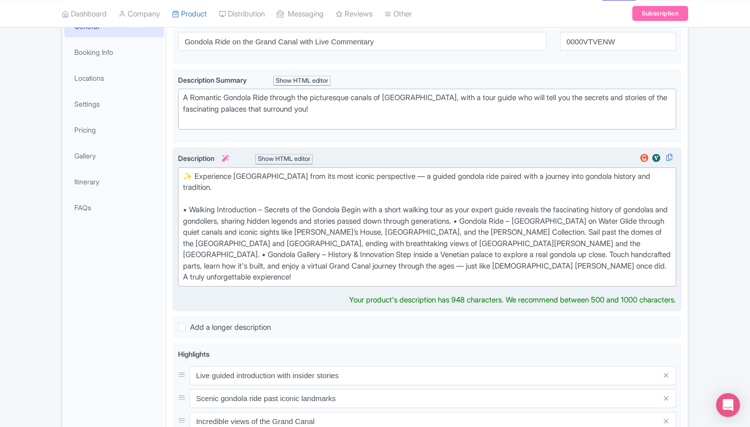
scroll to position [162, 0]
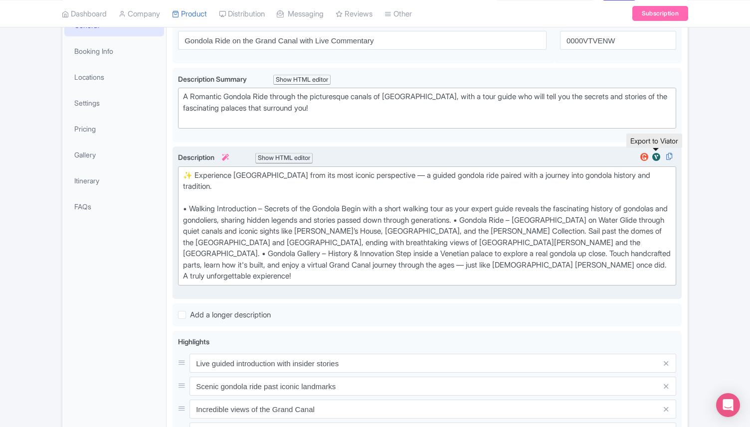
click at [655, 160] on img at bounding box center [656, 157] width 12 height 10
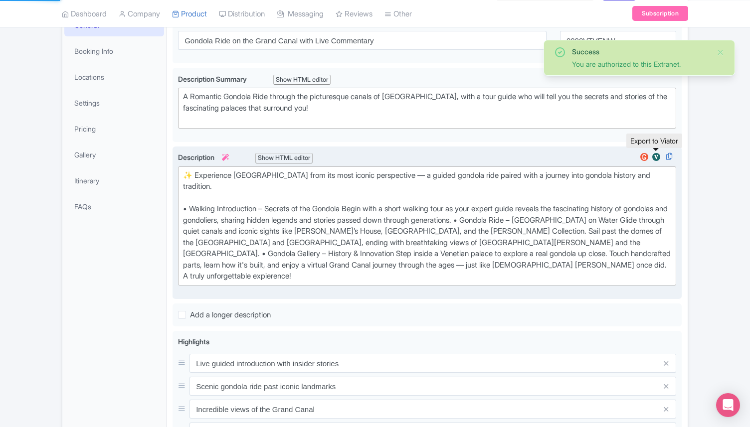
click at [657, 157] on img at bounding box center [656, 157] width 12 height 10
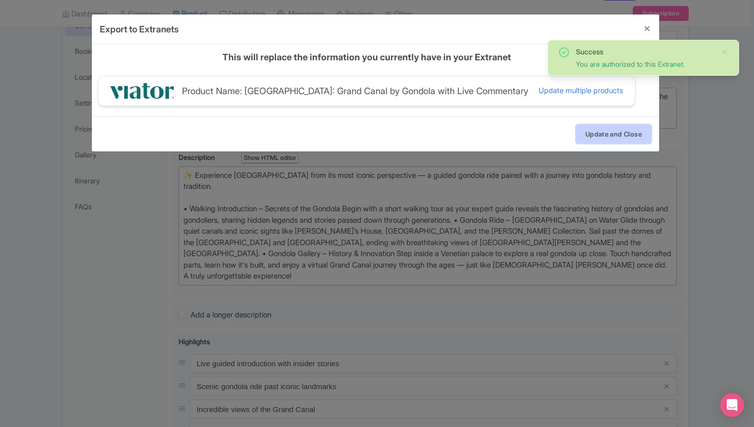
click at [613, 138] on button "Update and Close" at bounding box center [613, 134] width 75 height 19
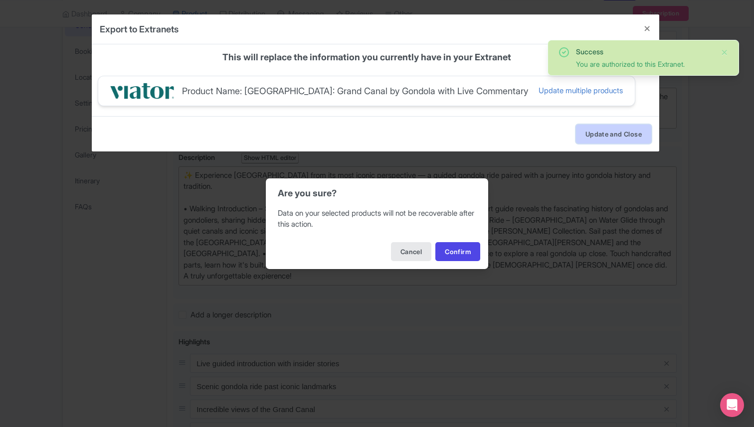
click at [613, 138] on body "G Giovanni Rombaldoni Venice Tours Profile Users Settings Sign out Dashboard Co…" at bounding box center [377, 51] width 754 height 427
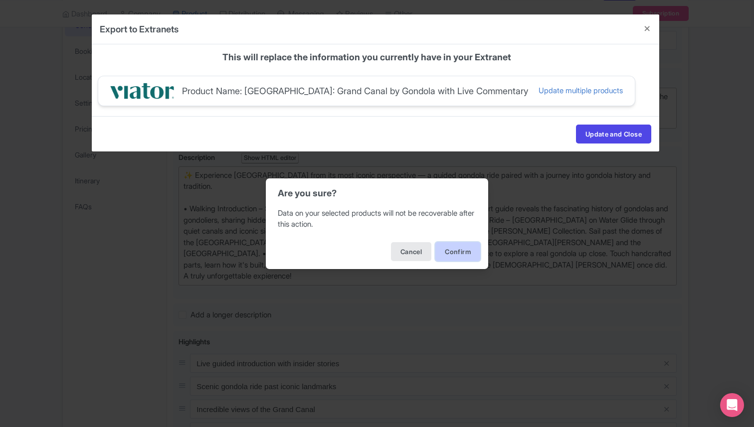
click at [467, 248] on button "Confirm" at bounding box center [457, 251] width 45 height 19
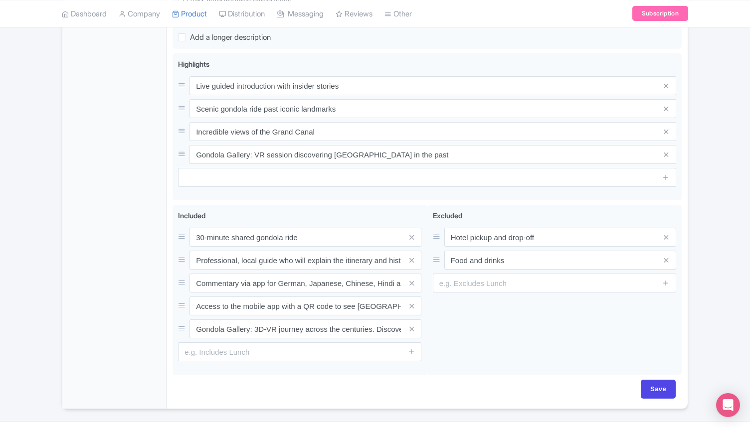
scroll to position [442, 0]
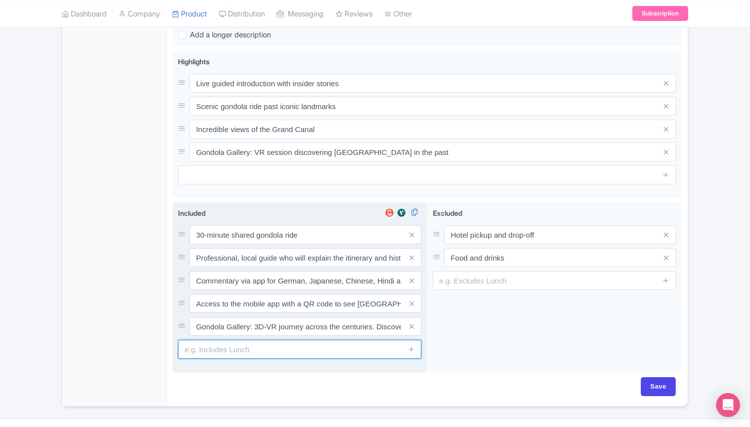
click at [231, 340] on input "text" at bounding box center [299, 349] width 243 height 19
click at [410, 345] on icon at bounding box center [411, 348] width 7 height 7
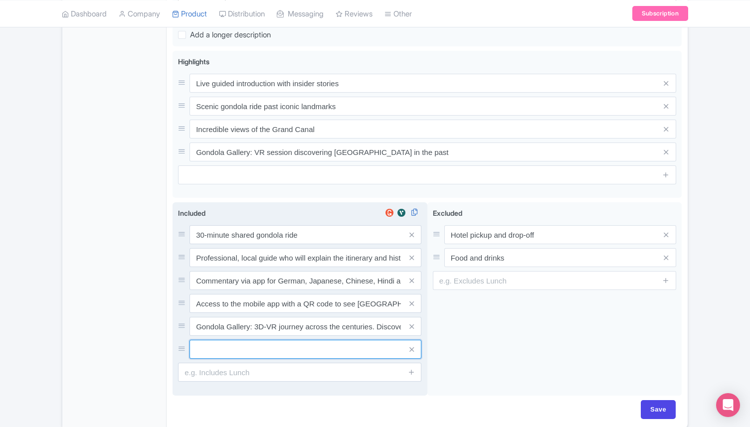
click at [247, 340] on input "text" at bounding box center [305, 349] width 232 height 19
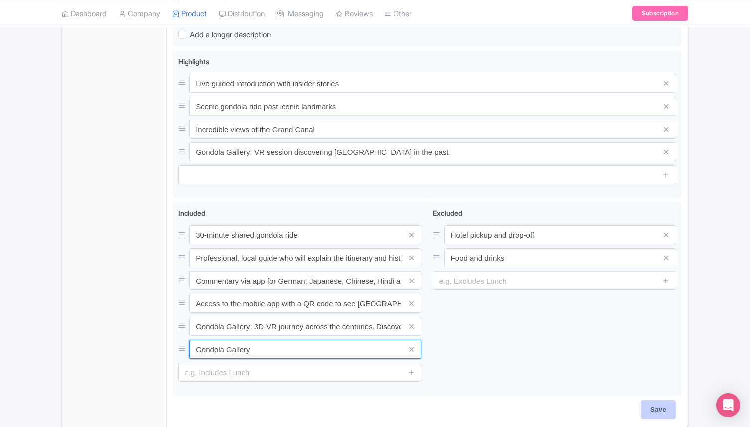
type input "Gondola Gallery"
click at [644, 400] on input "Save" at bounding box center [658, 409] width 35 height 19
type input "Saving..."
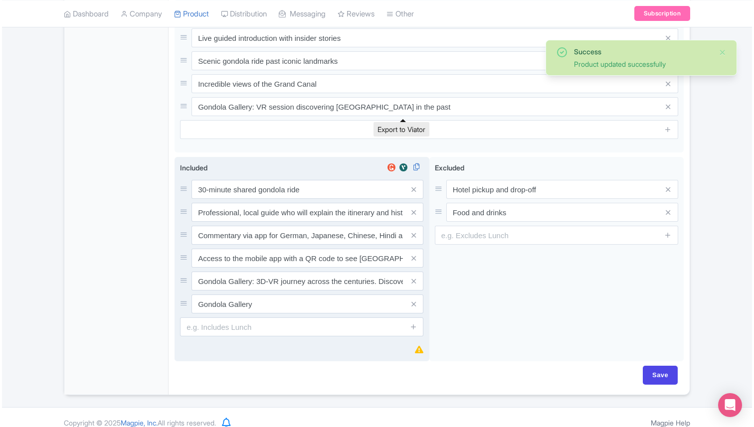
scroll to position [476, 0]
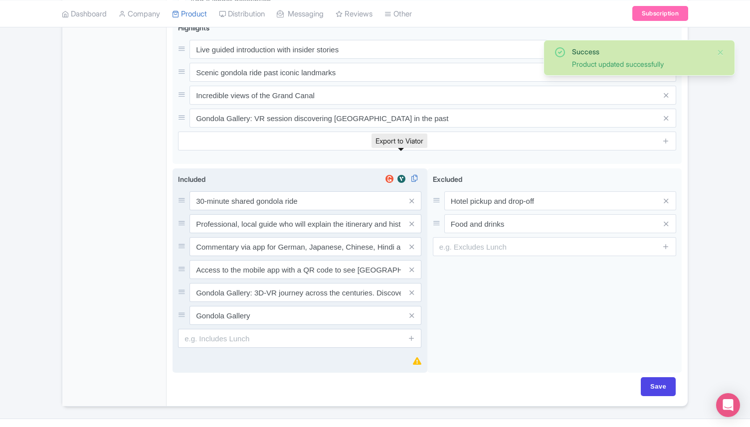
click at [403, 174] on img at bounding box center [401, 179] width 12 height 10
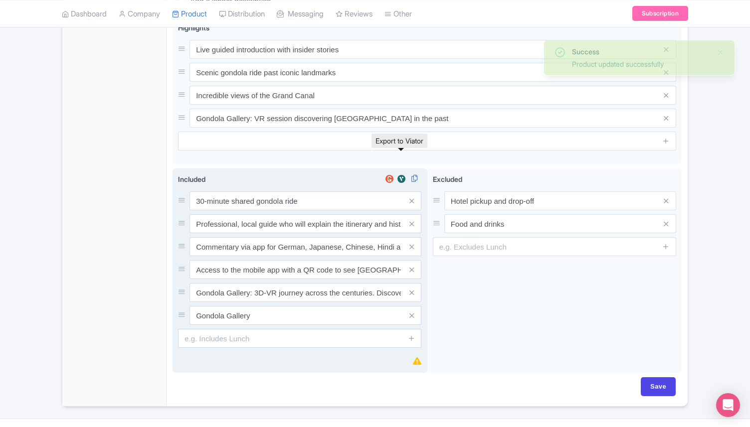
click at [403, 174] on img at bounding box center [401, 179] width 12 height 10
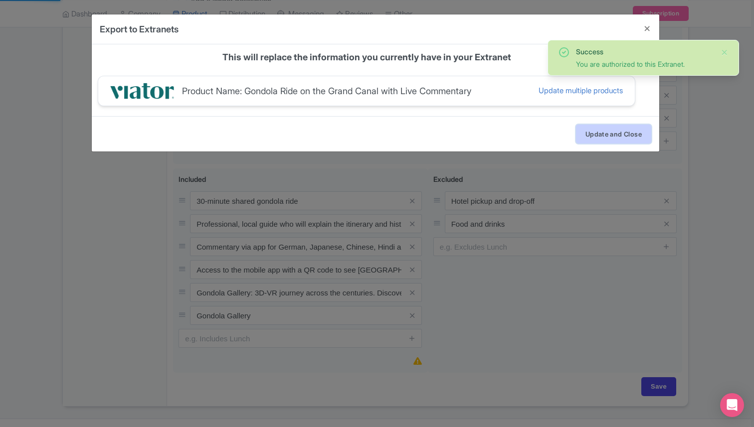
click at [608, 131] on button "Update and Close" at bounding box center [613, 134] width 75 height 19
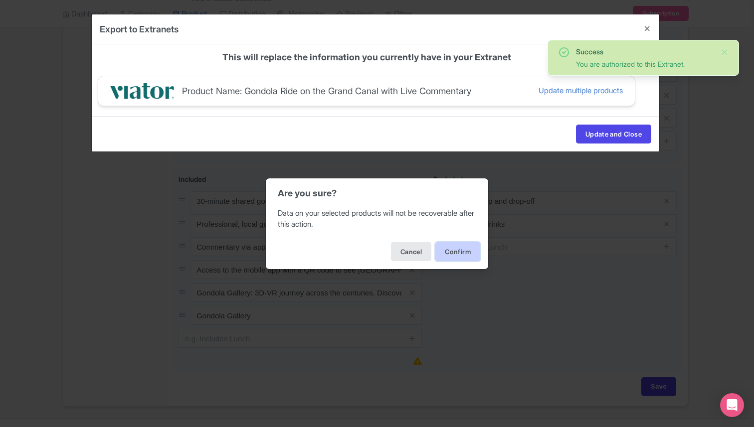
click at [465, 252] on button "Confirm" at bounding box center [457, 251] width 45 height 19
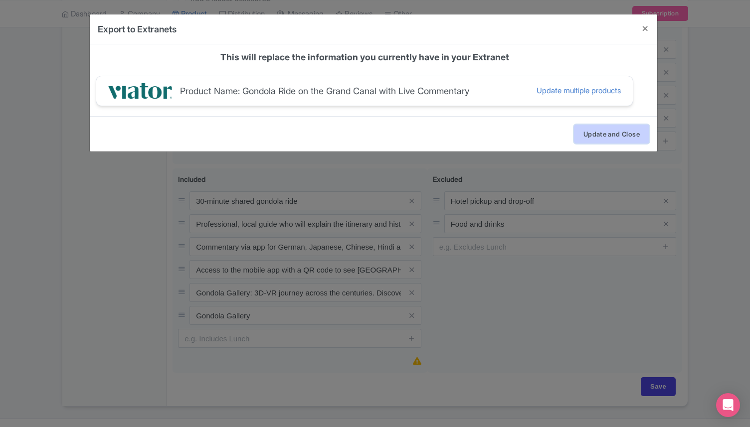
click at [597, 133] on button "Update and Close" at bounding box center [611, 134] width 75 height 19
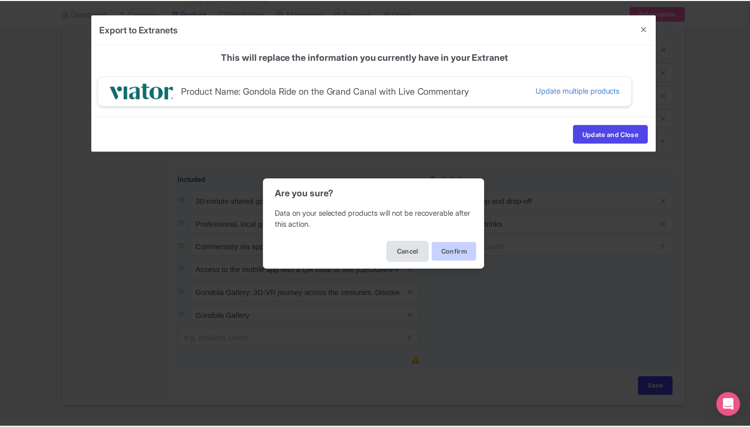
scroll to position [0, 0]
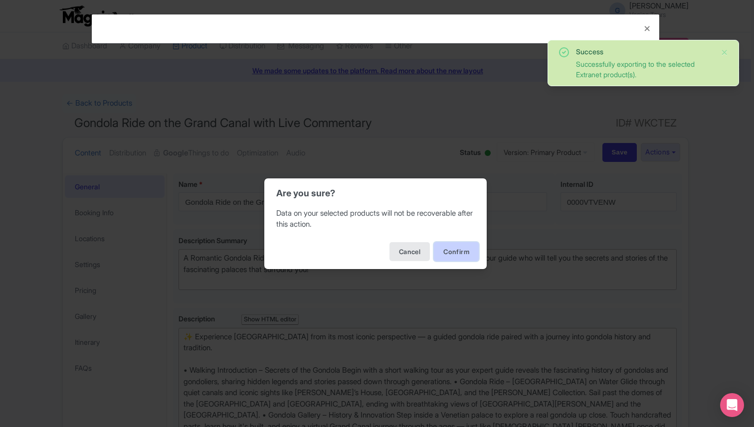
click at [452, 255] on button "Confirm" at bounding box center [456, 251] width 45 height 19
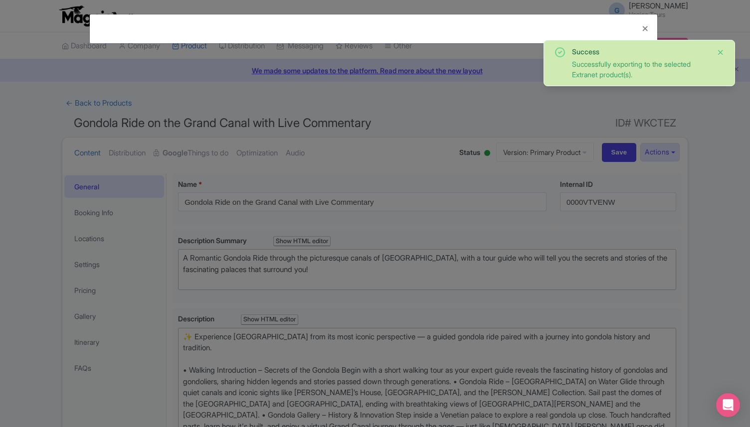
click at [723, 50] on button "Close" at bounding box center [720, 52] width 8 height 12
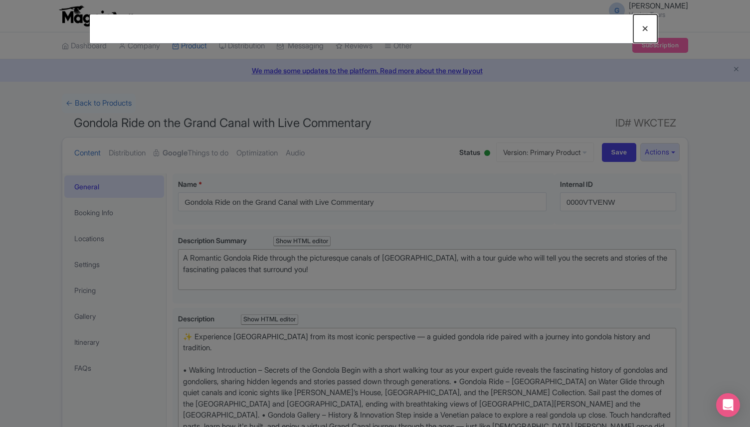
click at [650, 29] on button "Close" at bounding box center [645, 28] width 24 height 28
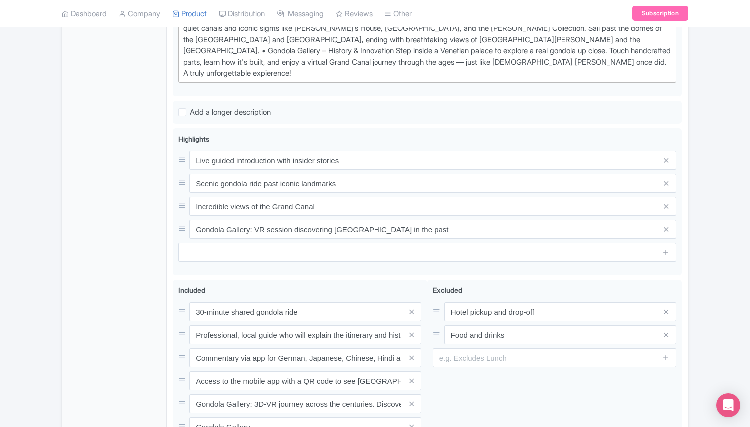
scroll to position [476, 0]
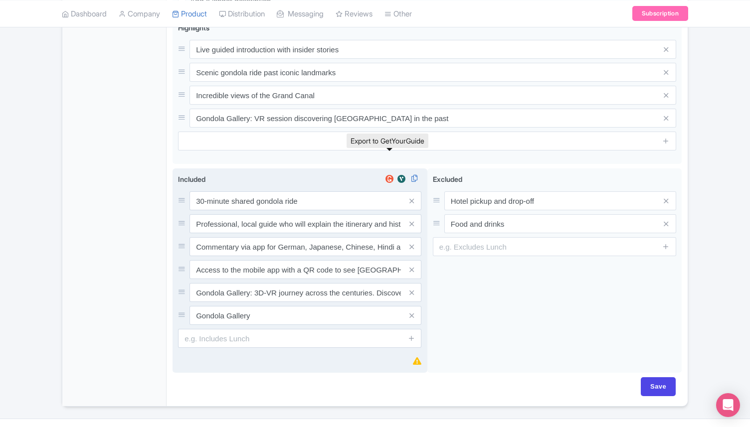
click at [391, 174] on img at bounding box center [389, 179] width 12 height 10
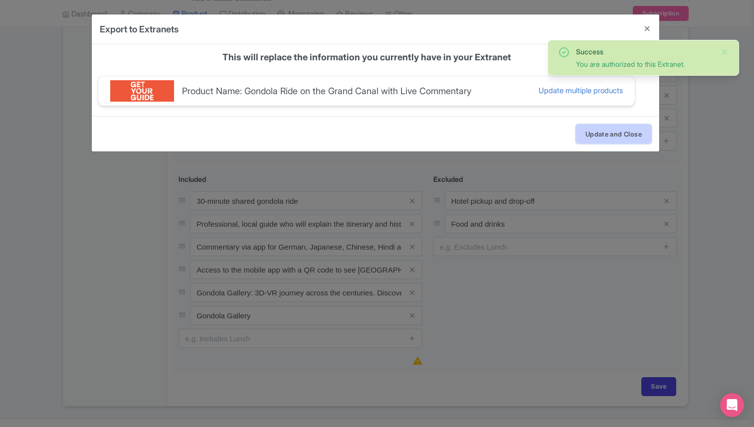
click at [596, 133] on button "Update and Close" at bounding box center [613, 134] width 75 height 19
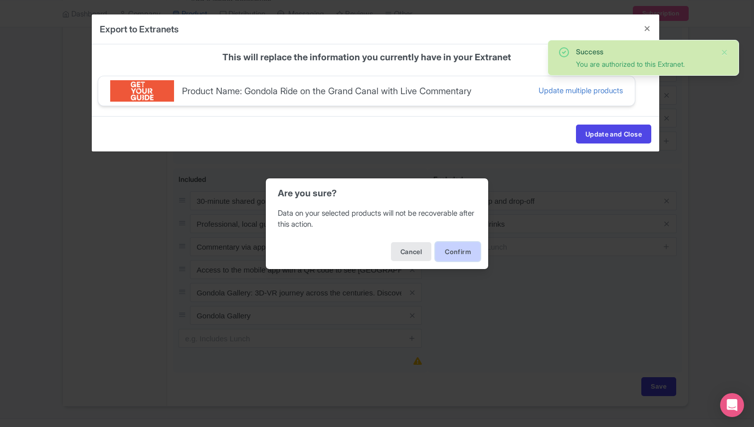
click at [457, 256] on button "Confirm" at bounding box center [457, 251] width 45 height 19
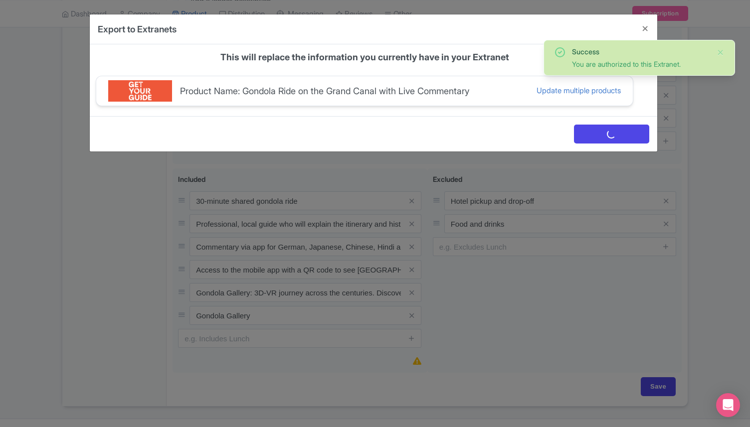
scroll to position [0, 0]
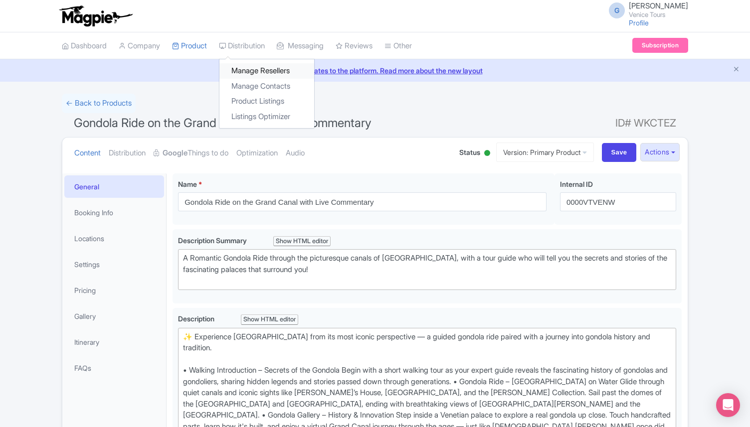
click at [262, 72] on link "Manage Resellers" at bounding box center [266, 70] width 95 height 15
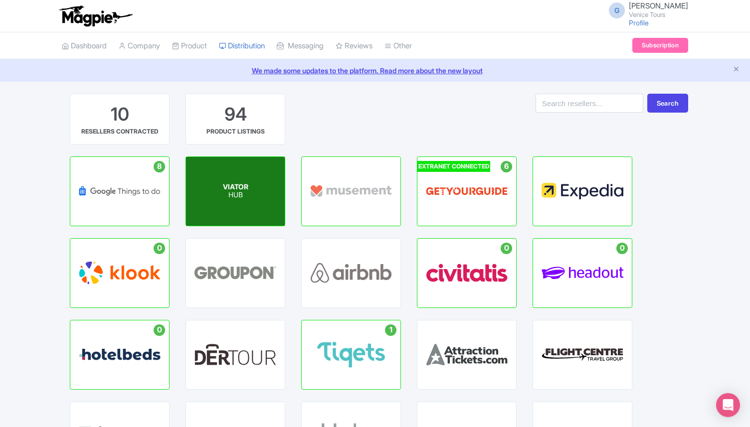
click at [251, 180] on div "VIATOR HUB" at bounding box center [235, 191] width 99 height 69
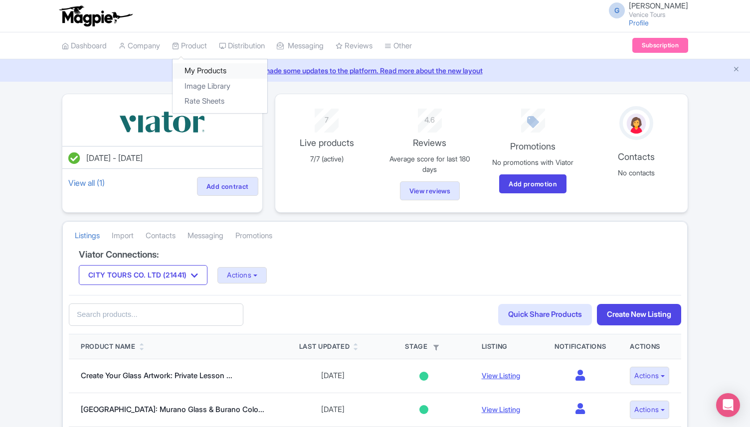
click at [209, 68] on link "My Products" at bounding box center [219, 70] width 95 height 15
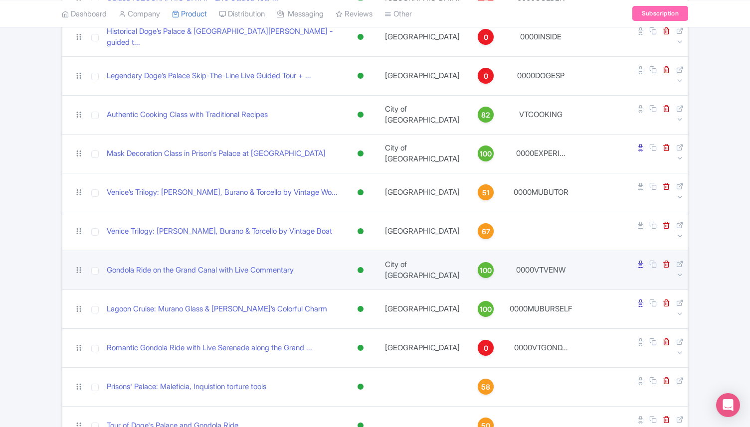
scroll to position [255, 0]
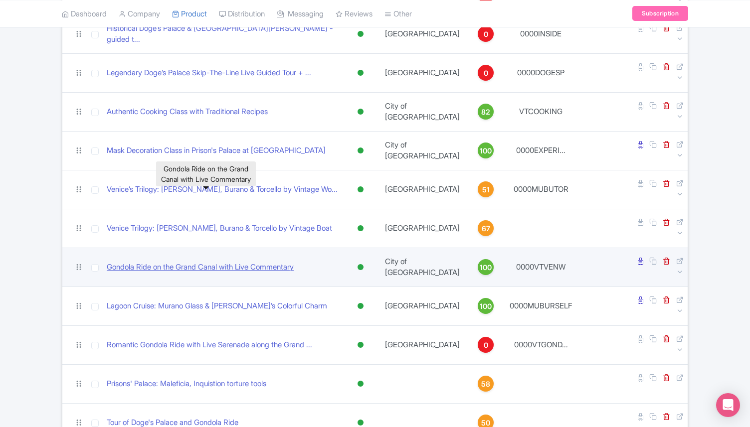
click at [227, 262] on link "Gondola Ride on the Grand Canal with Live Commentary" at bounding box center [200, 267] width 187 height 11
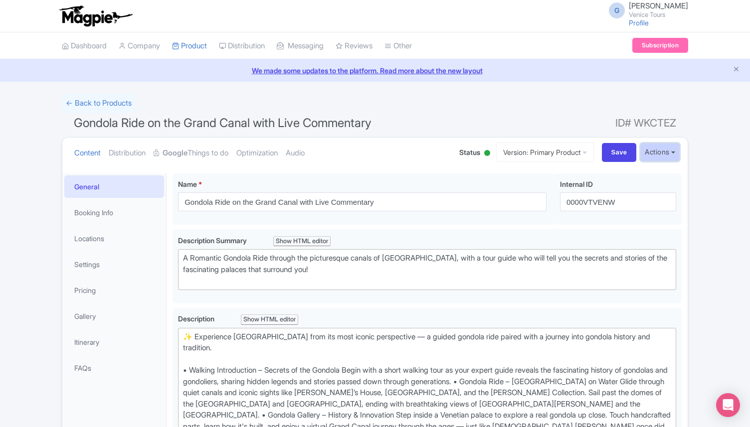
click at [664, 154] on button "Actions" at bounding box center [659, 152] width 39 height 18
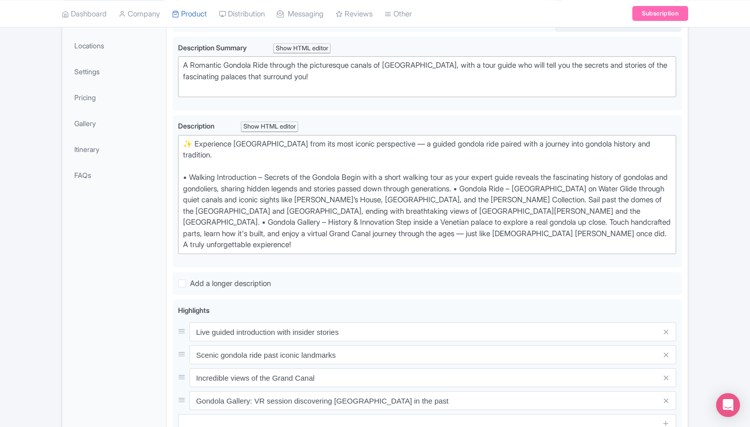
scroll to position [207, 0]
